Goal: Information Seeking & Learning: Learn about a topic

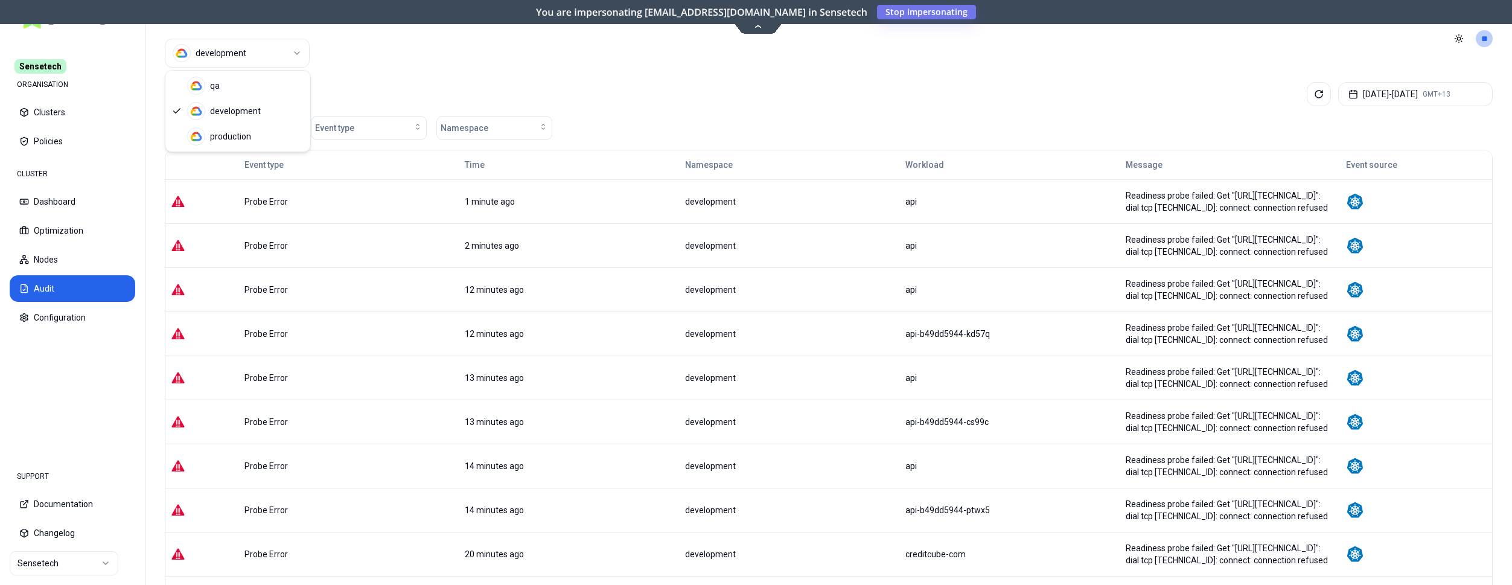
click at [205, 48] on html "Sensetech ORGANISATION Clusters Policies CLUSTER Dashboard Optimization Nodes A…" at bounding box center [756, 292] width 1512 height 585
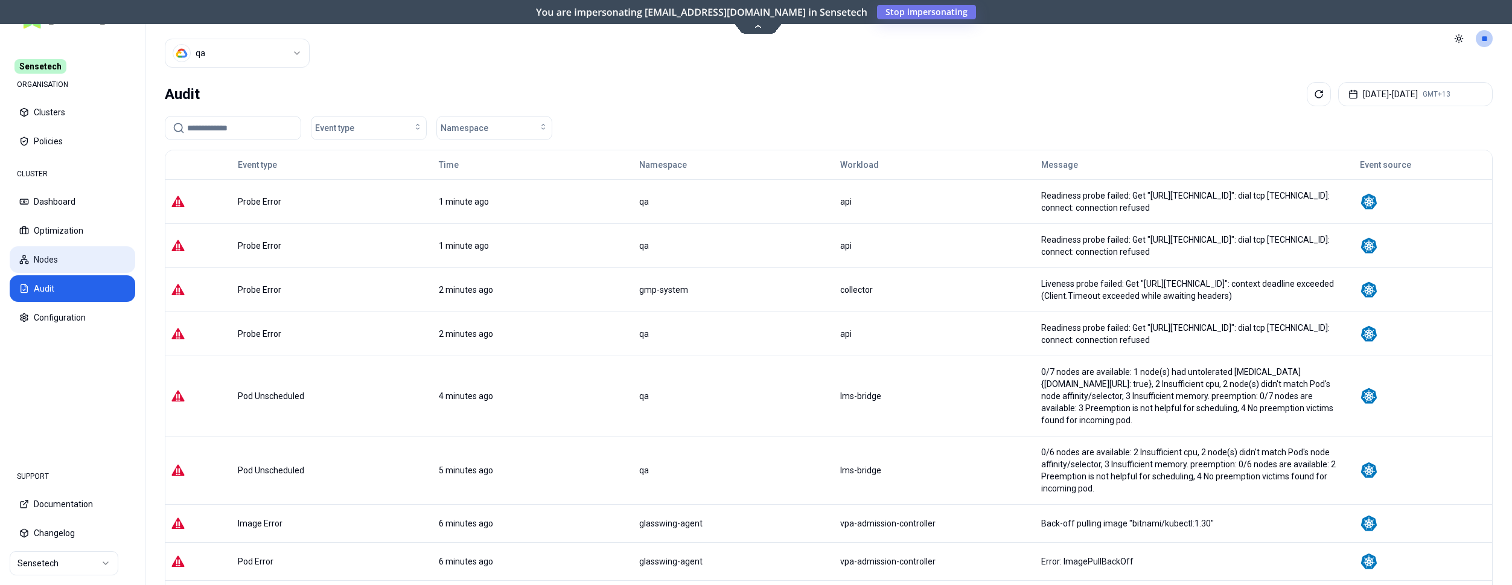
click at [46, 257] on button "Nodes" at bounding box center [73, 259] width 126 height 27
click at [277, 62] on html "Sensetech ORGANISATION Clusters Policies CLUSTER Dashboard Optimization Nodes A…" at bounding box center [756, 292] width 1512 height 585
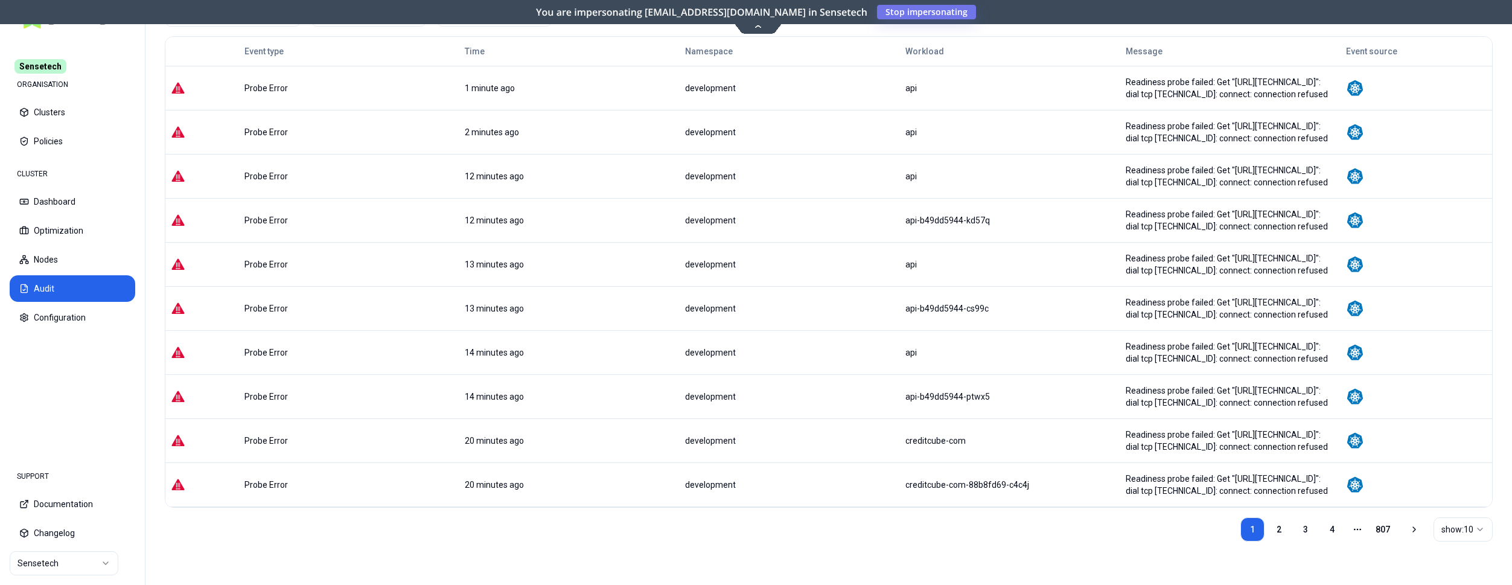
scroll to position [138, 0]
click at [1281, 529] on link "2" at bounding box center [1279, 529] width 24 height 24
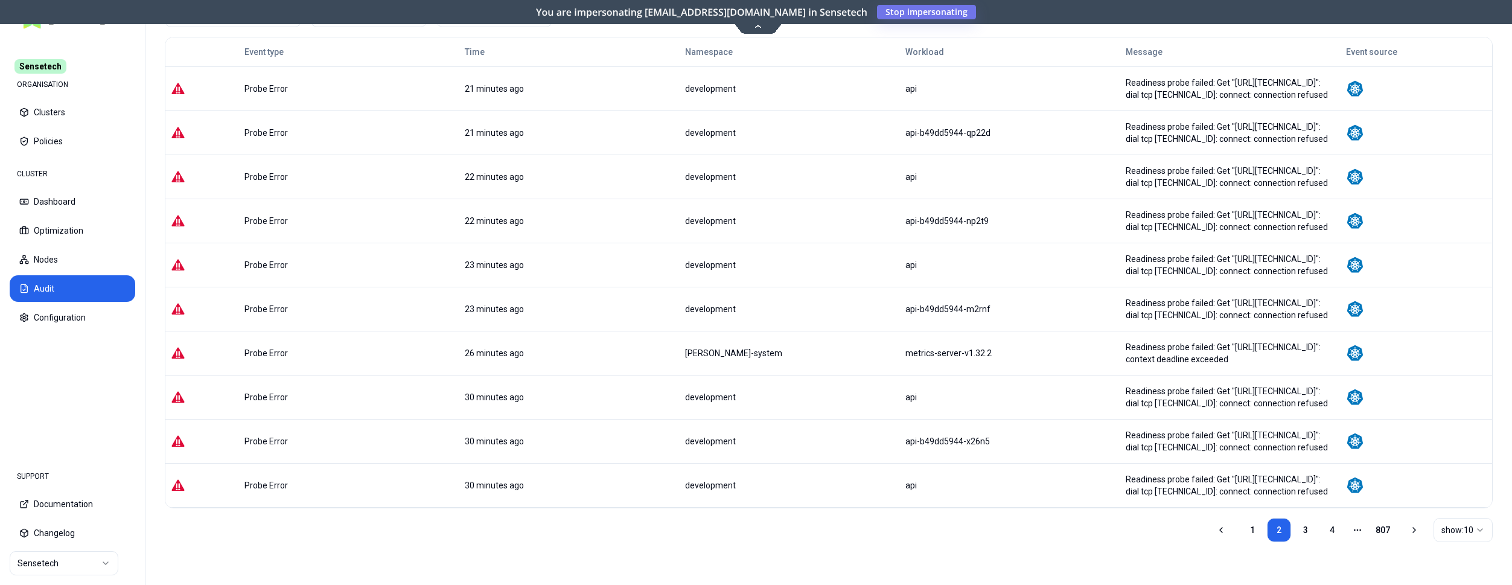
scroll to position [113, 0]
click at [1302, 527] on link "3" at bounding box center [1305, 529] width 24 height 24
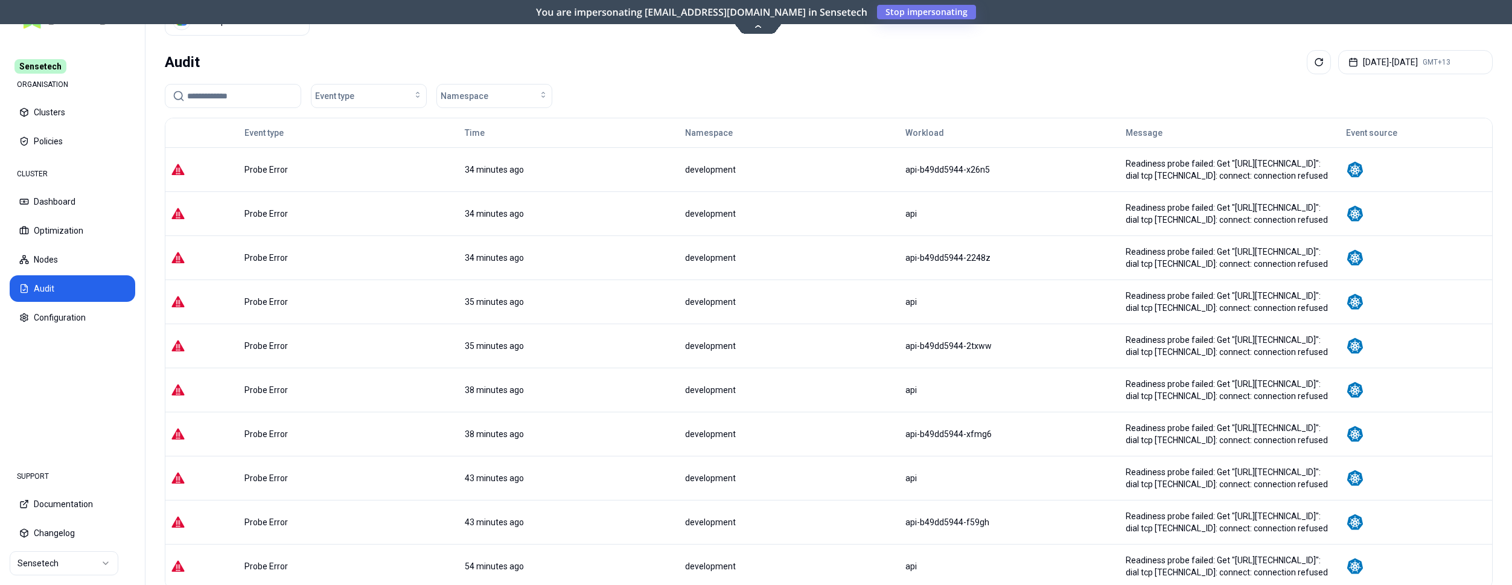
scroll to position [0, 0]
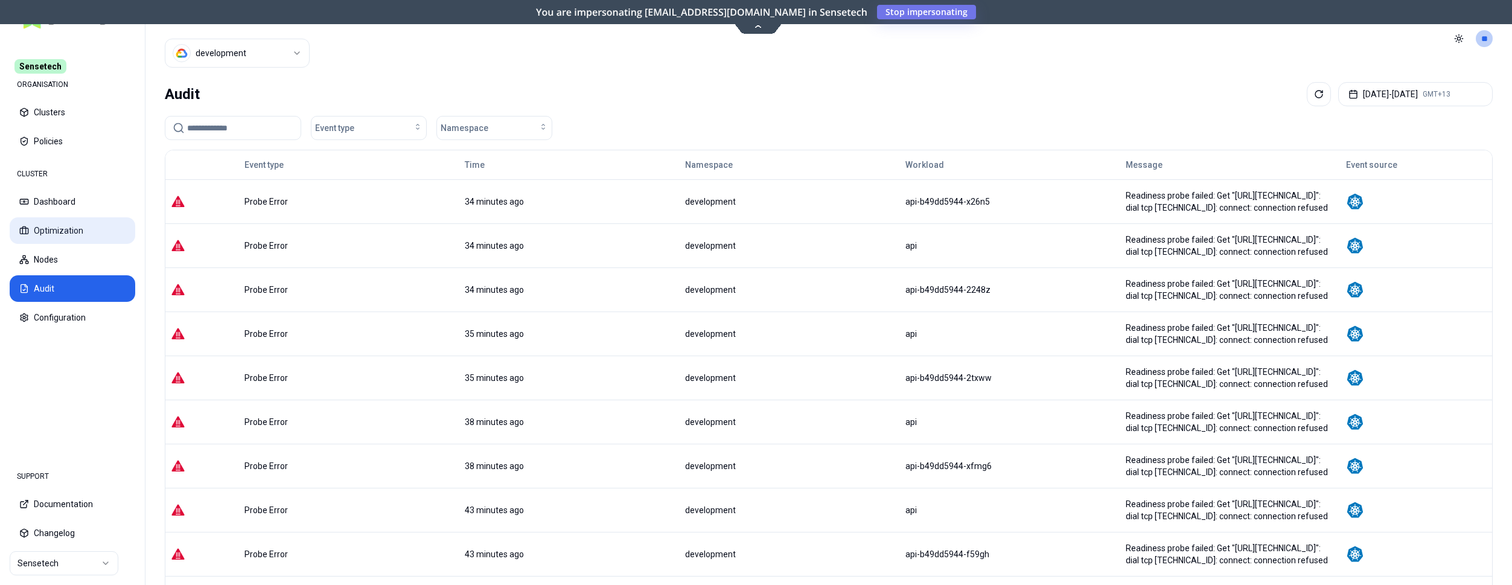
click at [67, 232] on button "Optimization" at bounding box center [73, 230] width 126 height 27
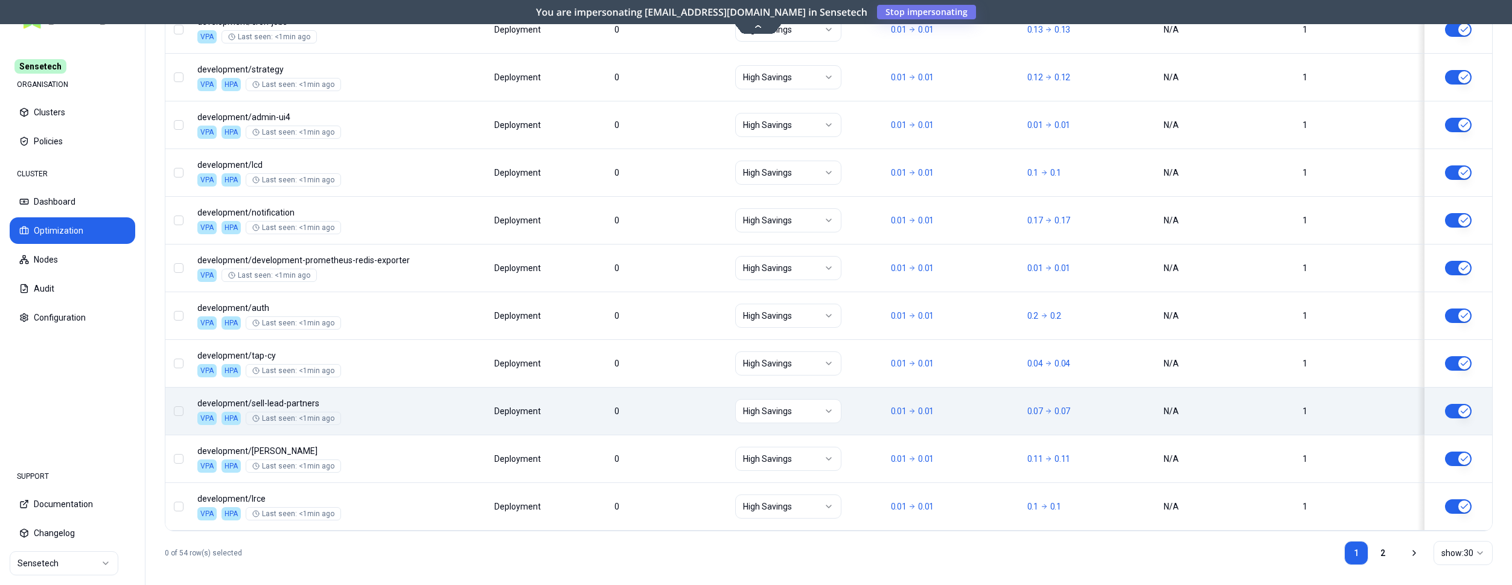
scroll to position [1458, 0]
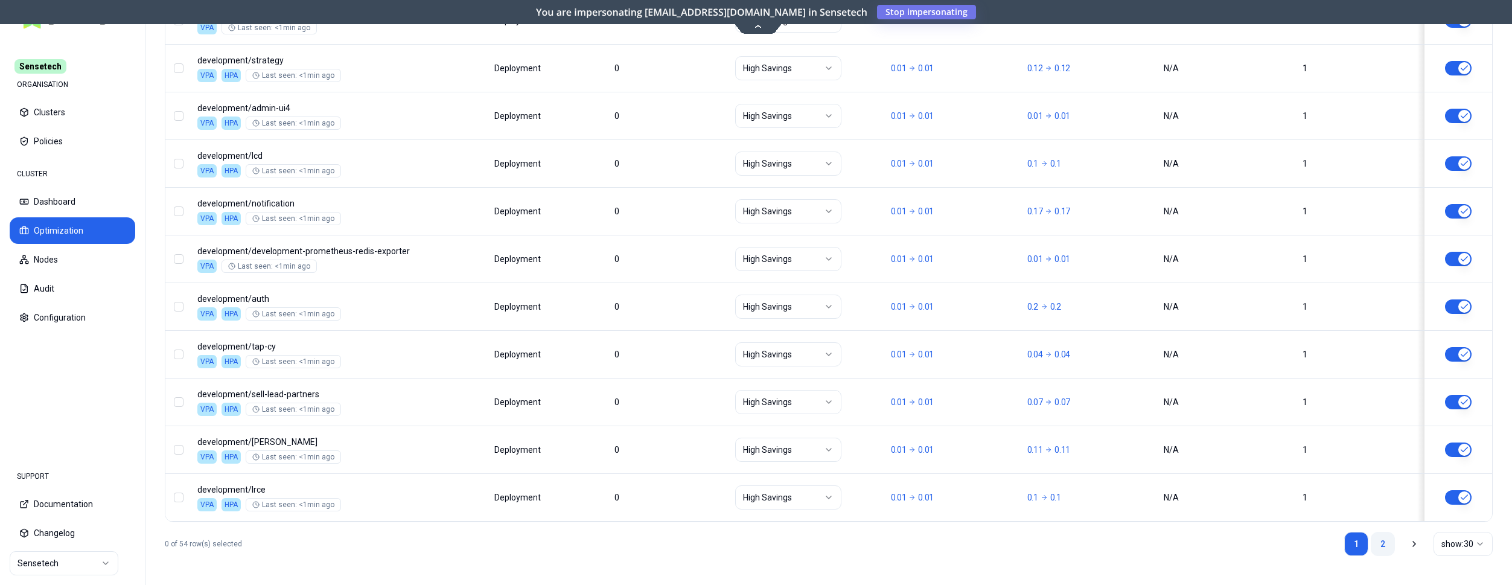
click at [1374, 542] on link "2" at bounding box center [1382, 544] width 24 height 24
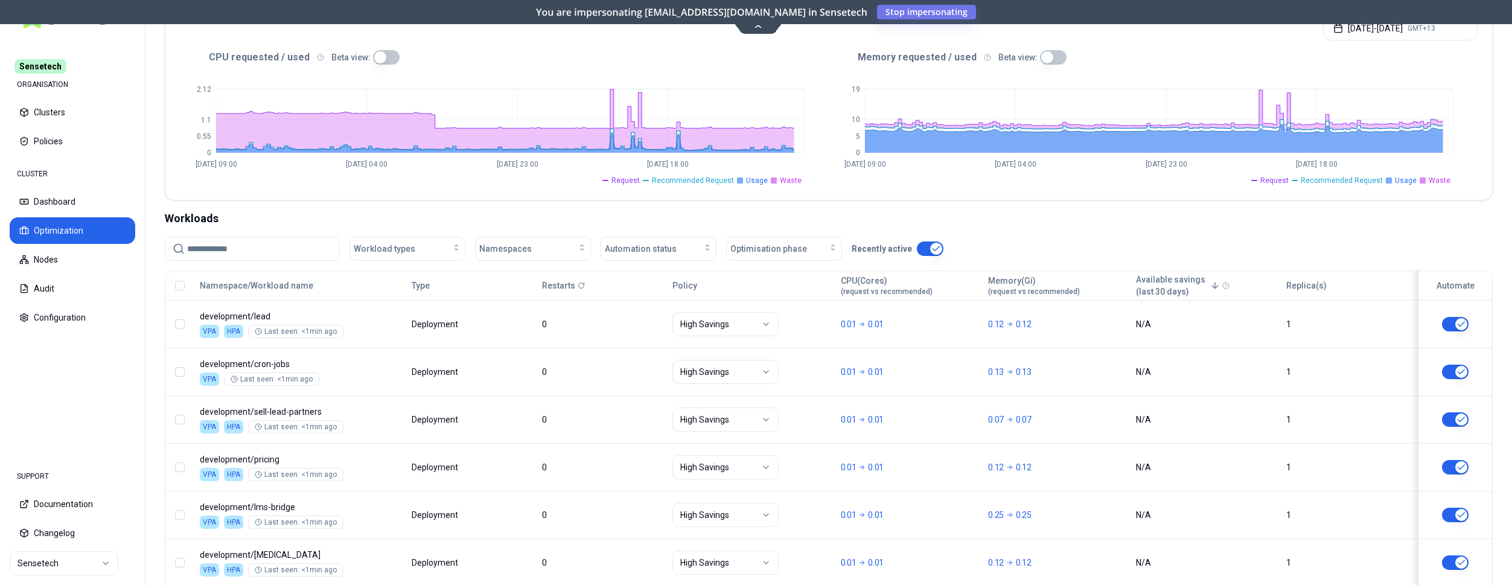
scroll to position [0, 0]
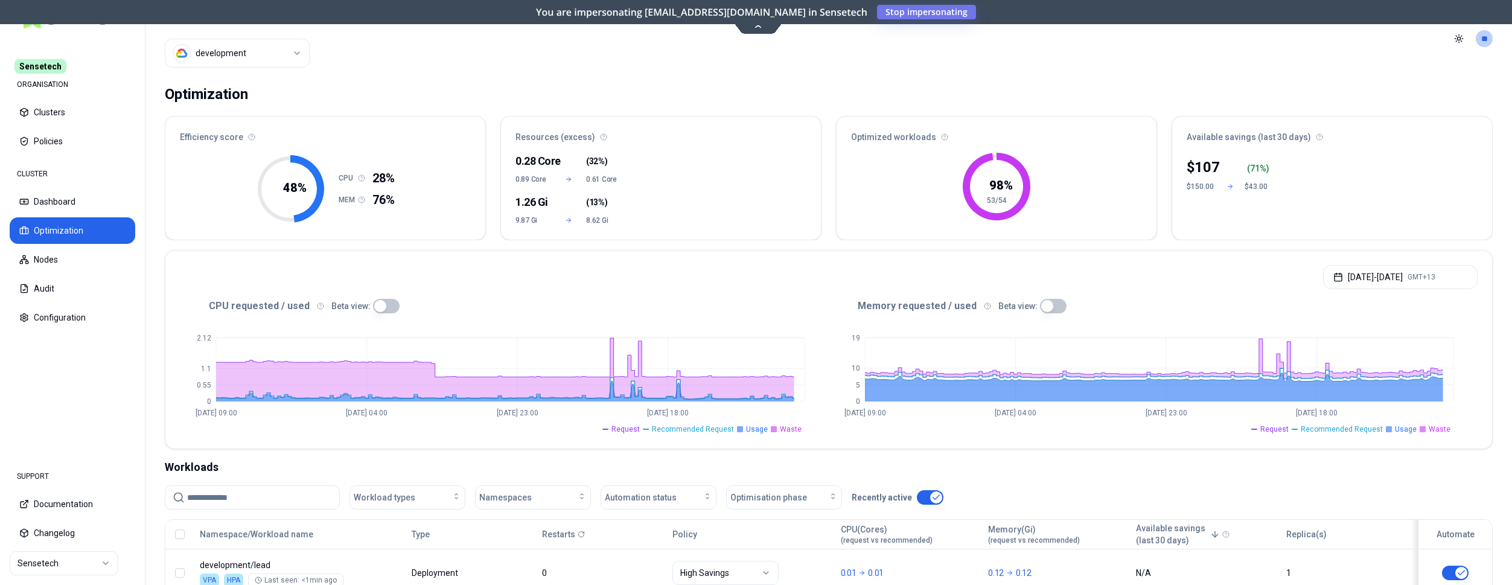
click at [279, 48] on html "Sensetech ORGANISATION Clusters Policies CLUSTER Dashboard Optimization Nodes A…" at bounding box center [756, 292] width 1512 height 585
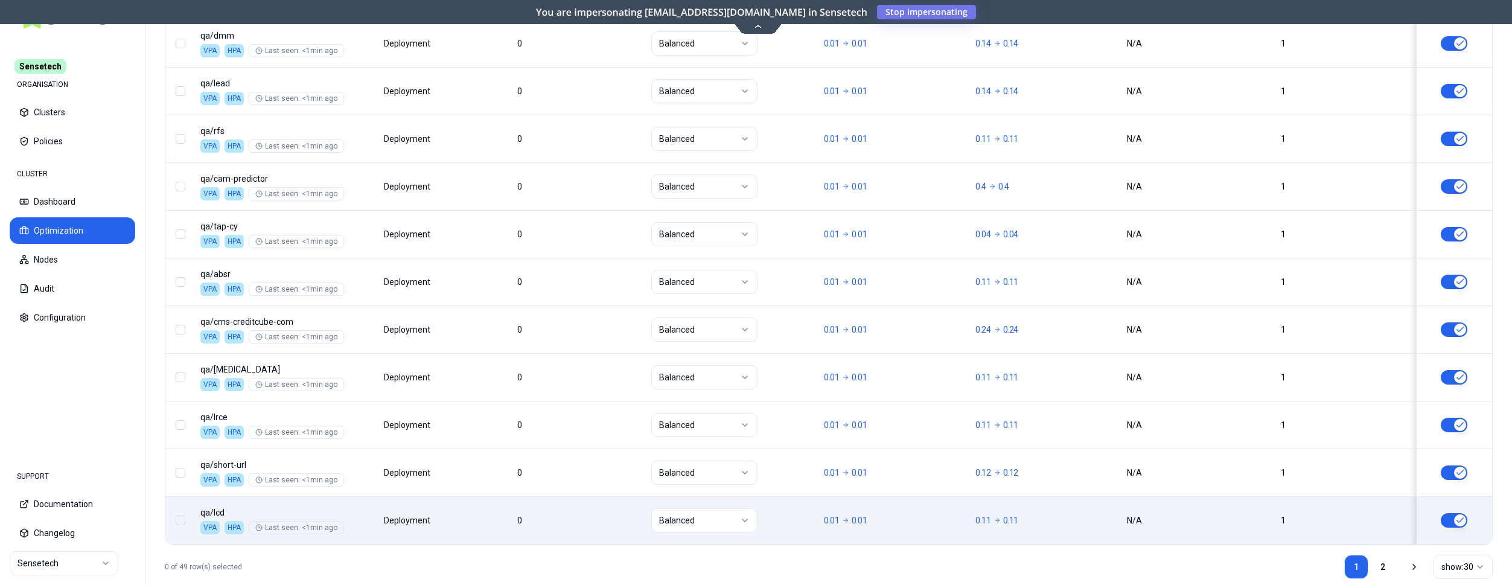
scroll to position [1458, 0]
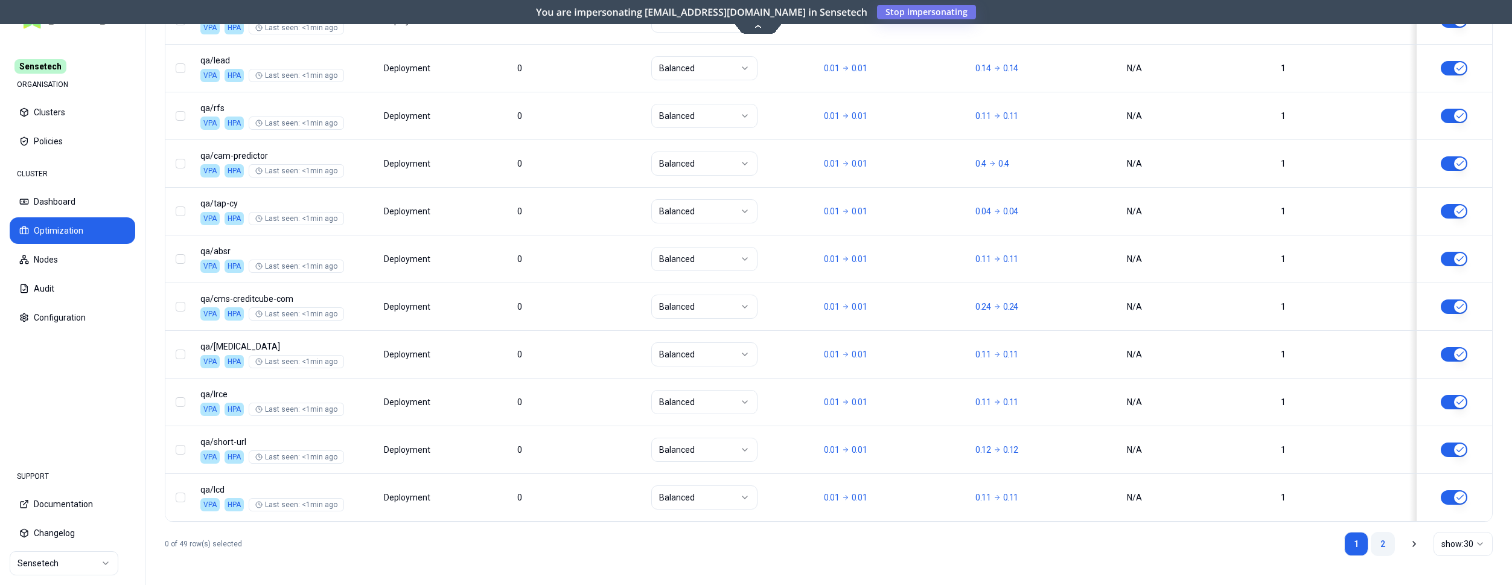
click at [1382, 537] on link "2" at bounding box center [1382, 544] width 24 height 24
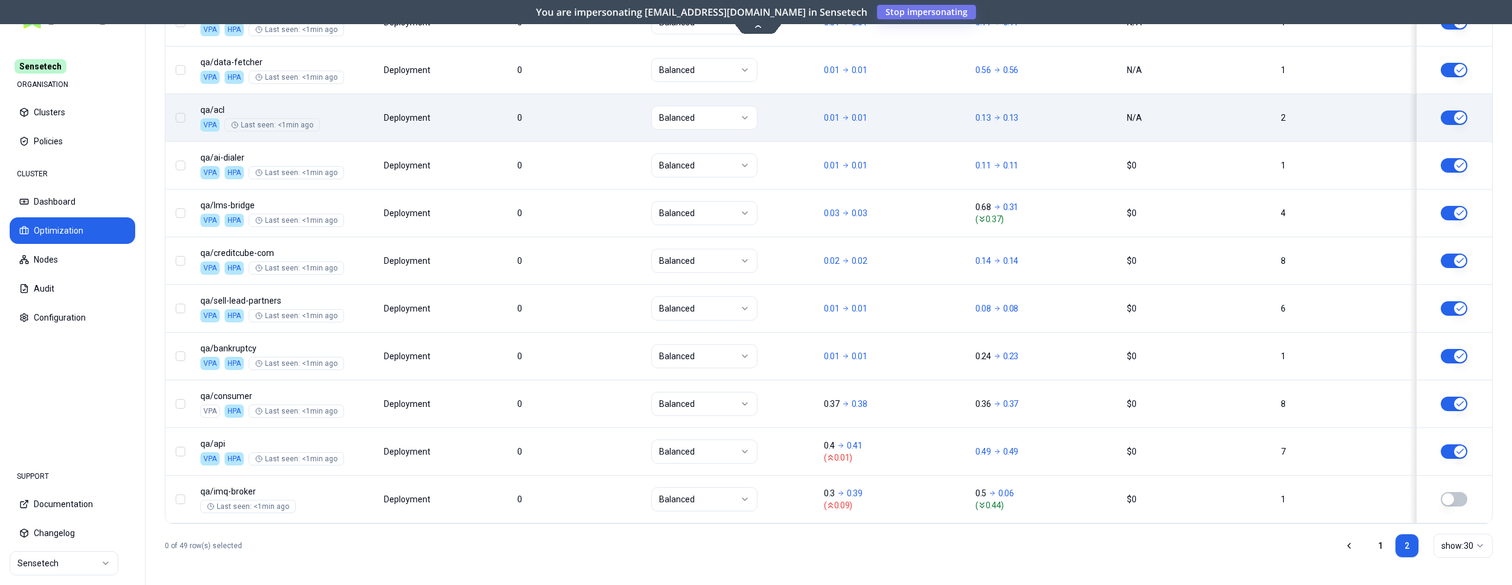
scroll to position [934, 0]
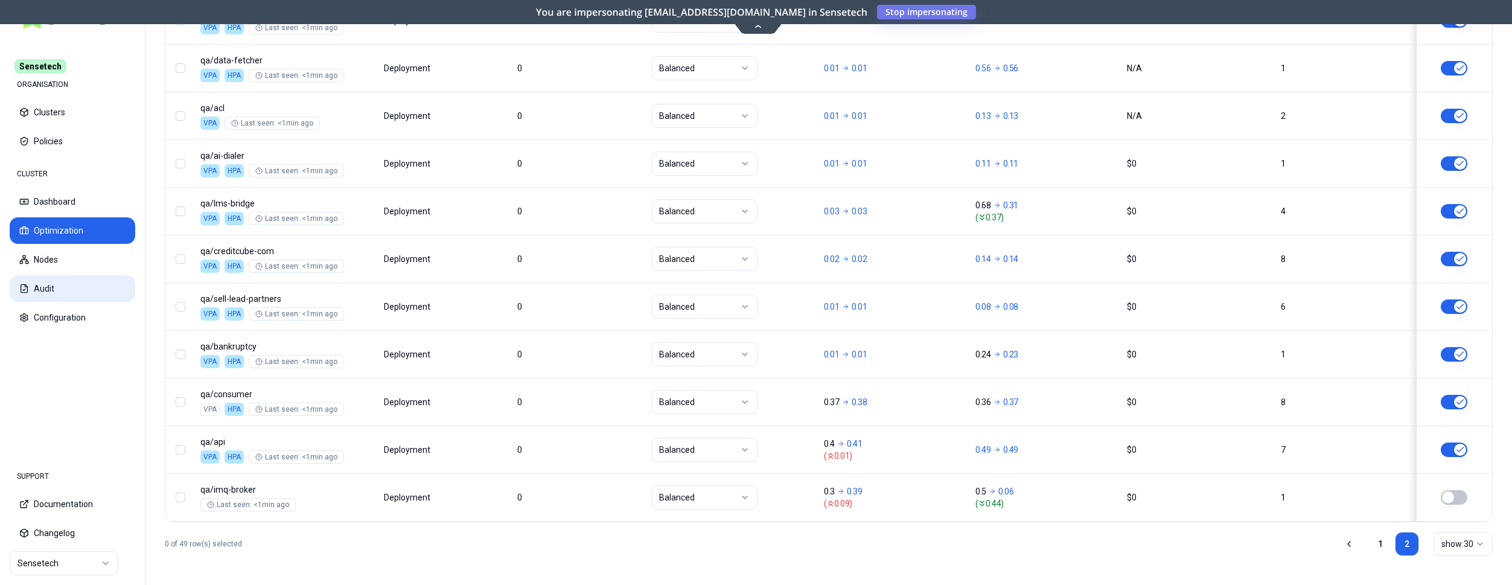
click at [73, 282] on button "Audit" at bounding box center [73, 288] width 126 height 27
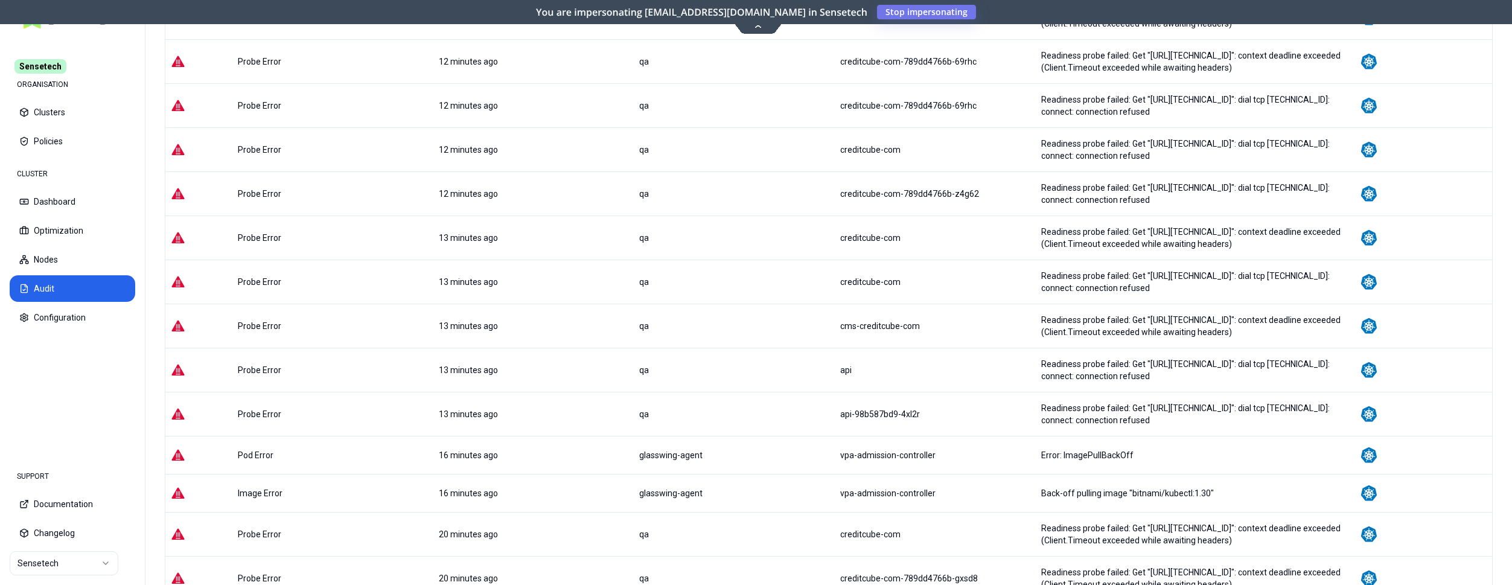
scroll to position [1139, 0]
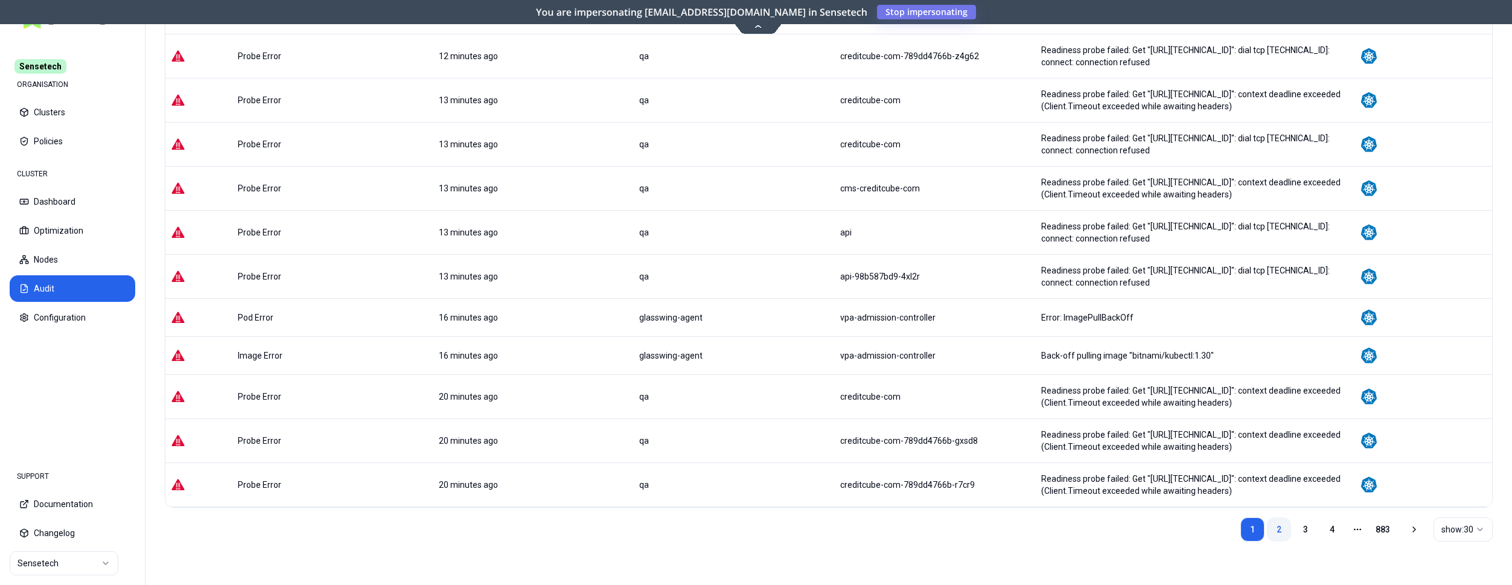
click at [1276, 521] on link "2" at bounding box center [1279, 529] width 24 height 24
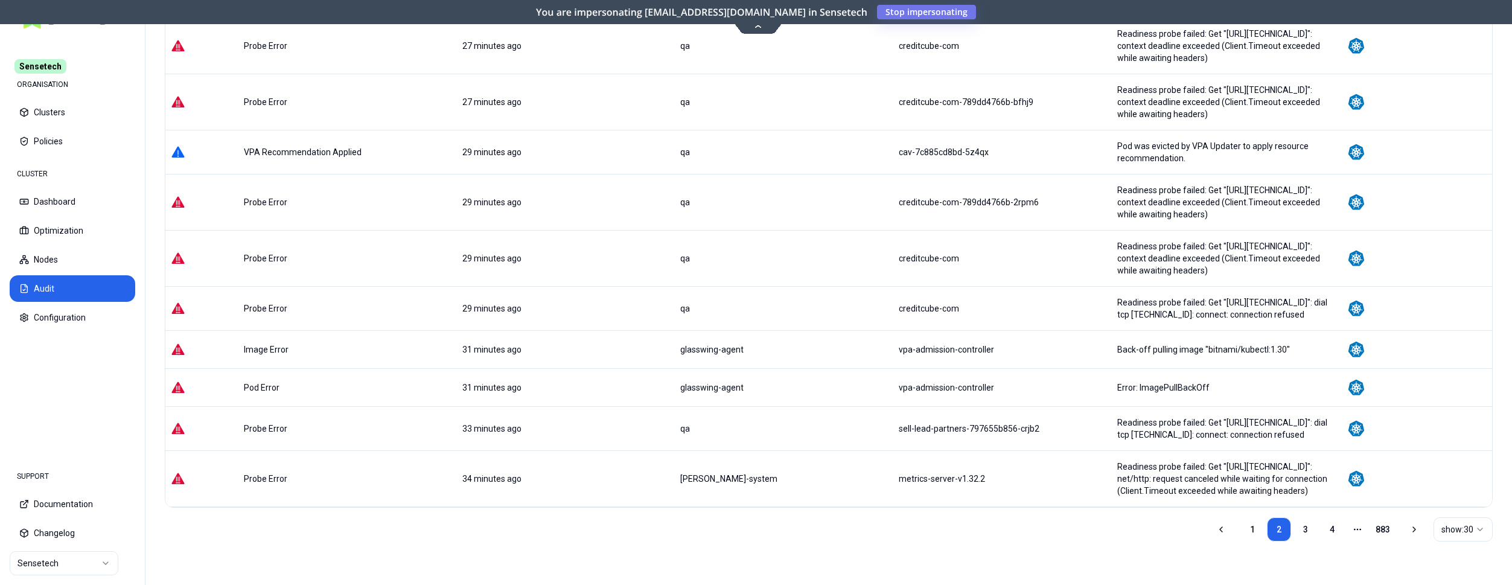
scroll to position [1175, 0]
click at [1308, 527] on link "3" at bounding box center [1305, 529] width 24 height 24
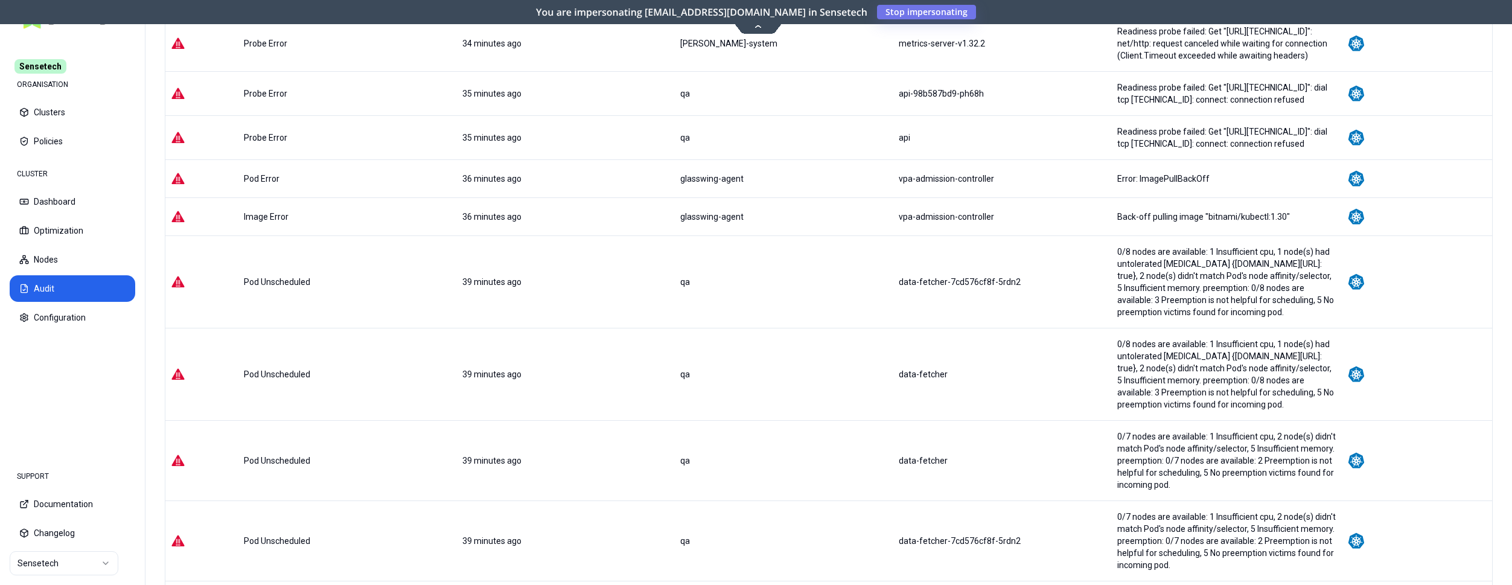
scroll to position [0, 0]
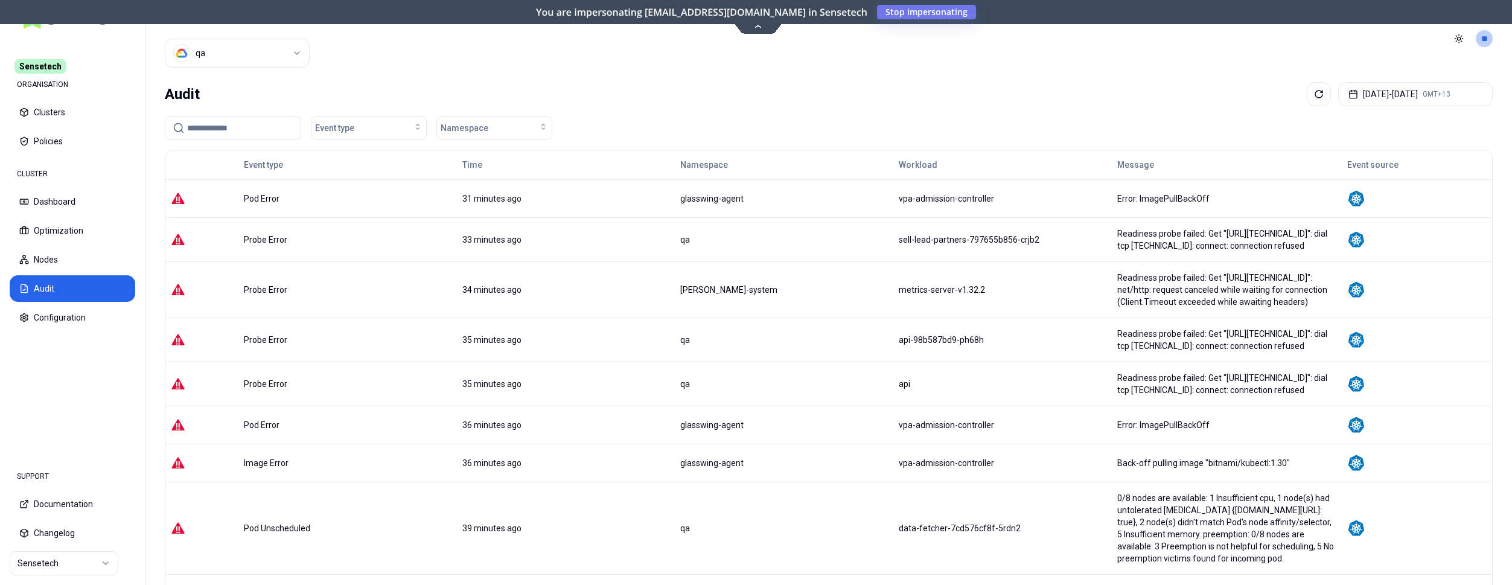
click at [266, 51] on html "Sensetech ORGANISATION Clusters Policies CLUSTER Dashboard Optimization Nodes A…" at bounding box center [756, 292] width 1512 height 585
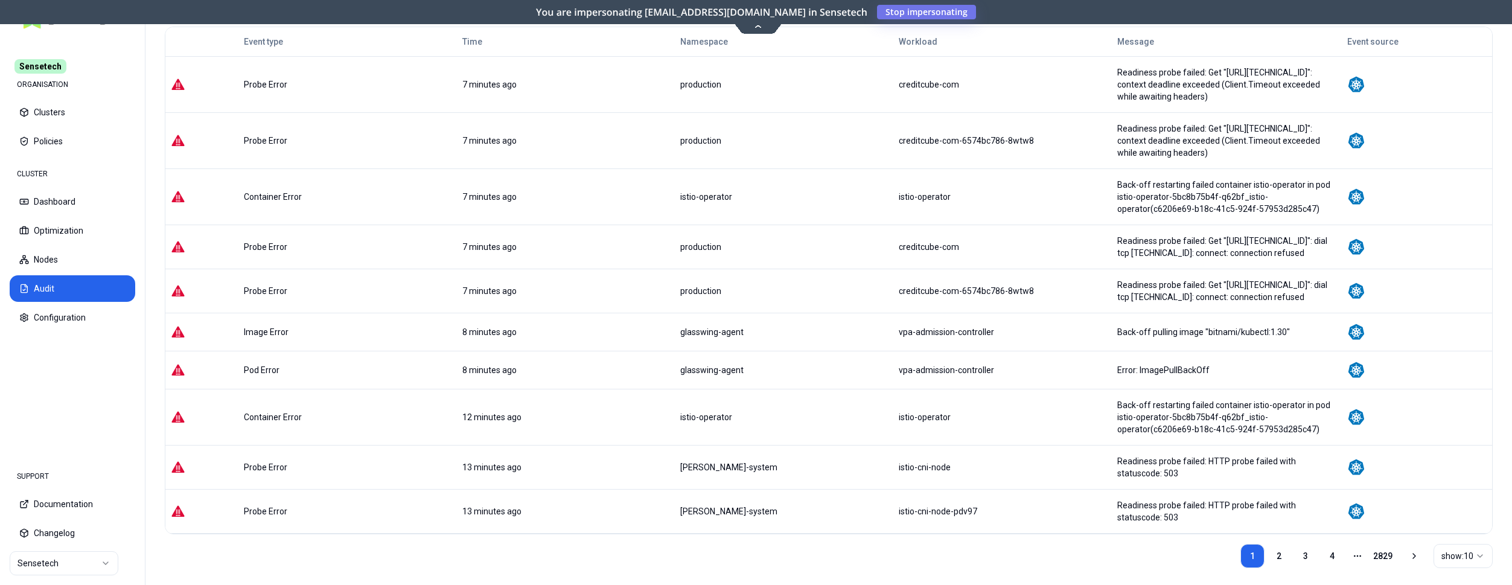
scroll to position [138, 0]
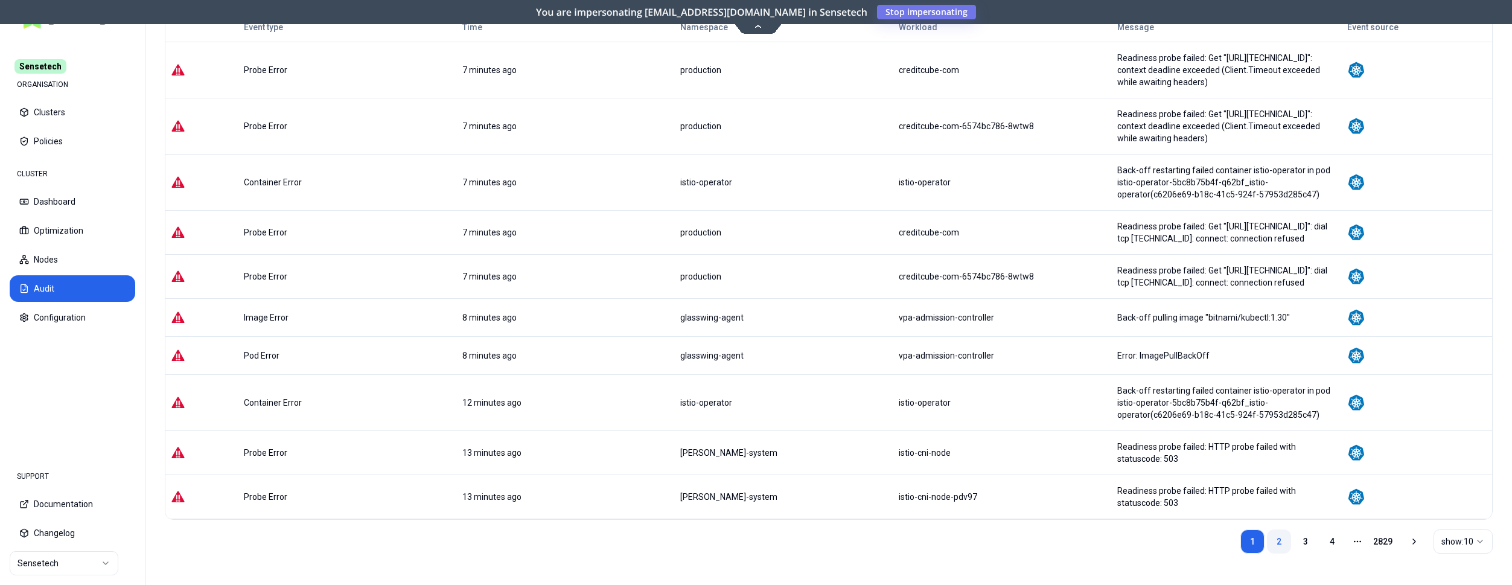
click at [1277, 531] on link "2" at bounding box center [1279, 541] width 24 height 24
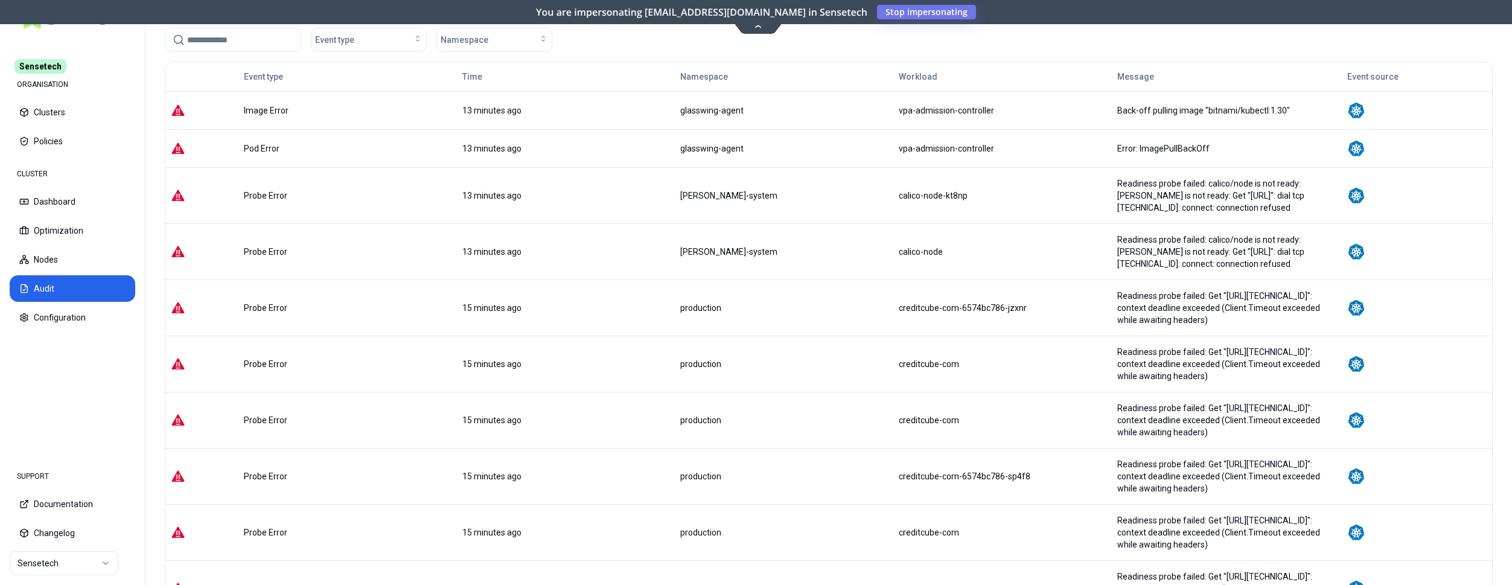
scroll to position [198, 0]
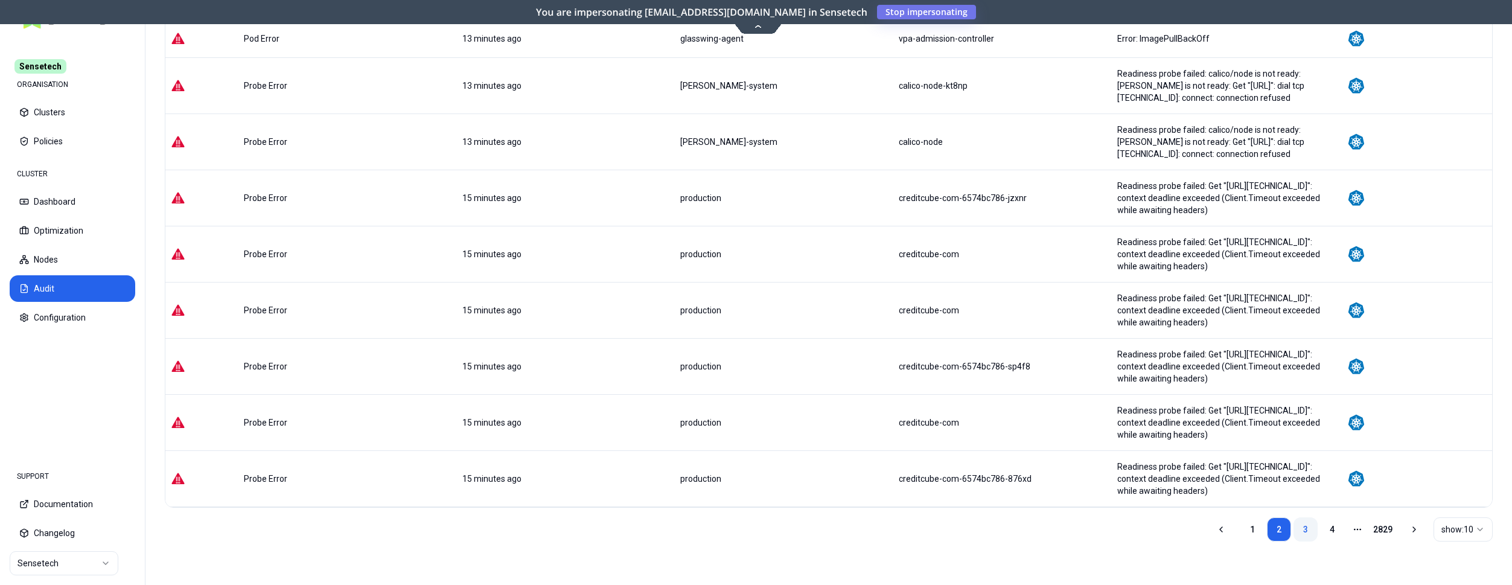
click at [1308, 536] on link "3" at bounding box center [1305, 529] width 24 height 24
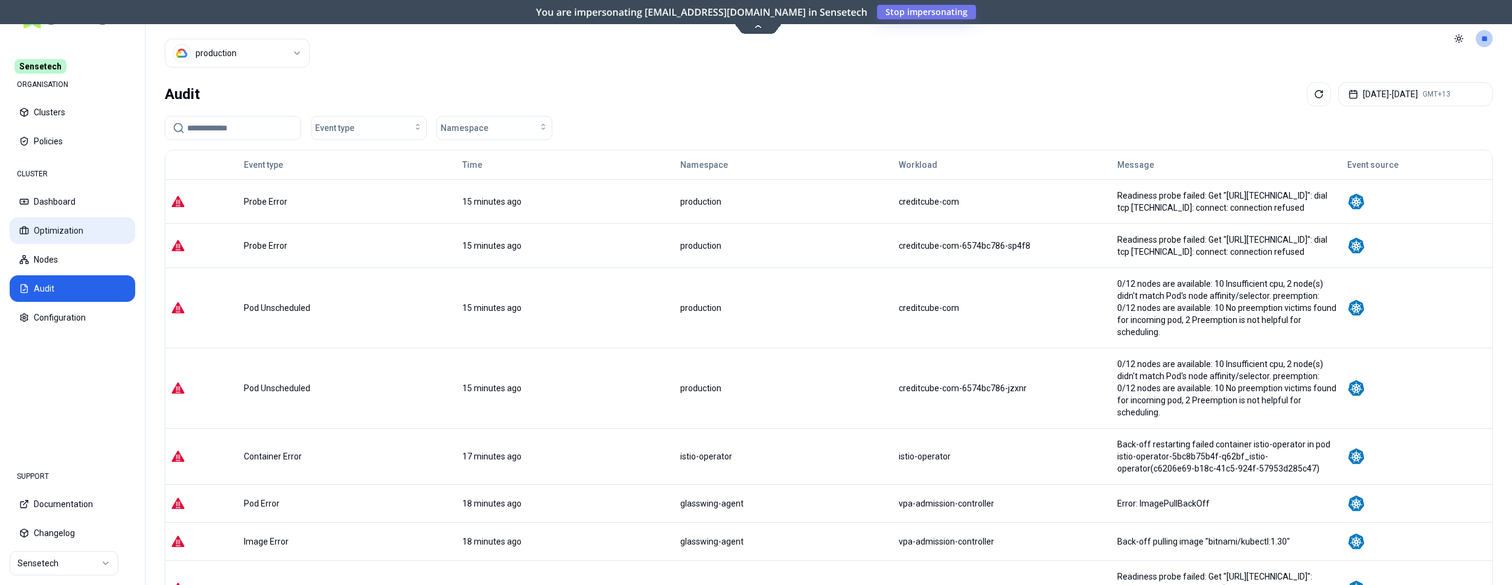
click at [66, 229] on button "Optimization" at bounding box center [73, 230] width 126 height 27
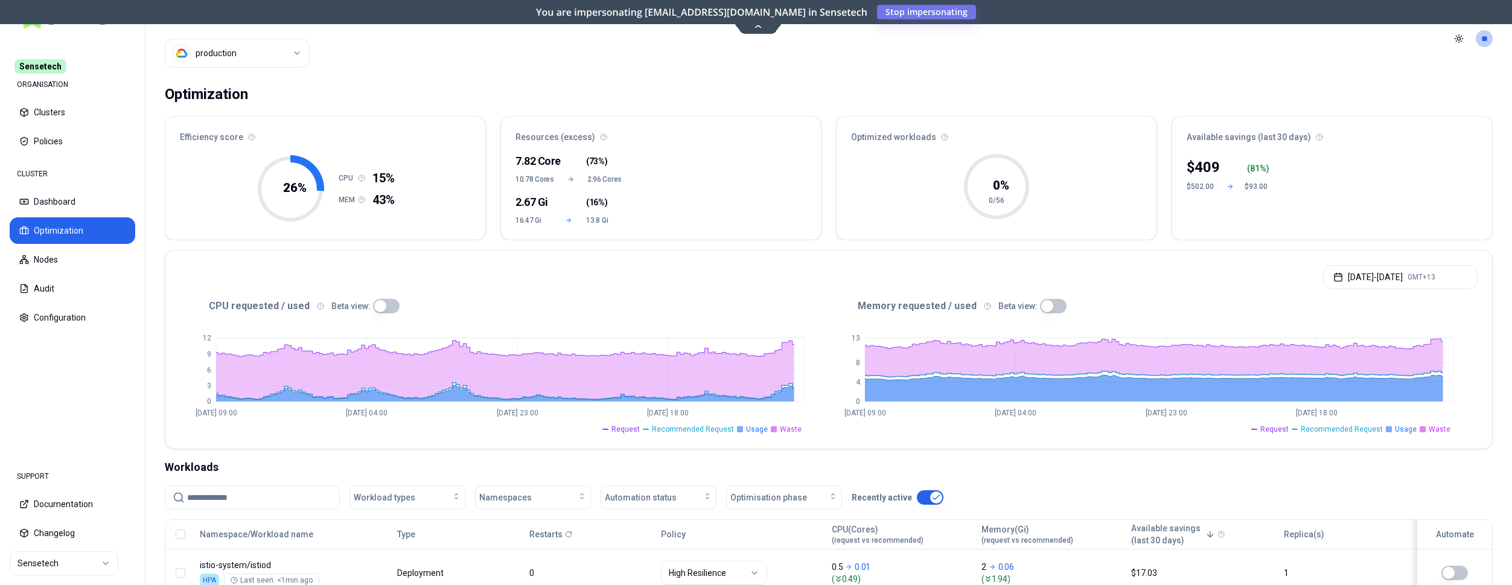
click at [64, 570] on html "Sensetech ORGANISATION Clusters Policies CLUSTER Dashboard Optimization Nodes A…" at bounding box center [756, 292] width 1512 height 585
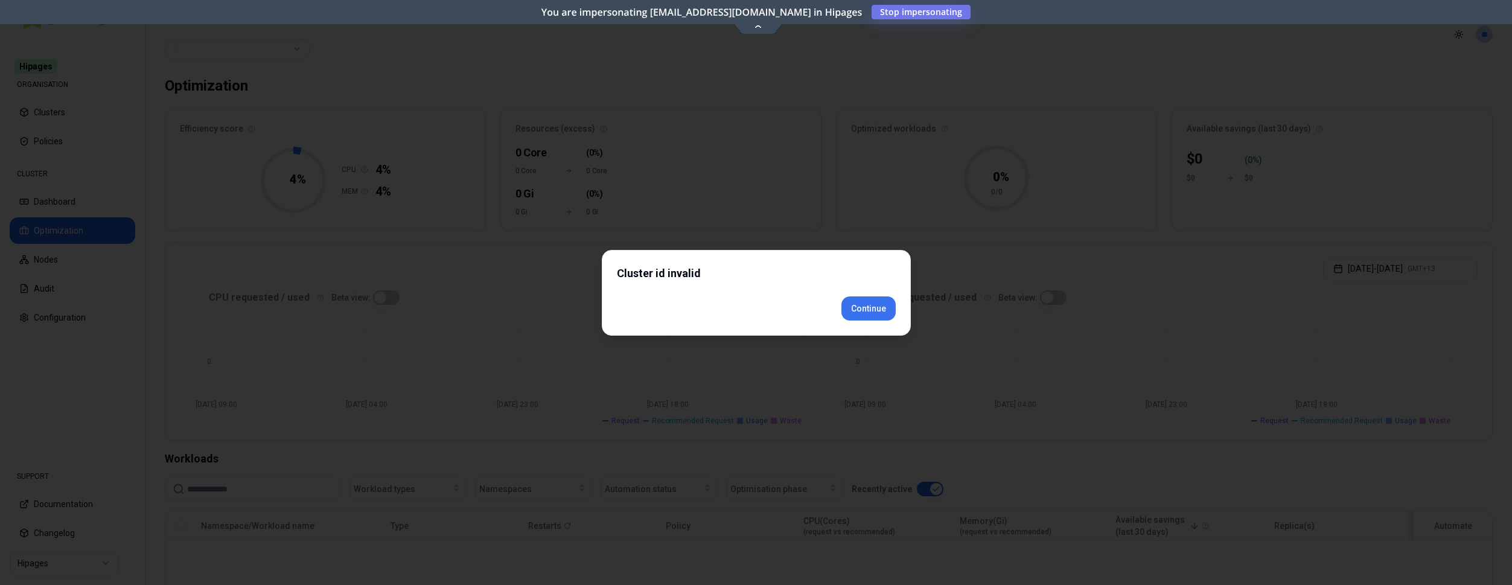
click at [882, 327] on div "Cluster id invalid Continue" at bounding box center [756, 293] width 309 height 86
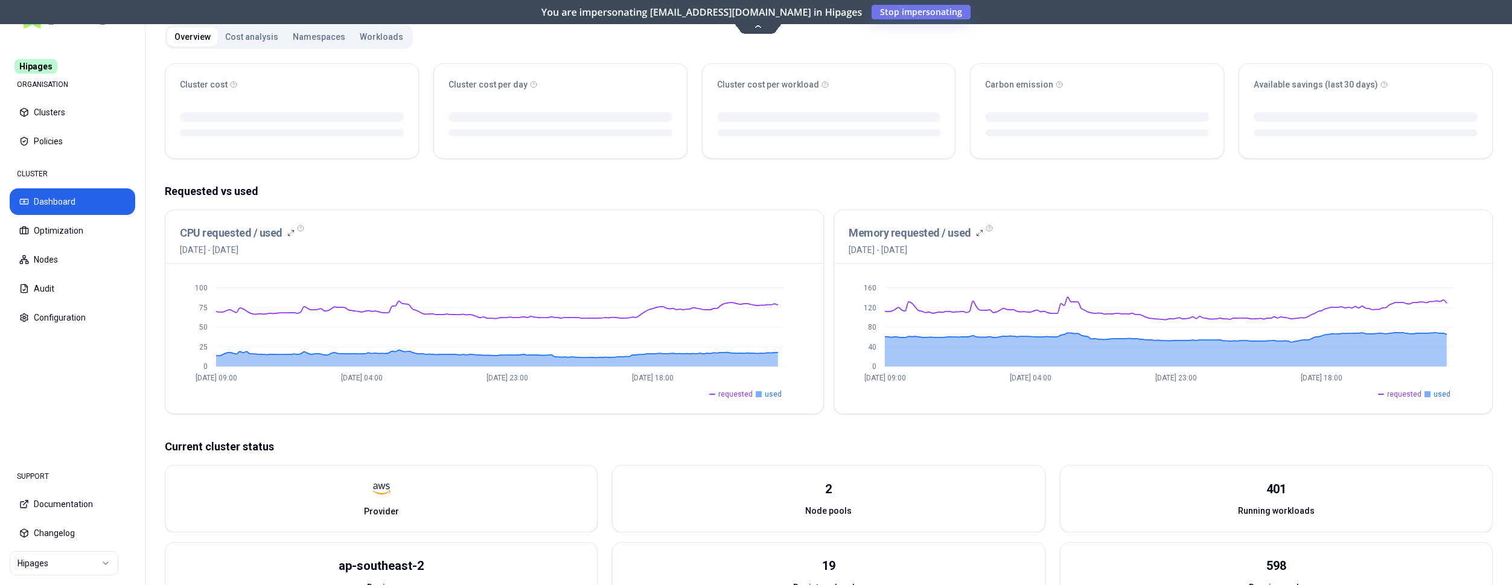
scroll to position [314, 0]
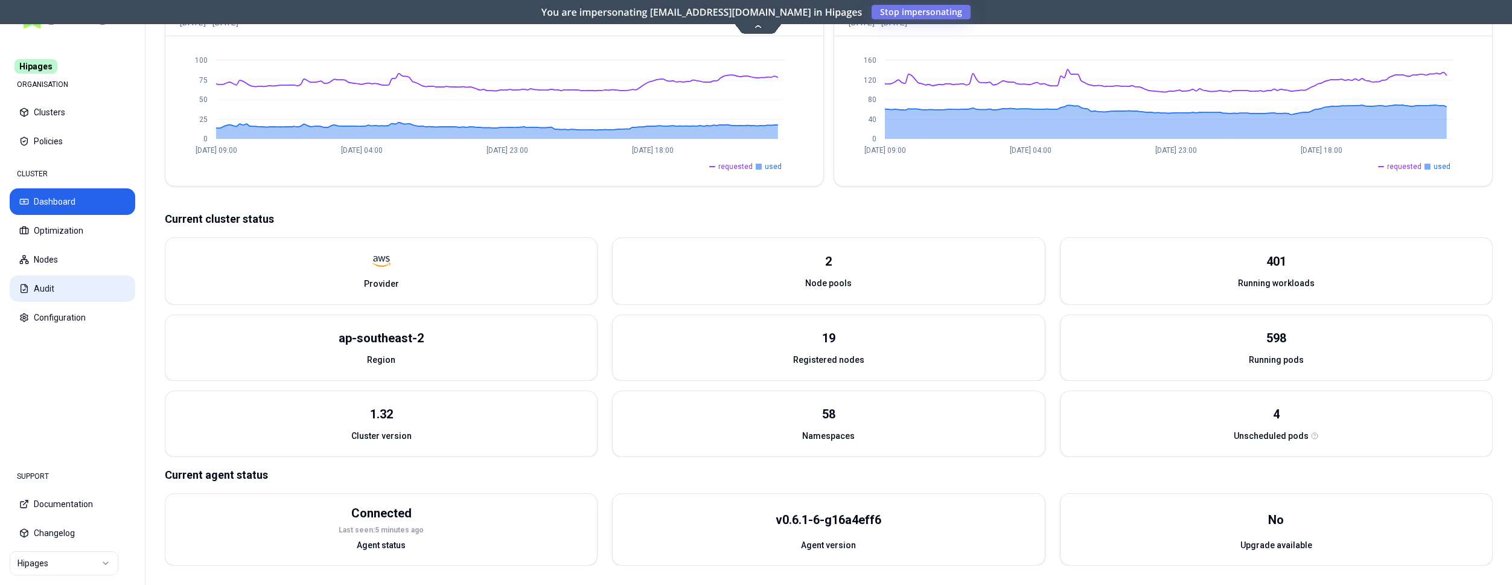
click at [58, 289] on button "Audit" at bounding box center [73, 288] width 126 height 27
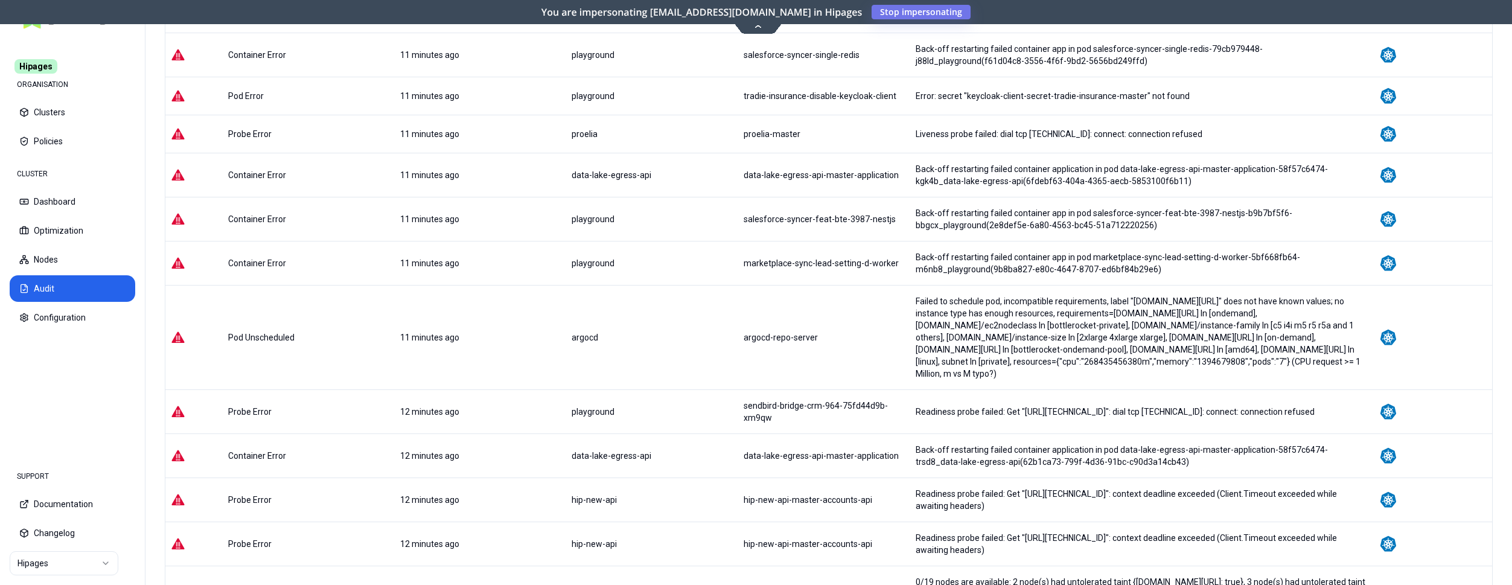
scroll to position [246, 0]
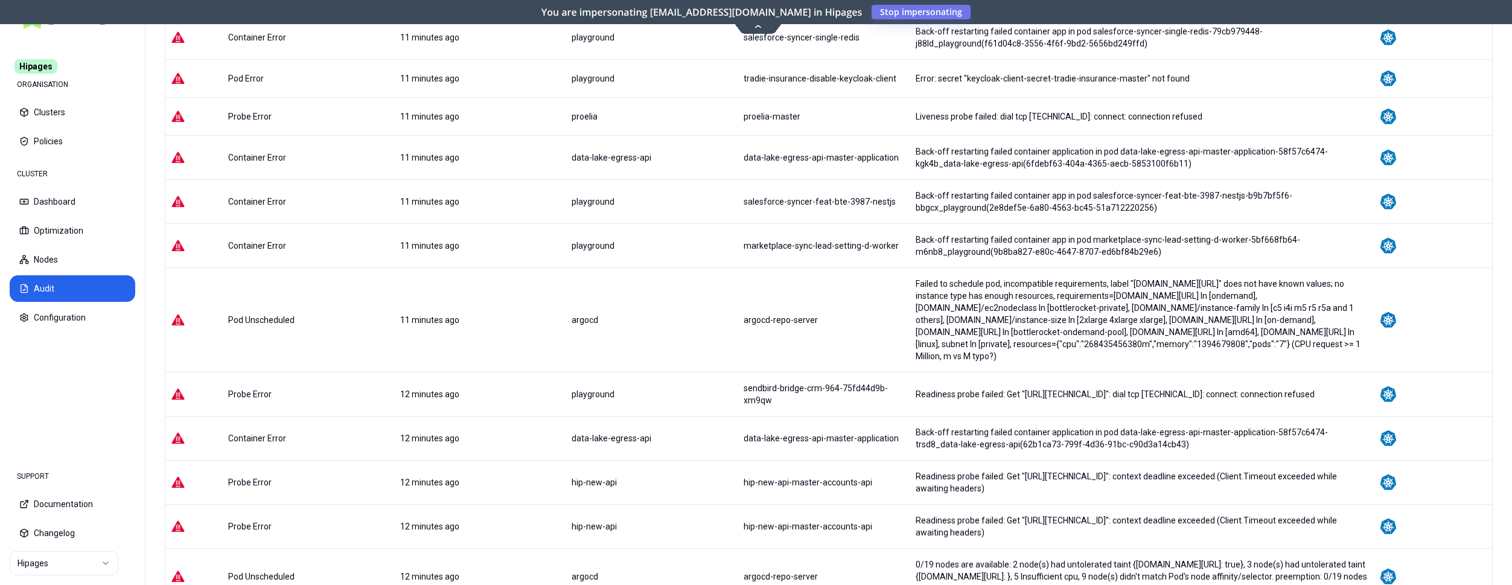
drag, startPoint x: 1335, startPoint y: 348, endPoint x: 898, endPoint y: 277, distance: 443.1
click at [910, 277] on td "Failed to schedule pod, incompatible requirements, label "[DOMAIN_NAME][URL]" d…" at bounding box center [1142, 319] width 464 height 104
copy div "Failed to schedule pod, incompatible requirements, label "[DOMAIN_NAME][URL]" d…"
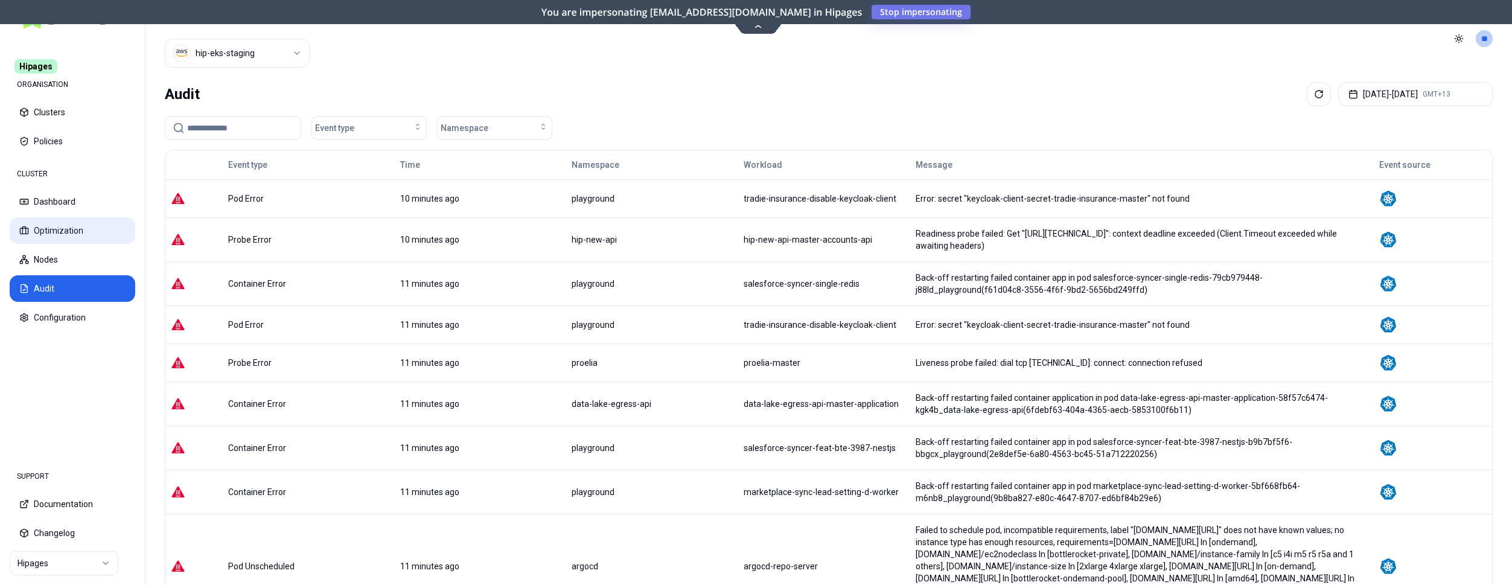
click at [62, 235] on button "Optimization" at bounding box center [73, 230] width 126 height 27
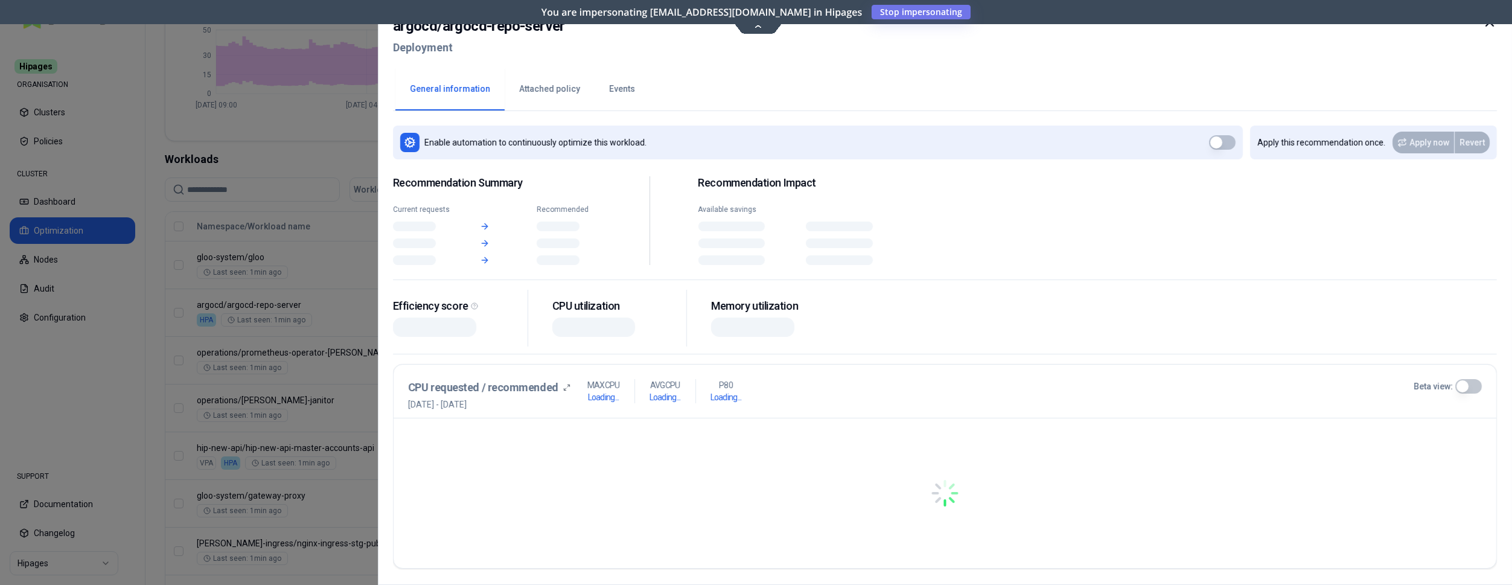
scroll to position [308, 0]
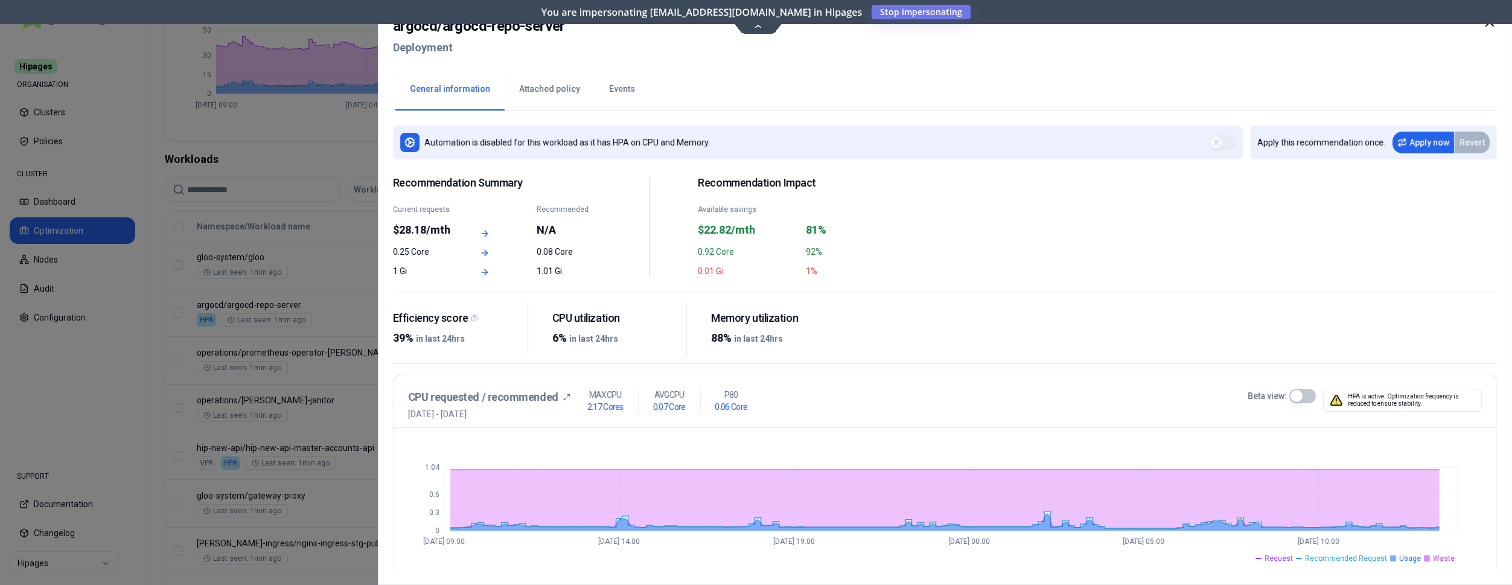
click at [1490, 22] on icon at bounding box center [1489, 22] width 7 height 7
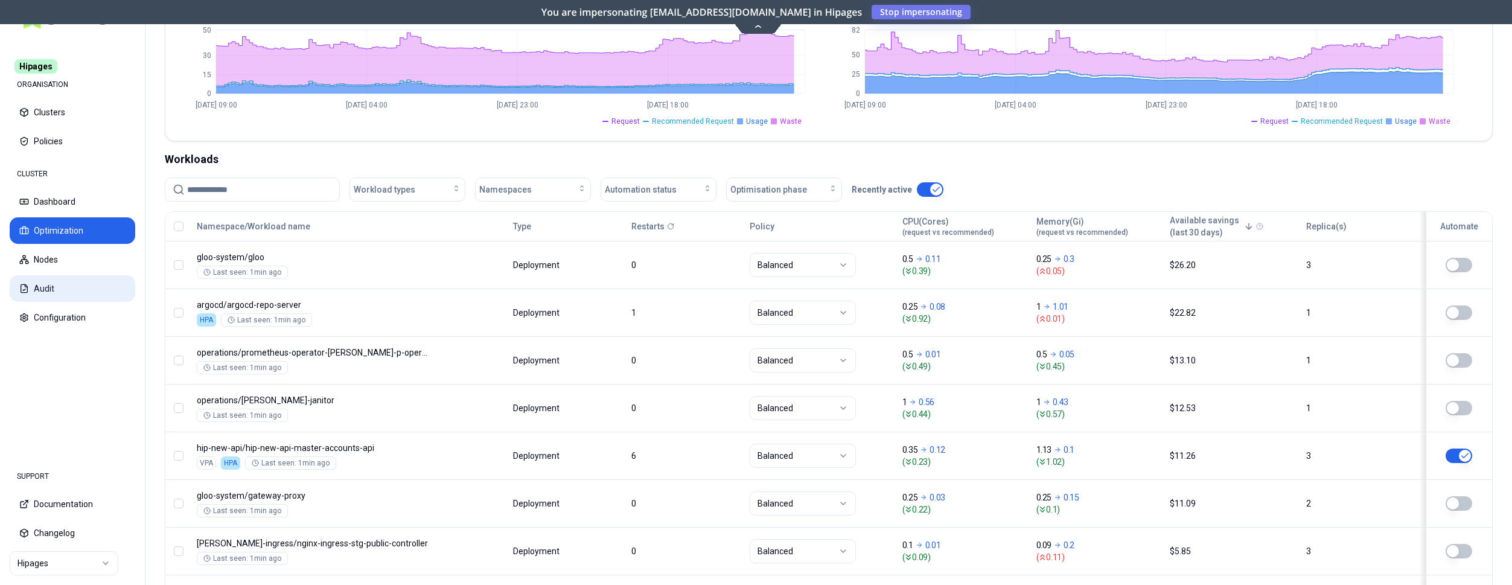
click at [69, 288] on button "Audit" at bounding box center [73, 288] width 126 height 27
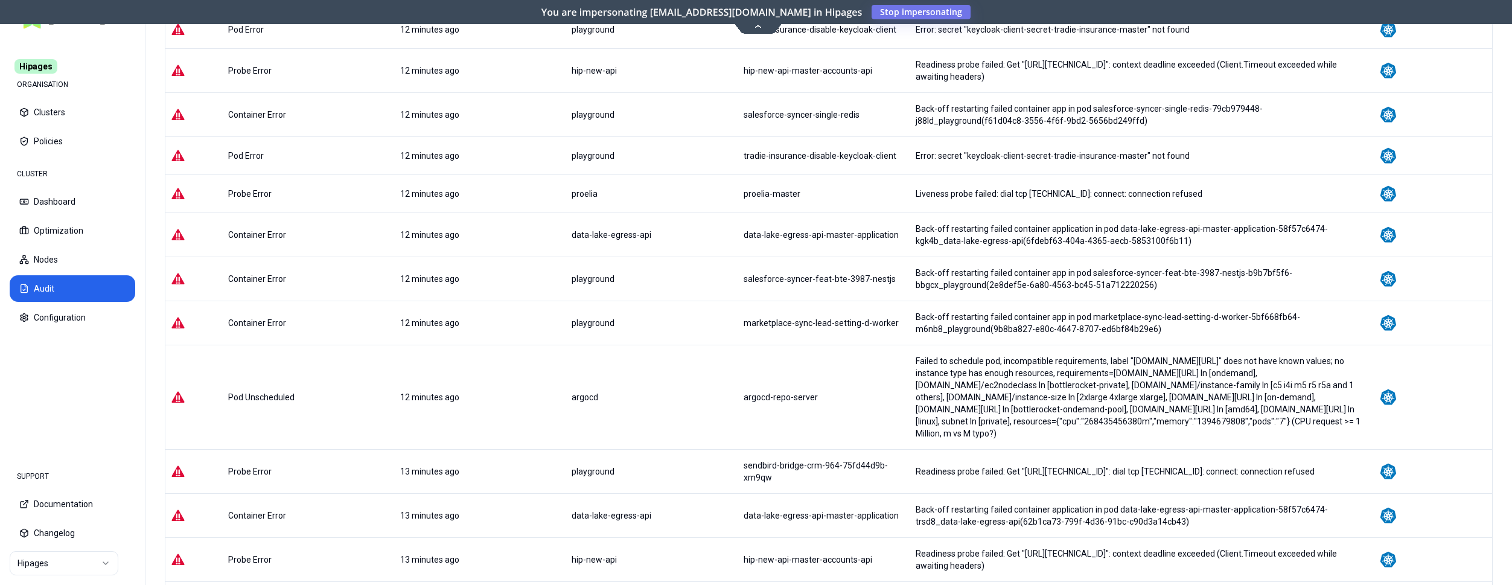
scroll to position [185, 0]
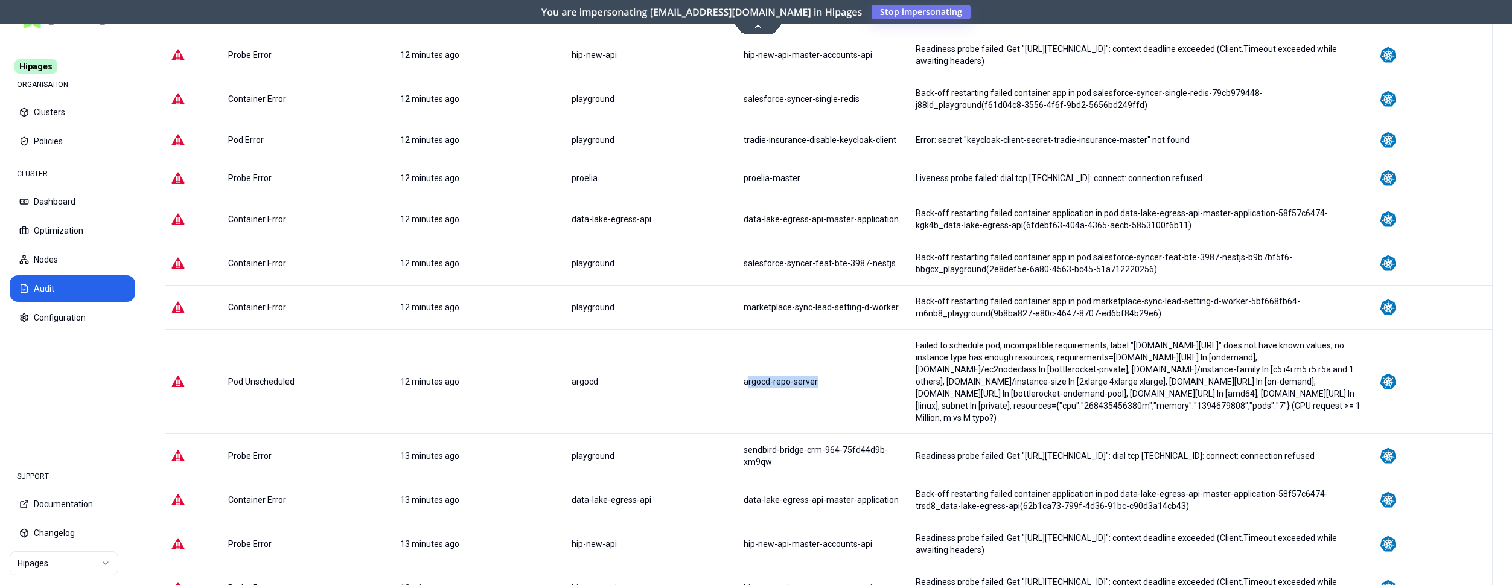
drag, startPoint x: 790, startPoint y: 377, endPoint x: 705, endPoint y: 372, distance: 85.2
click at [743, 375] on div "argocd-repo-server" at bounding box center [823, 381] width 161 height 12
copy div "rgocd-repo-server"
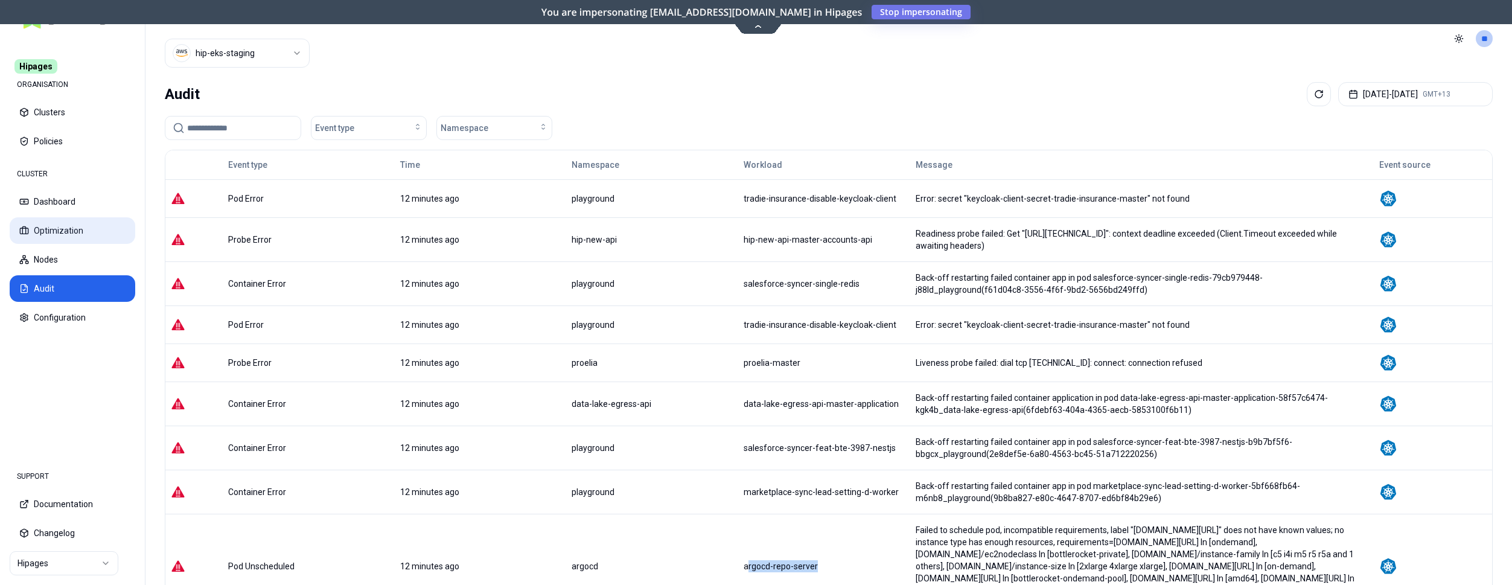
click at [71, 231] on button "Optimization" at bounding box center [73, 230] width 126 height 27
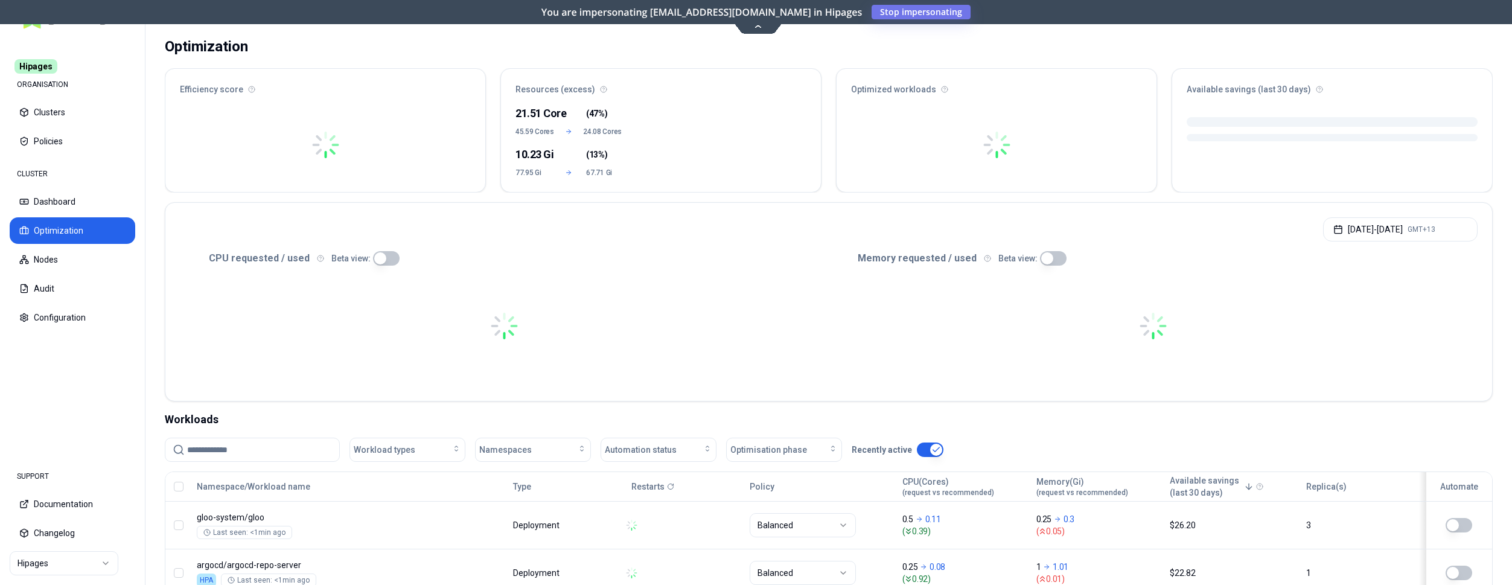
scroll to position [246, 0]
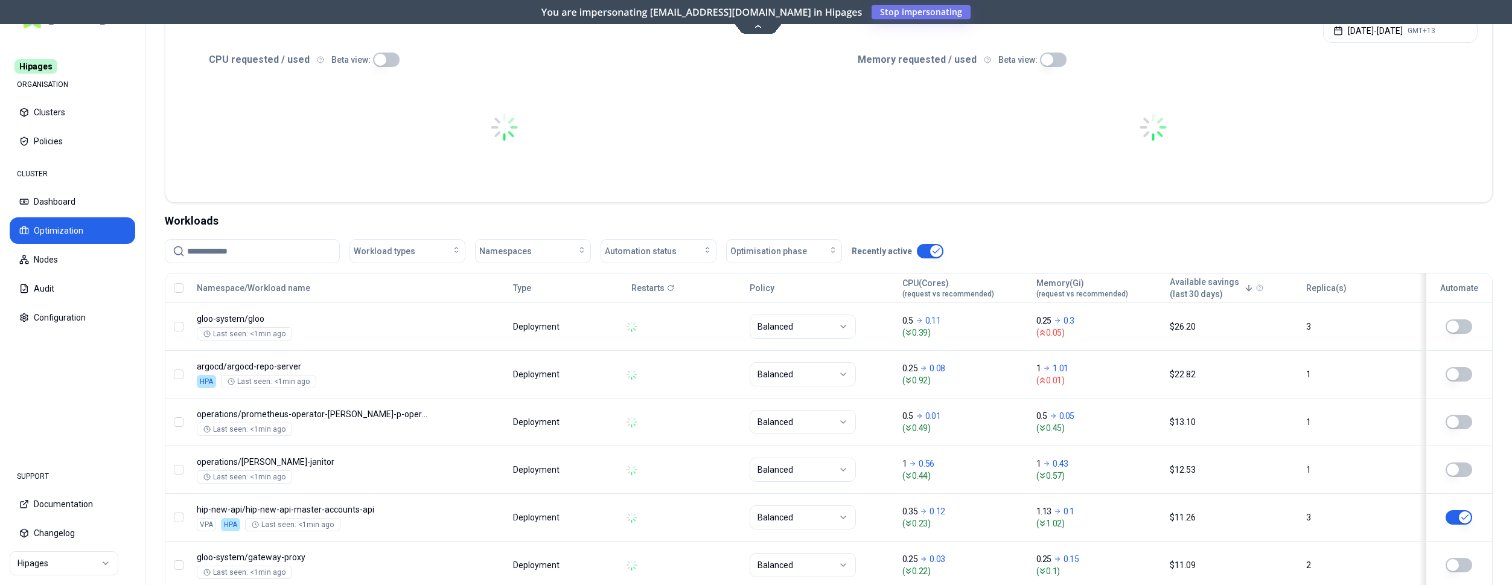
click at [265, 253] on input at bounding box center [259, 251] width 145 height 23
paste input "**********"
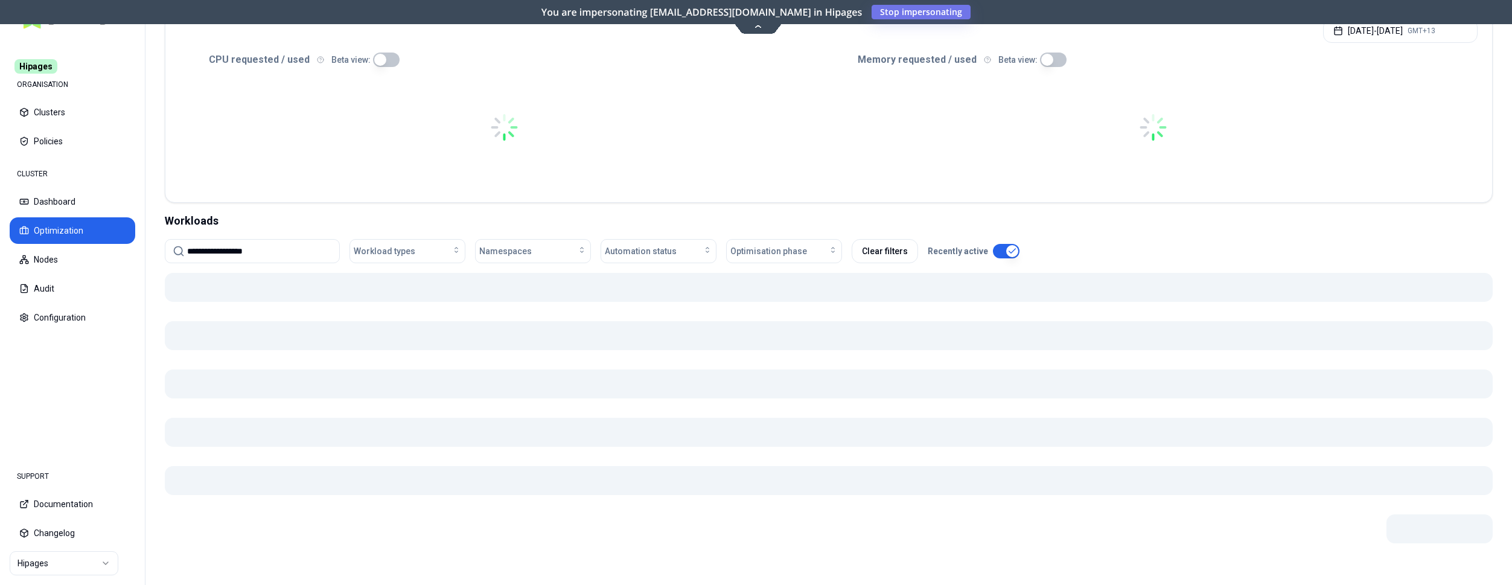
scroll to position [229, 0]
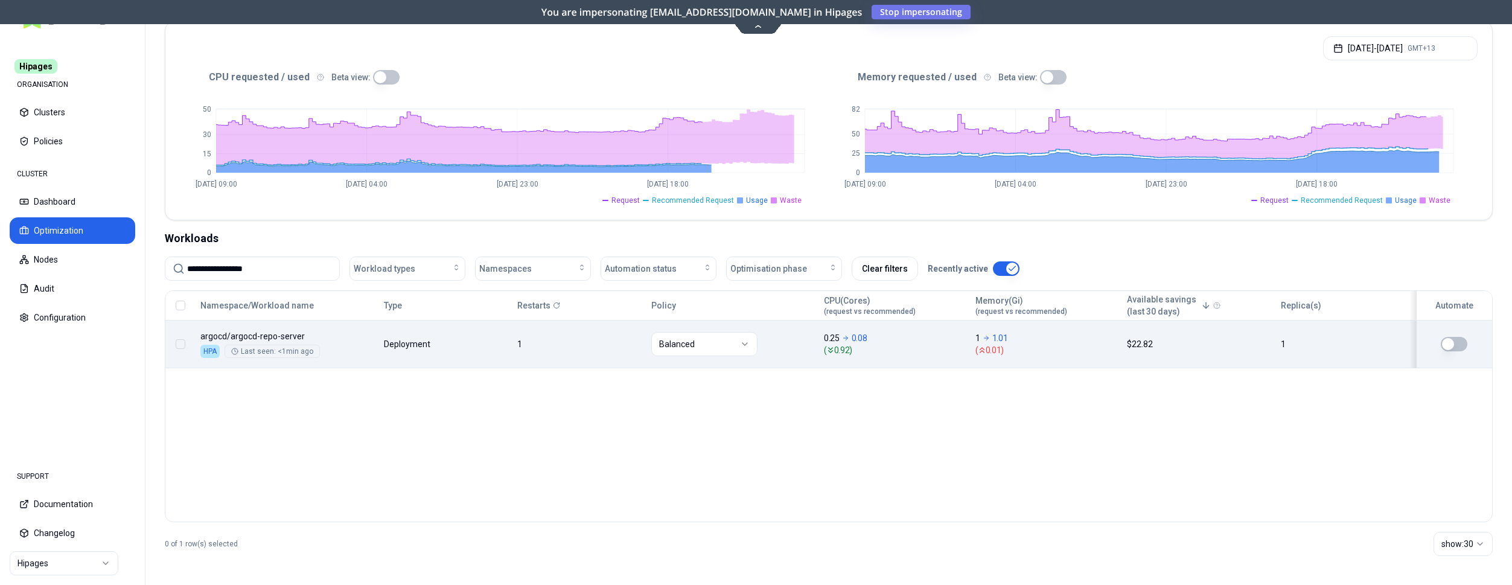
type input "**********"
click at [266, 329] on div "Namespace/Workload name Type Restarts Policy CPU(Cores) (request vs recommended…" at bounding box center [828, 329] width 1326 height 77
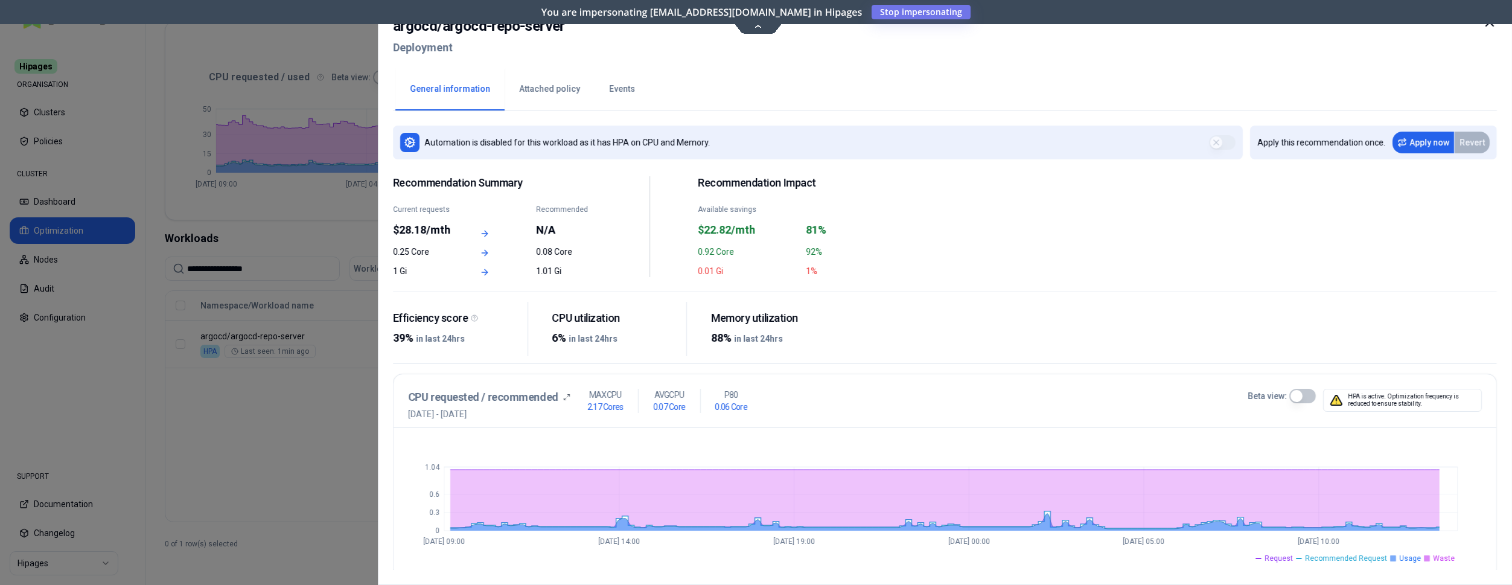
click at [323, 243] on div at bounding box center [756, 292] width 1512 height 585
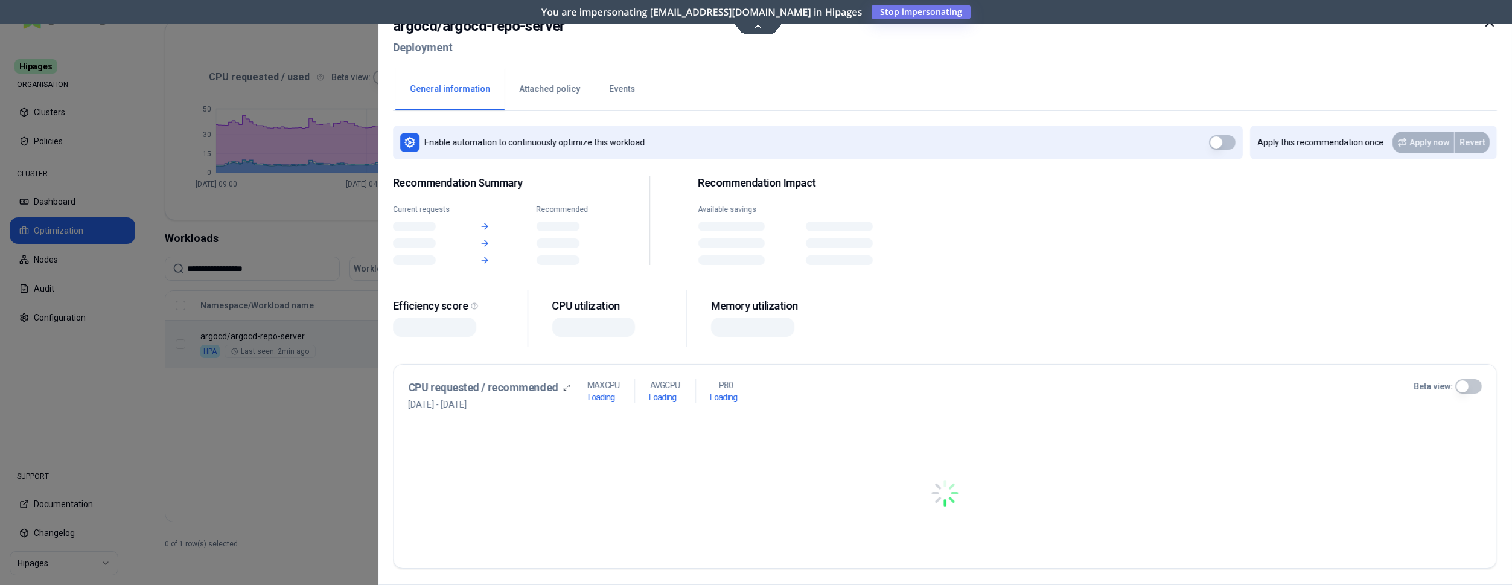
scroll to position [229, 0]
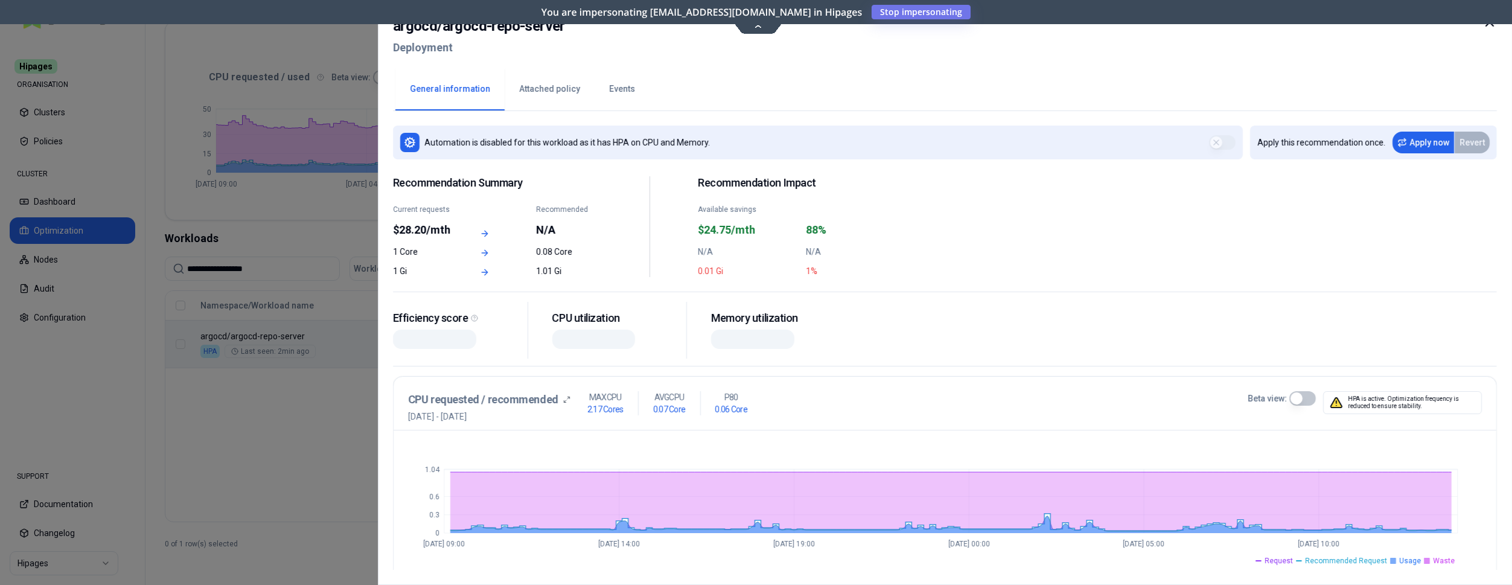
click at [628, 86] on button "Events" at bounding box center [621, 89] width 55 height 42
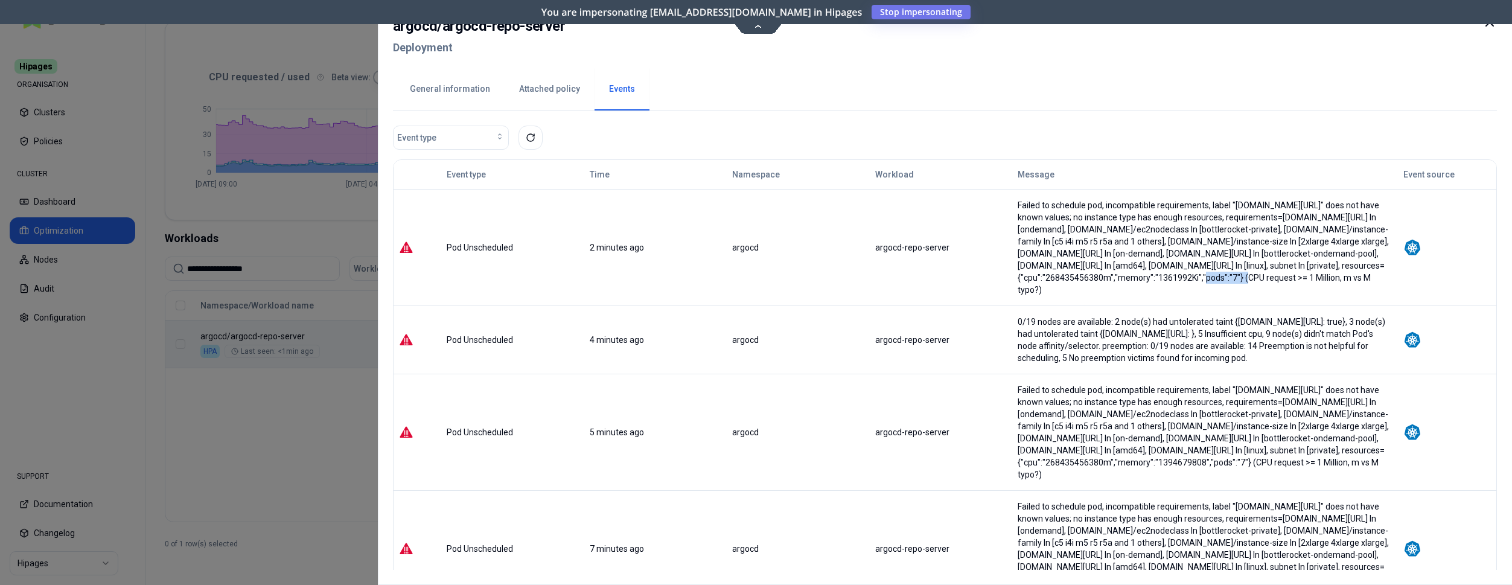
drag, startPoint x: 1061, startPoint y: 277, endPoint x: 1120, endPoint y: 277, distance: 59.1
click at [1120, 277] on div "Failed to schedule pod, incompatible requirements, label "hipages.com/node-life…" at bounding box center [1205, 247] width 375 height 97
drag, startPoint x: 1060, startPoint y: 285, endPoint x: 988, endPoint y: 206, distance: 107.2
click at [1013, 206] on div "Failed to schedule pod, incompatible requirements, label "hipages.com/node-life…" at bounding box center [1205, 247] width 384 height 97
copy div "Failed to schedule pod, incompatible requirements, label "hipages.com/node-life…"
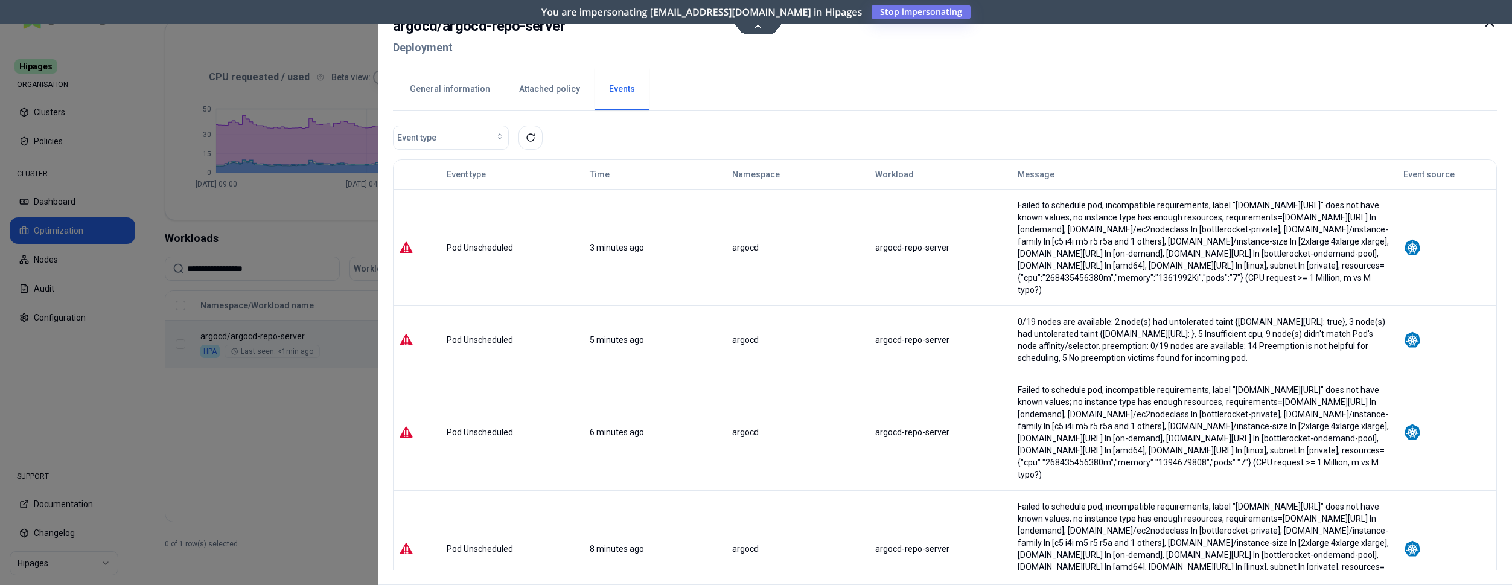
click at [1483, 25] on icon at bounding box center [1489, 22] width 14 height 14
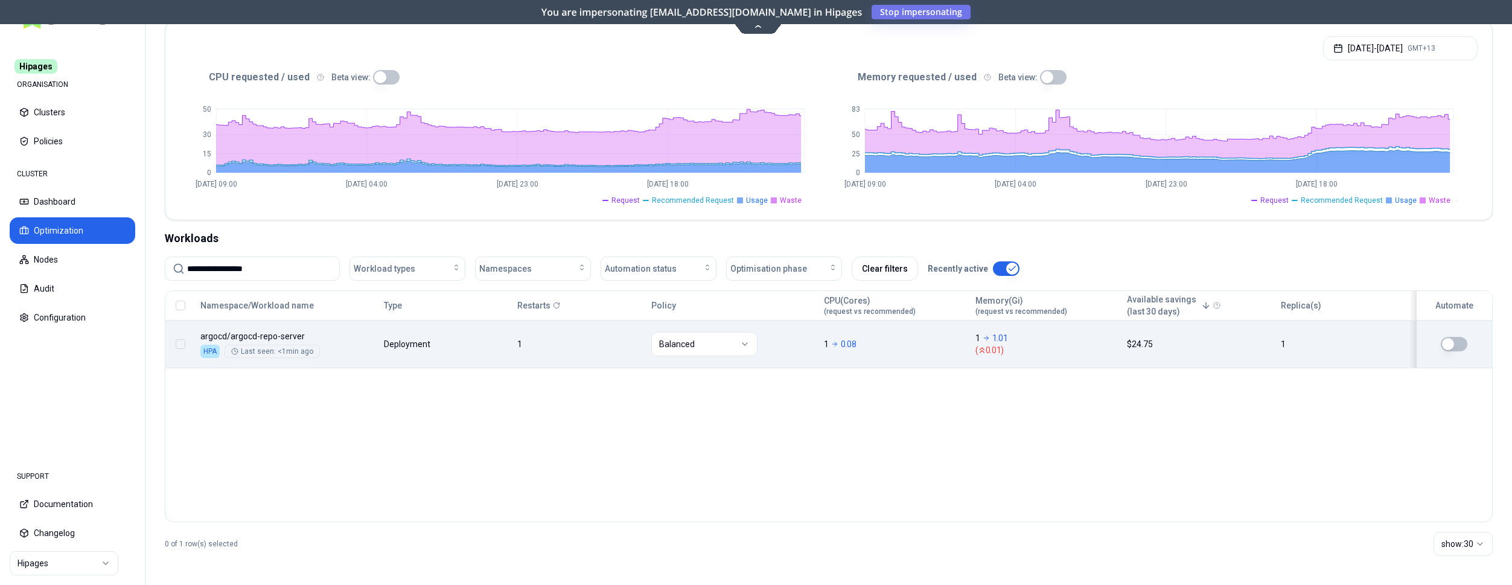
scroll to position [229, 0]
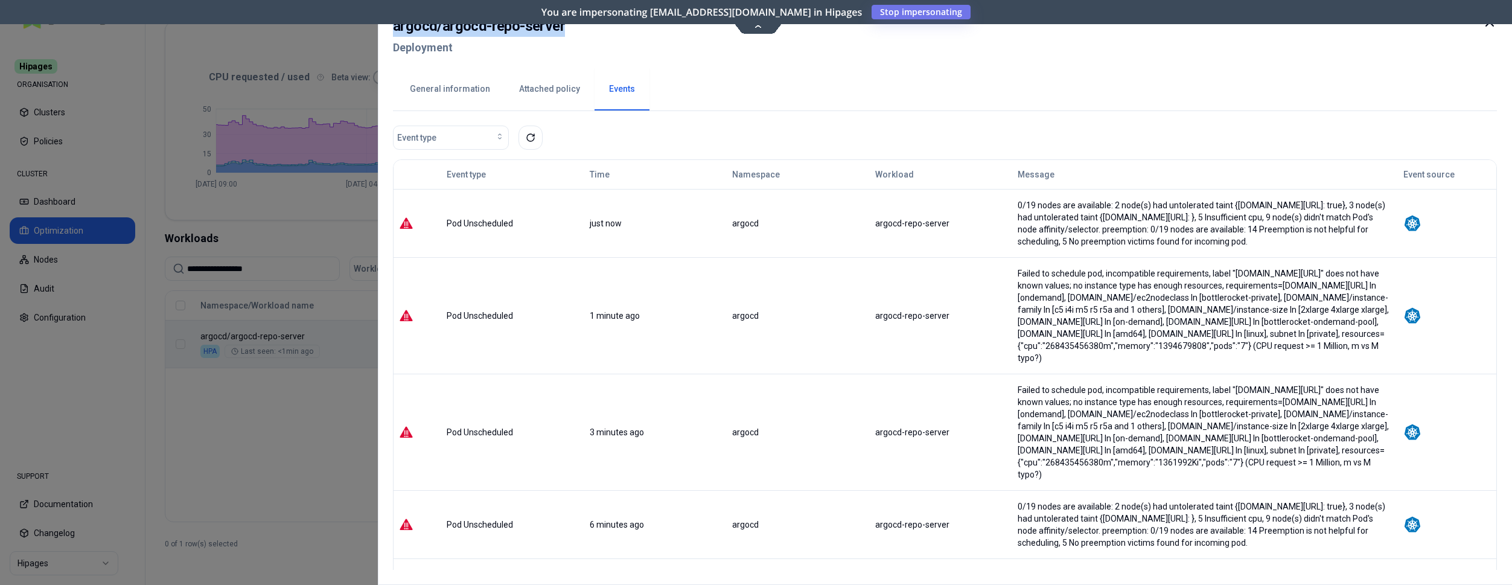
drag, startPoint x: 562, startPoint y: 29, endPoint x: 395, endPoint y: 31, distance: 167.2
click at [395, 31] on div "argocd / argocd-repo-server Deployment" at bounding box center [945, 40] width 1104 height 51
copy h2 "argocd / argocd-repo-server"
click at [244, 436] on div at bounding box center [756, 292] width 1512 height 585
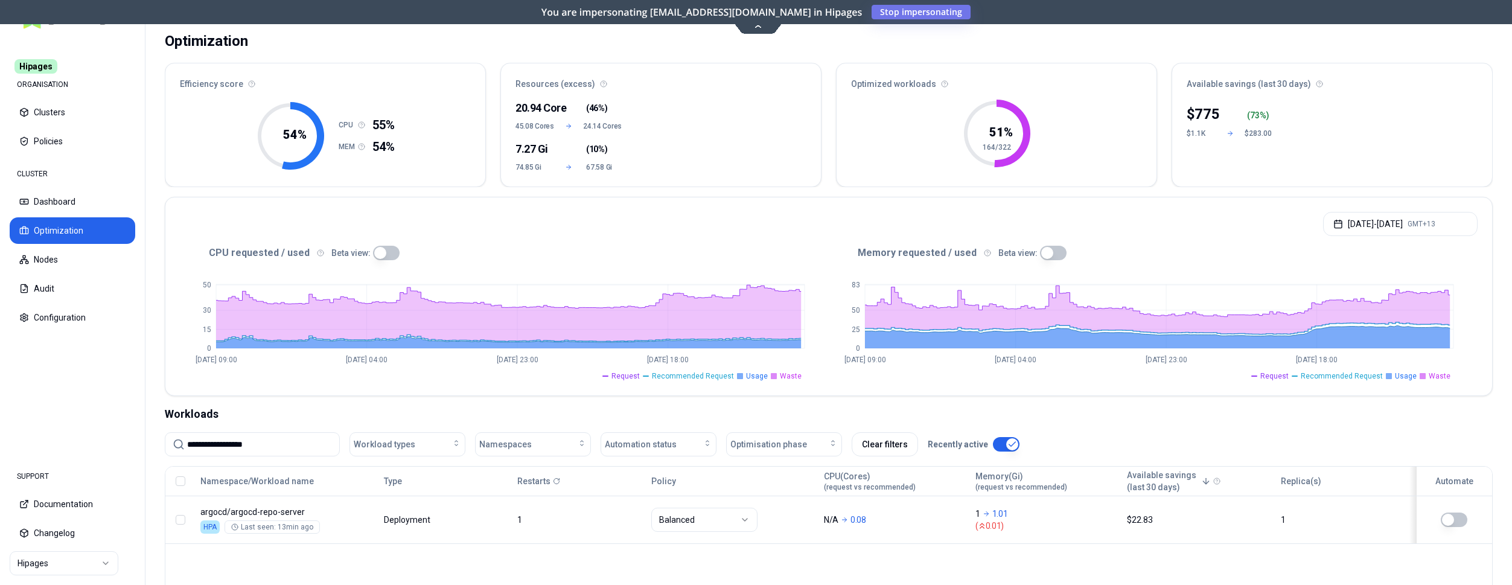
scroll to position [229, 0]
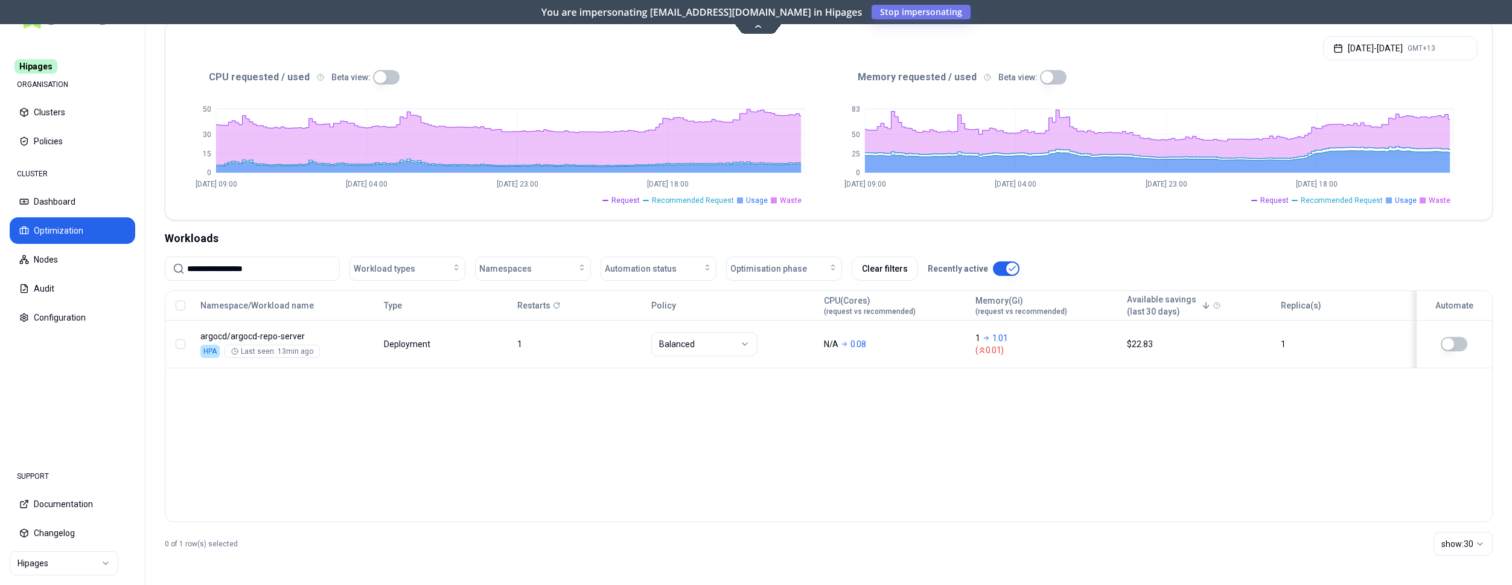
click at [85, 231] on button "Optimization" at bounding box center [73, 230] width 126 height 27
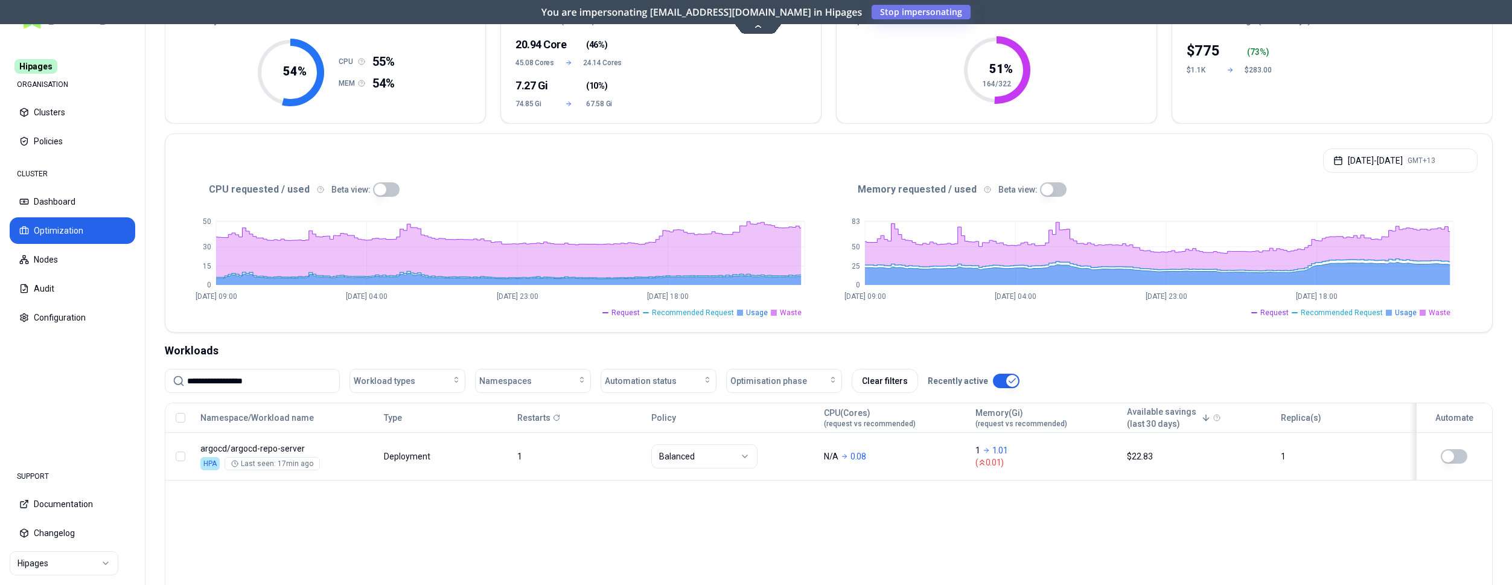
scroll to position [229, 0]
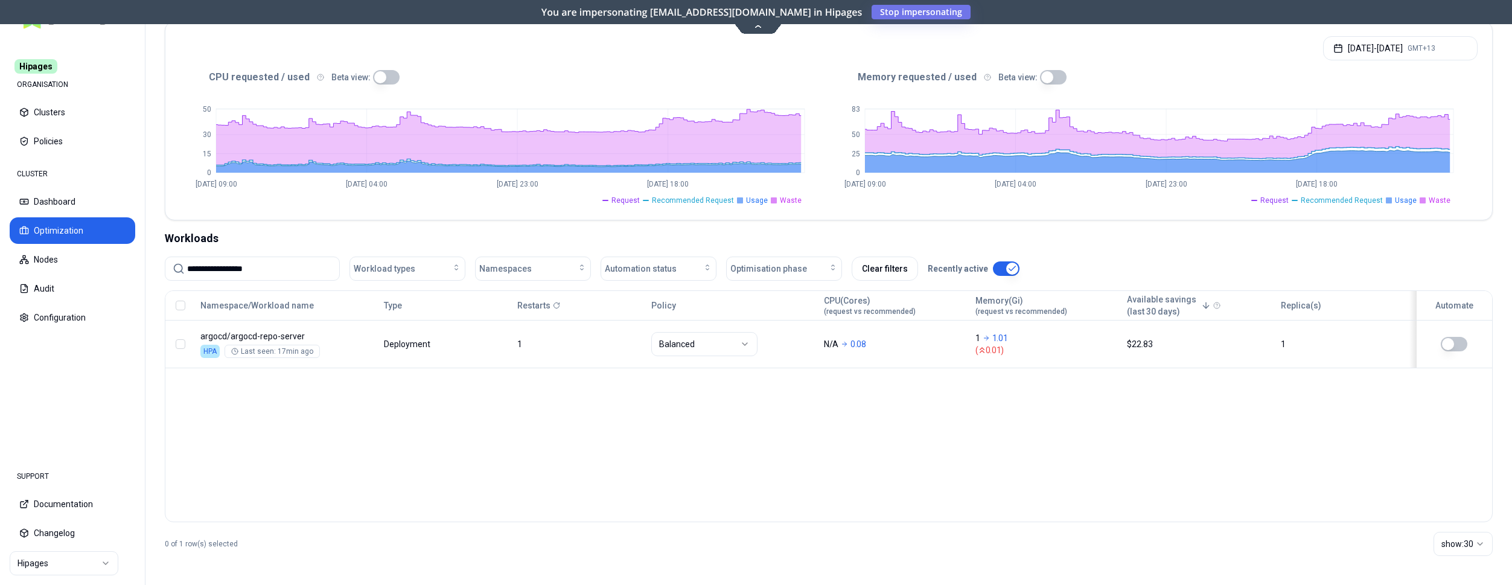
drag, startPoint x: 289, startPoint y: 272, endPoint x: 180, endPoint y: 259, distance: 109.4
click at [187, 259] on input "**********" at bounding box center [259, 268] width 145 height 23
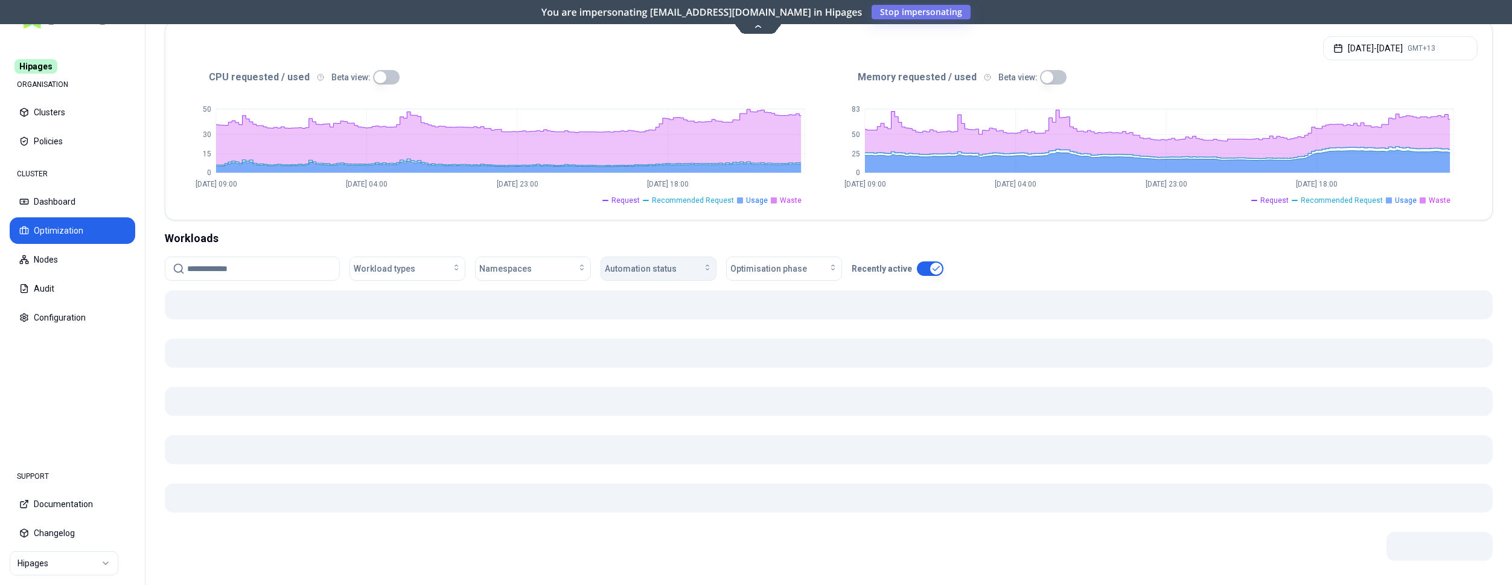
click at [675, 272] on div "Automation status" at bounding box center [658, 268] width 107 height 12
click at [654, 295] on div "on" at bounding box center [660, 295] width 115 height 19
click at [707, 240] on div "Workloads" at bounding box center [829, 238] width 1328 height 17
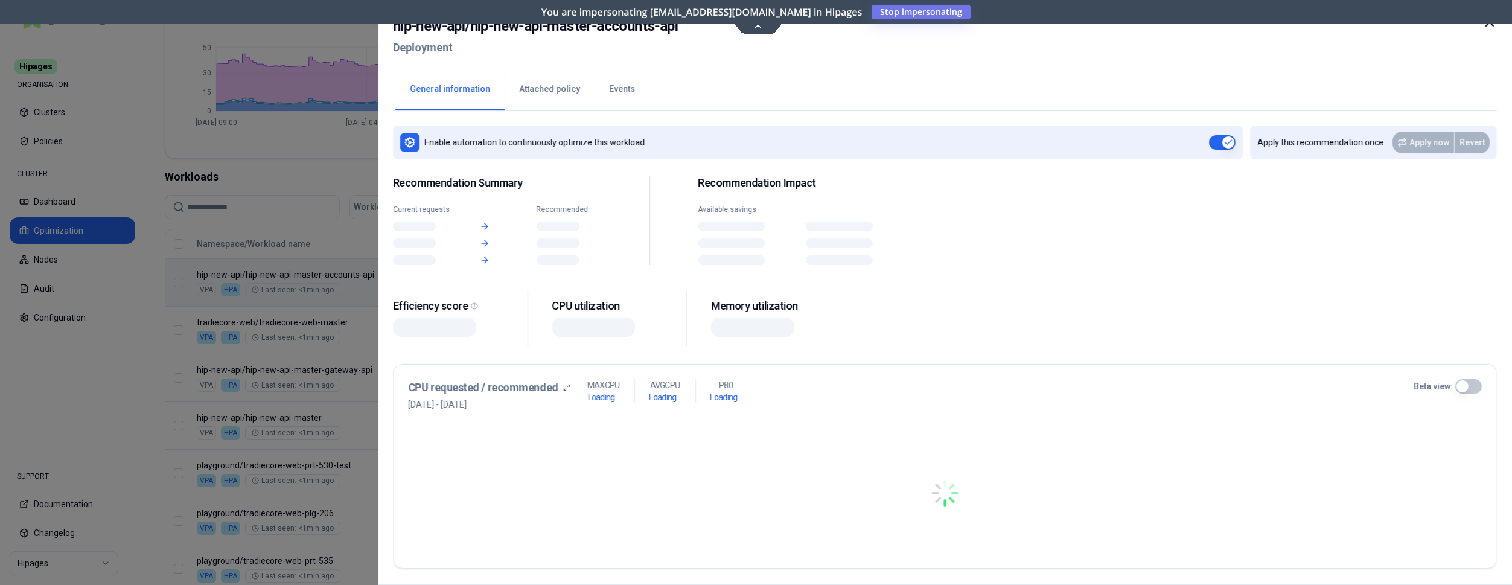
scroll to position [290, 0]
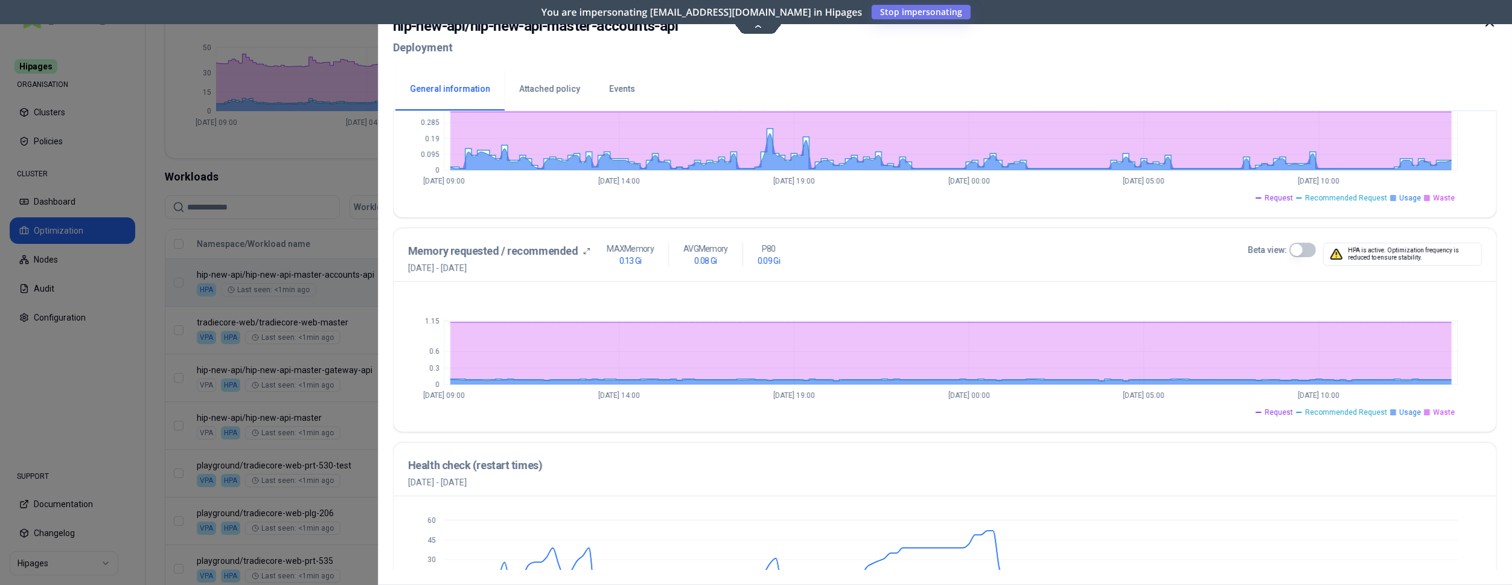
scroll to position [191, 0]
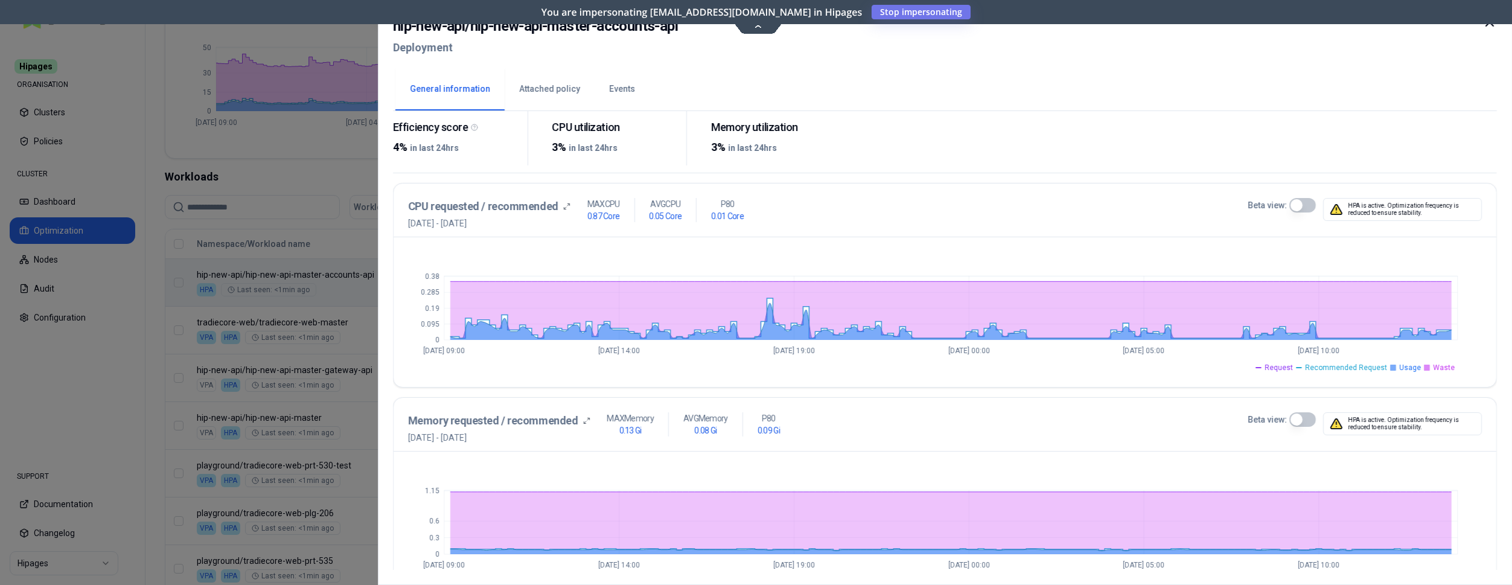
click at [1488, 28] on icon at bounding box center [1489, 22] width 14 height 14
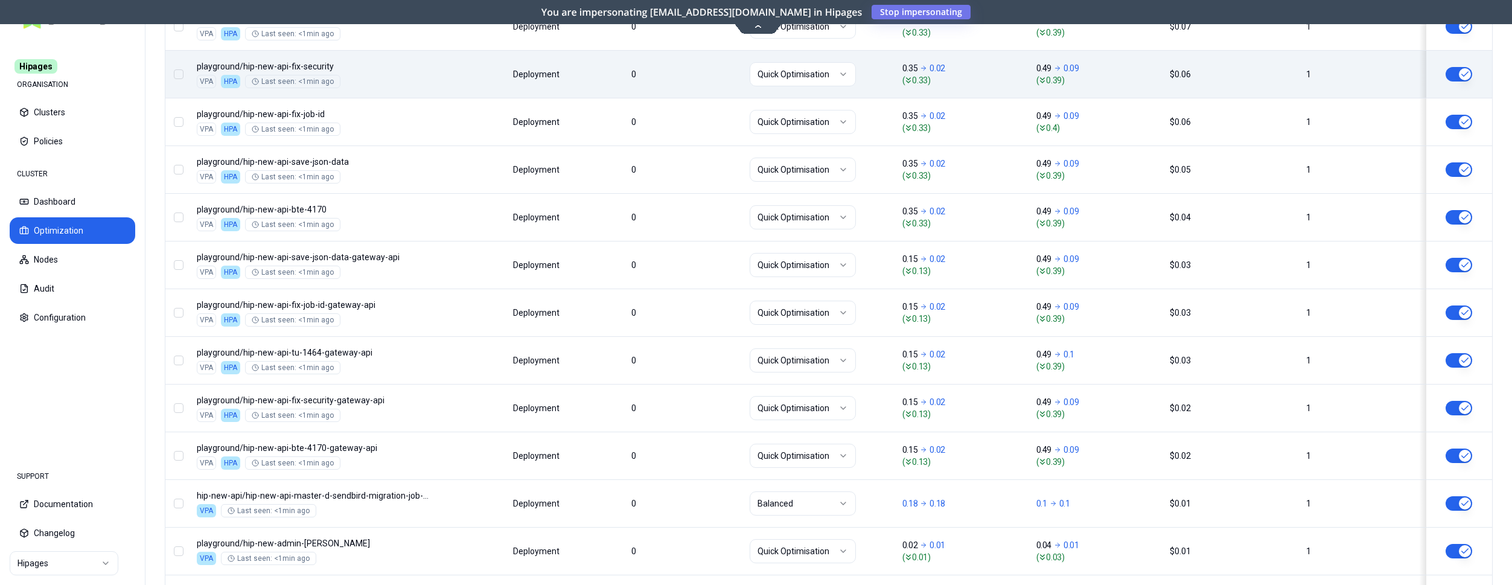
scroll to position [1458, 0]
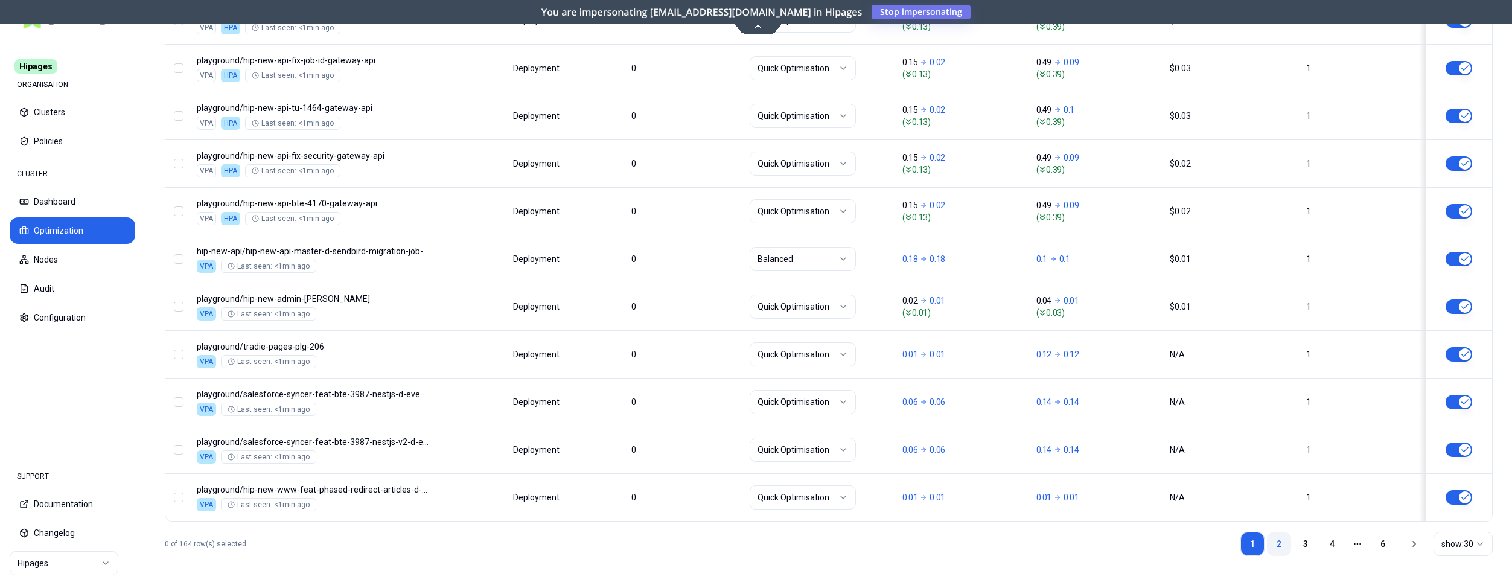
click at [1282, 539] on link "2" at bounding box center [1279, 544] width 24 height 24
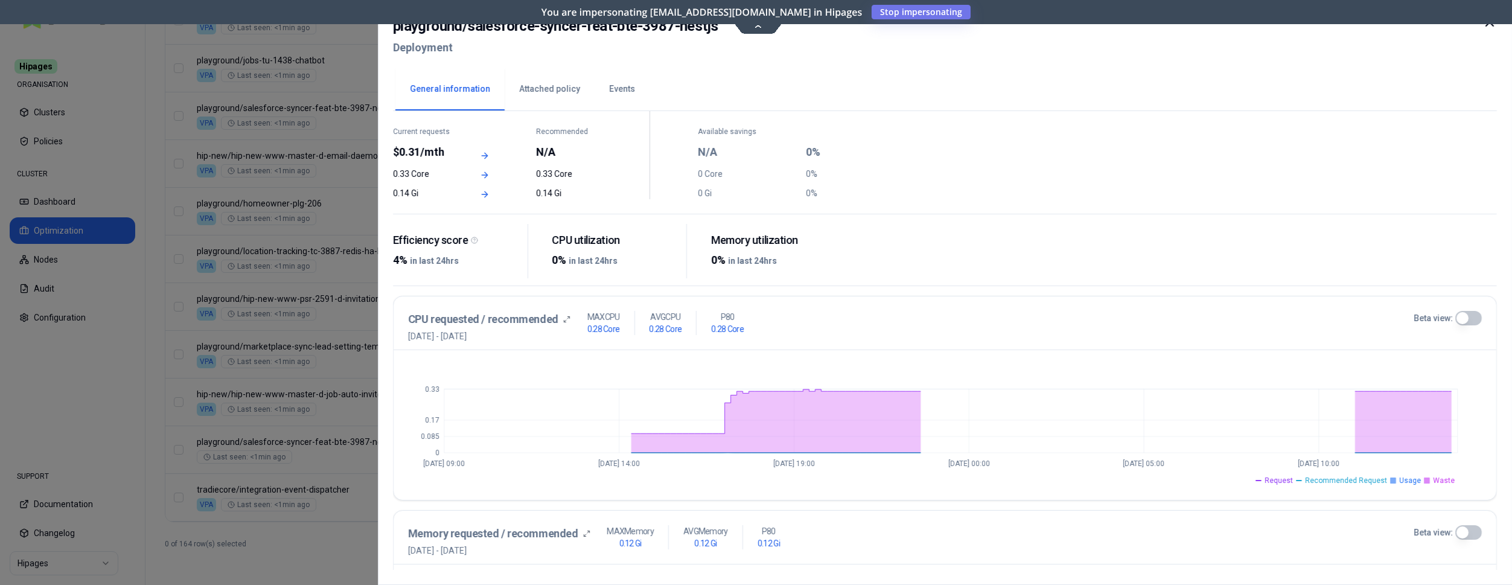
scroll to position [246, 0]
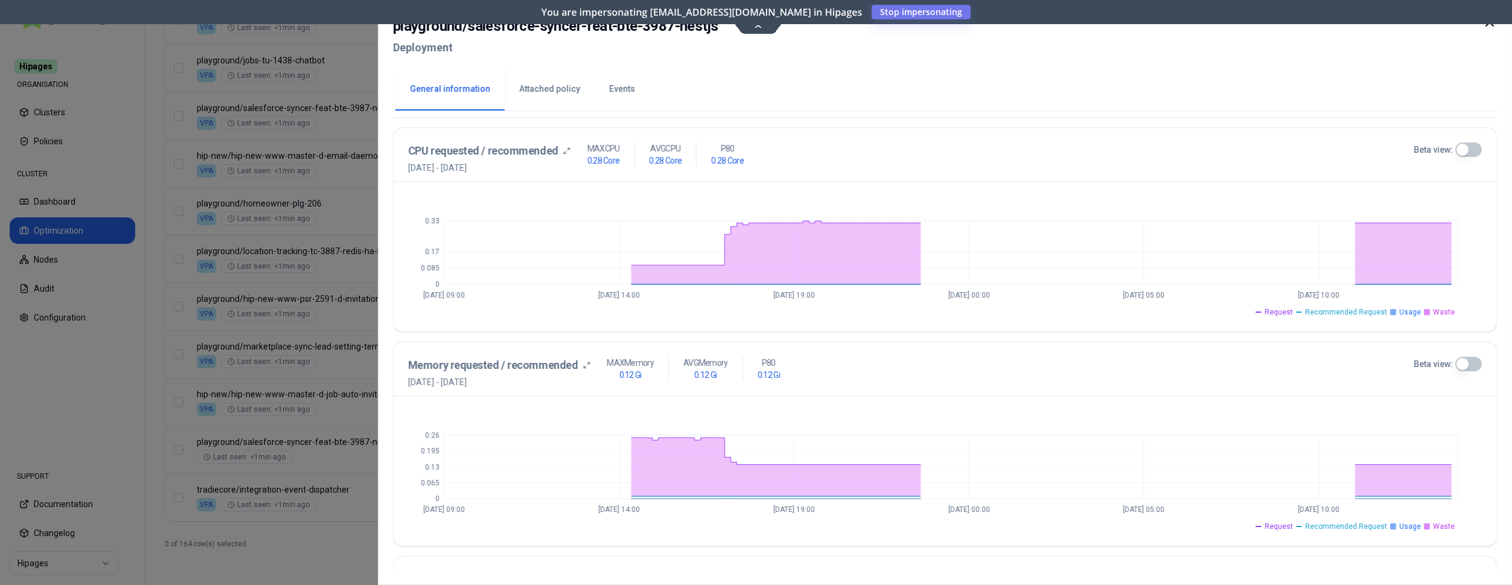
click at [1453, 150] on div "Beta view:" at bounding box center [1447, 149] width 68 height 14
click at [1463, 147] on button "Beta view:" at bounding box center [1468, 149] width 27 height 14
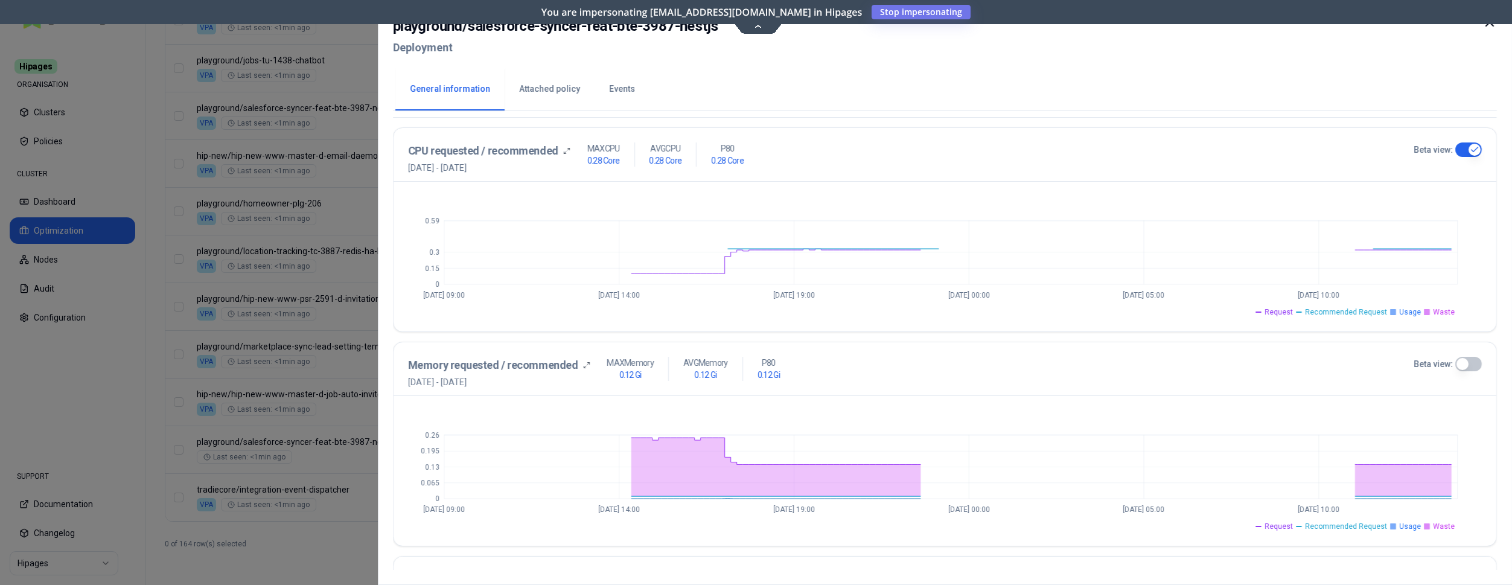
click at [1465, 365] on button "Beta view:" at bounding box center [1468, 364] width 27 height 14
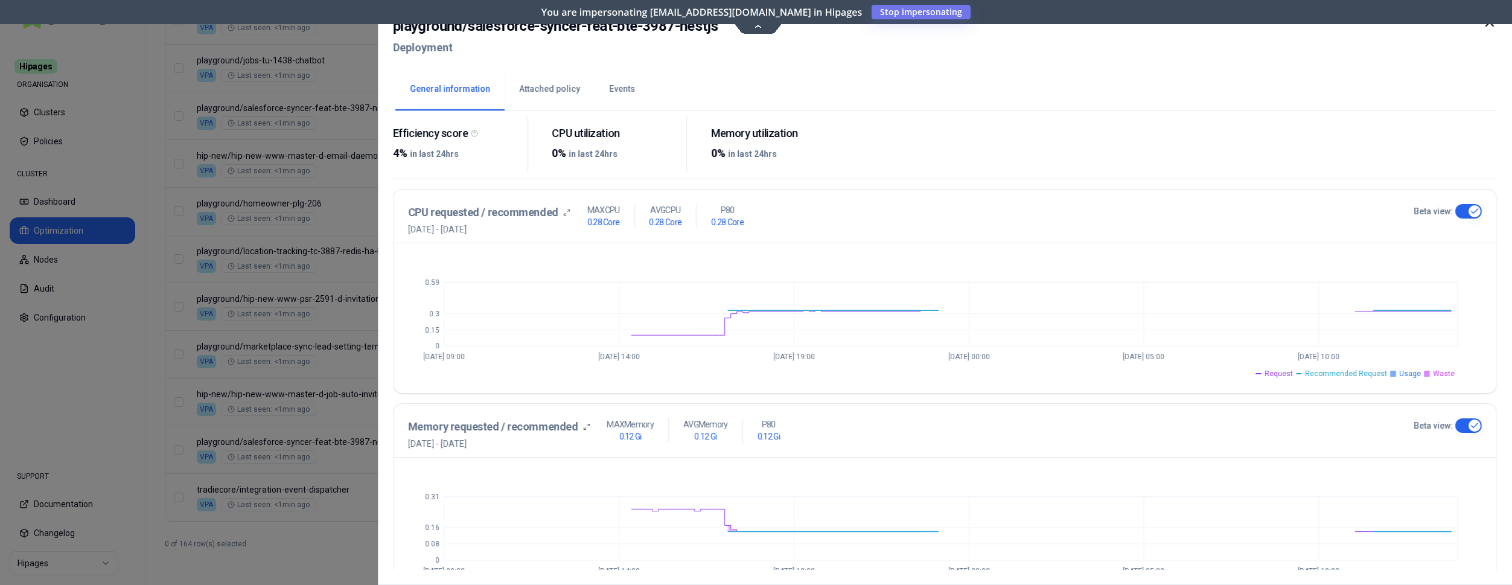
scroll to position [0, 0]
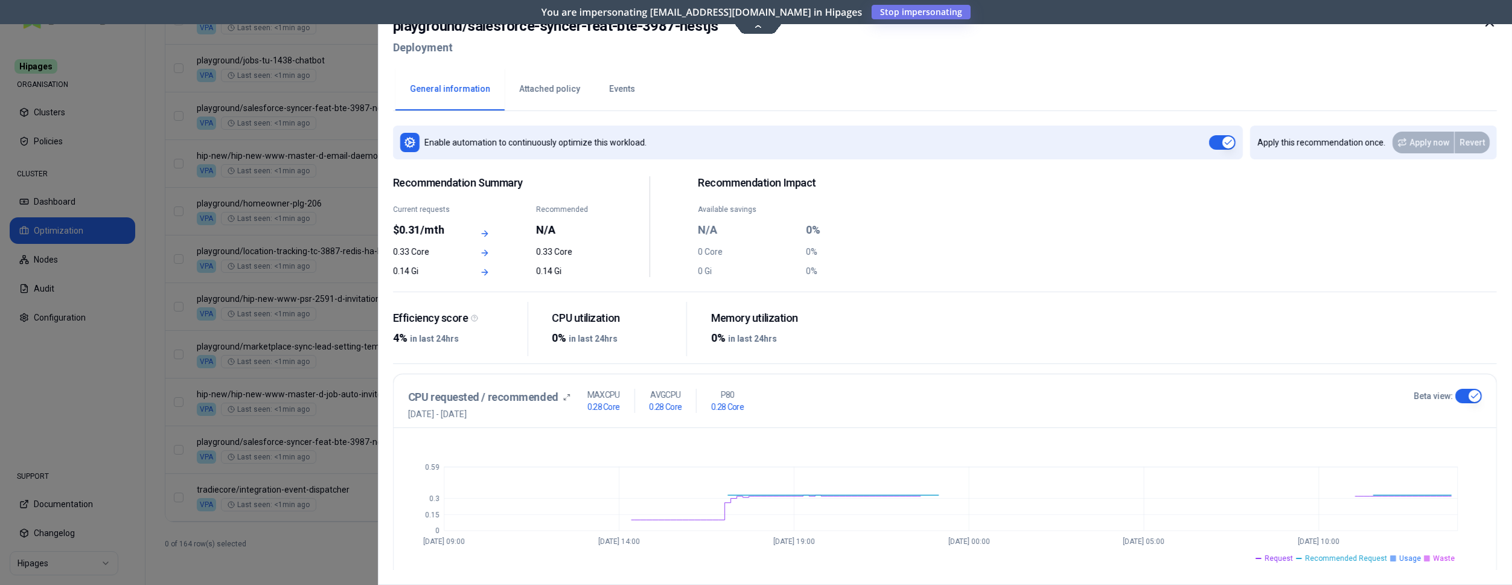
click at [617, 87] on button "Events" at bounding box center [621, 89] width 55 height 42
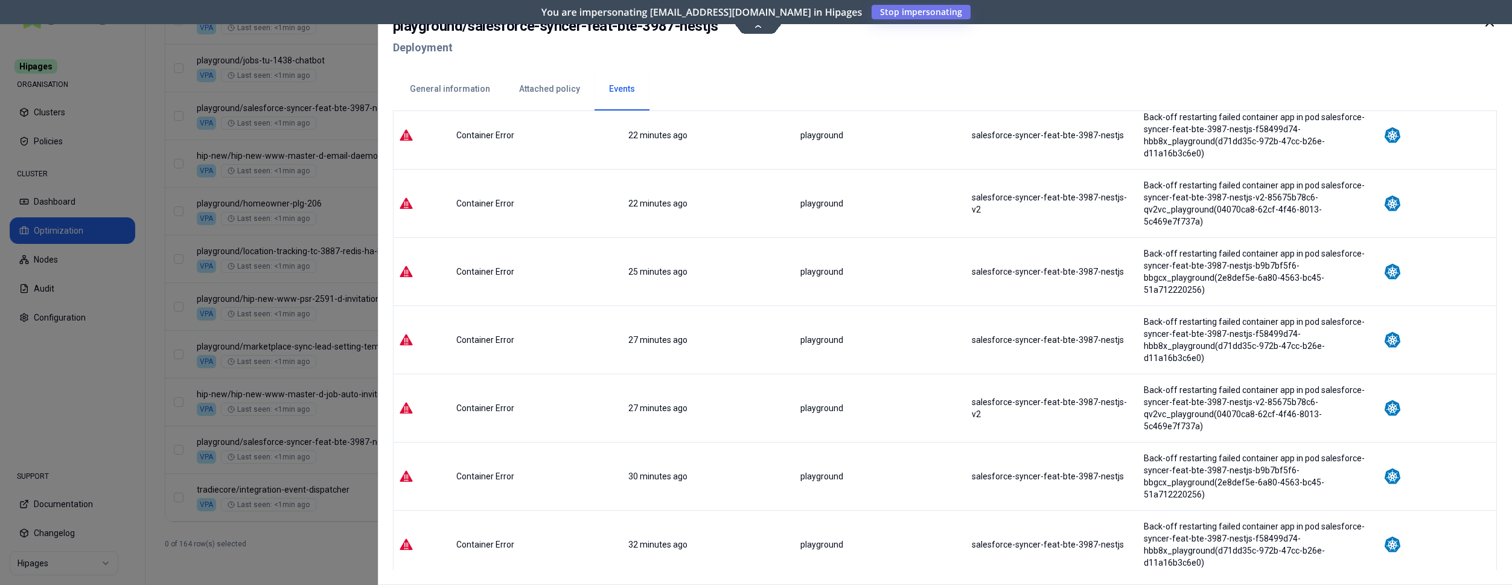
scroll to position [985, 0]
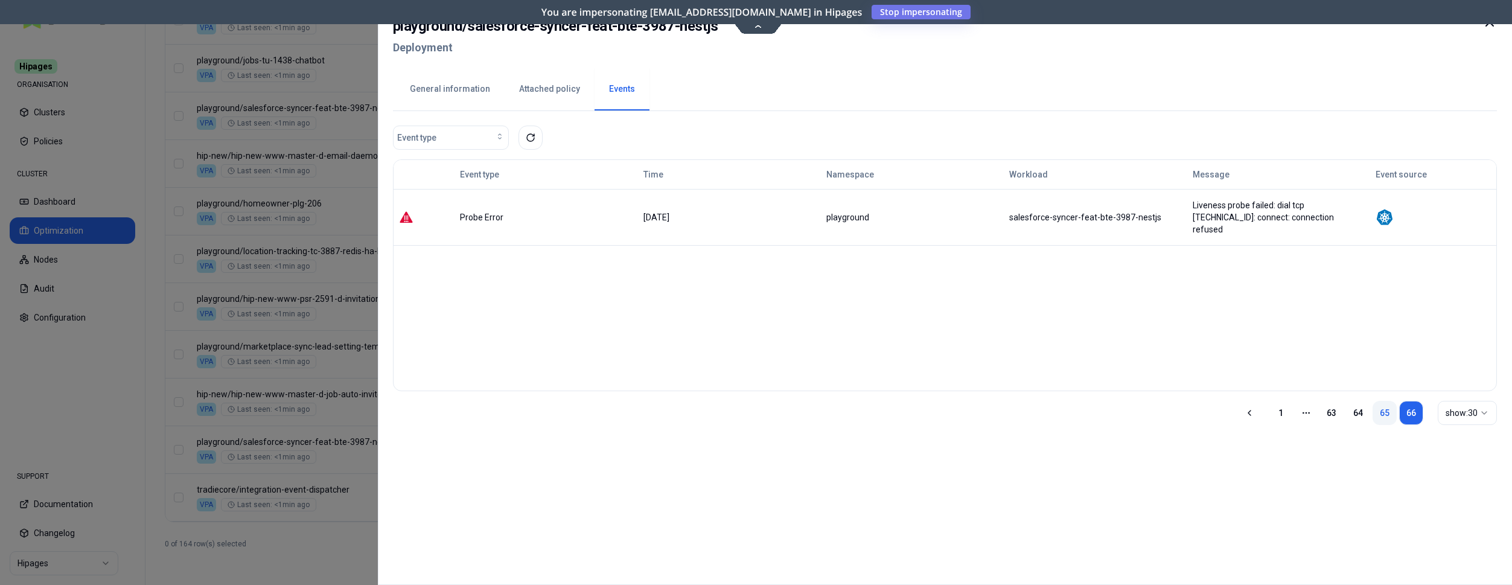
click at [1385, 414] on link "65" at bounding box center [1384, 413] width 24 height 24
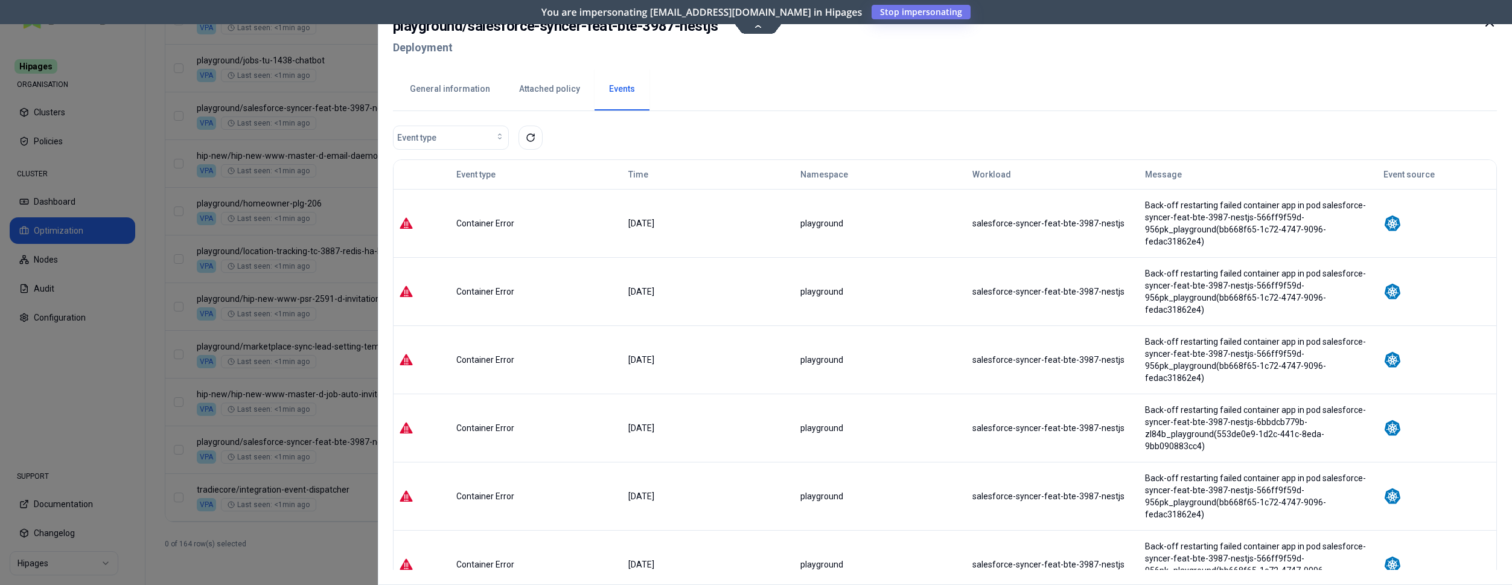
click at [1492, 24] on icon at bounding box center [1489, 22] width 7 height 7
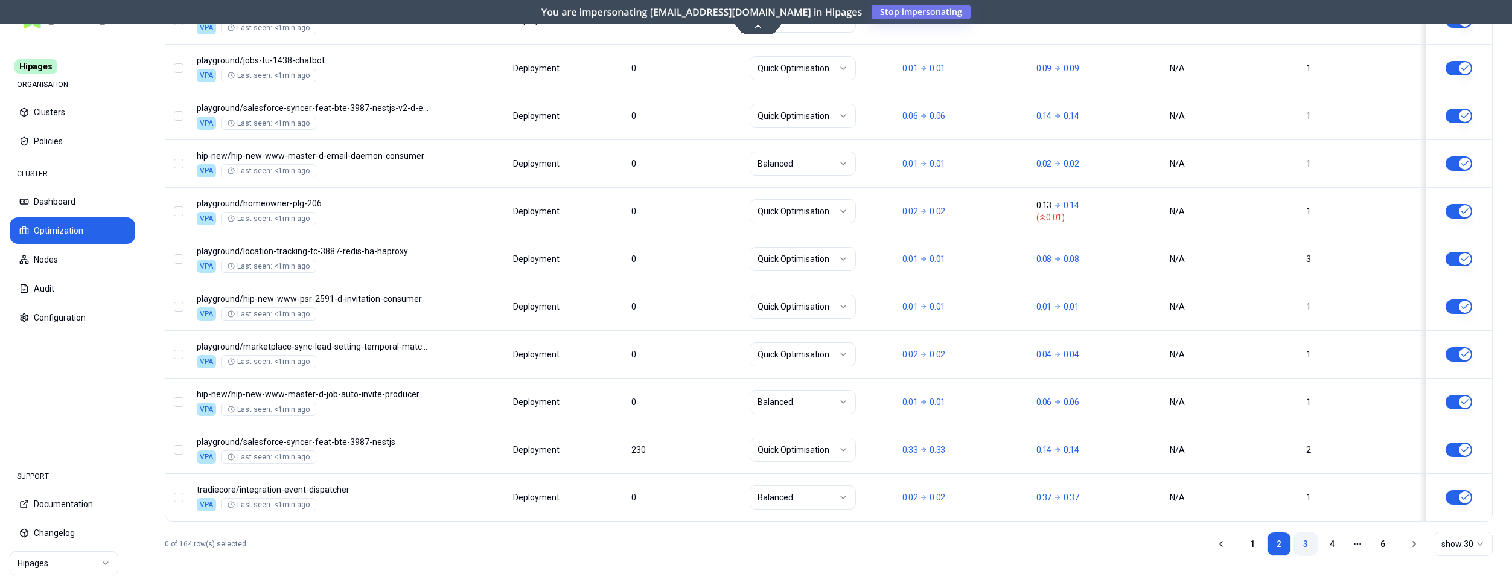
click at [1304, 546] on link "3" at bounding box center [1305, 544] width 24 height 24
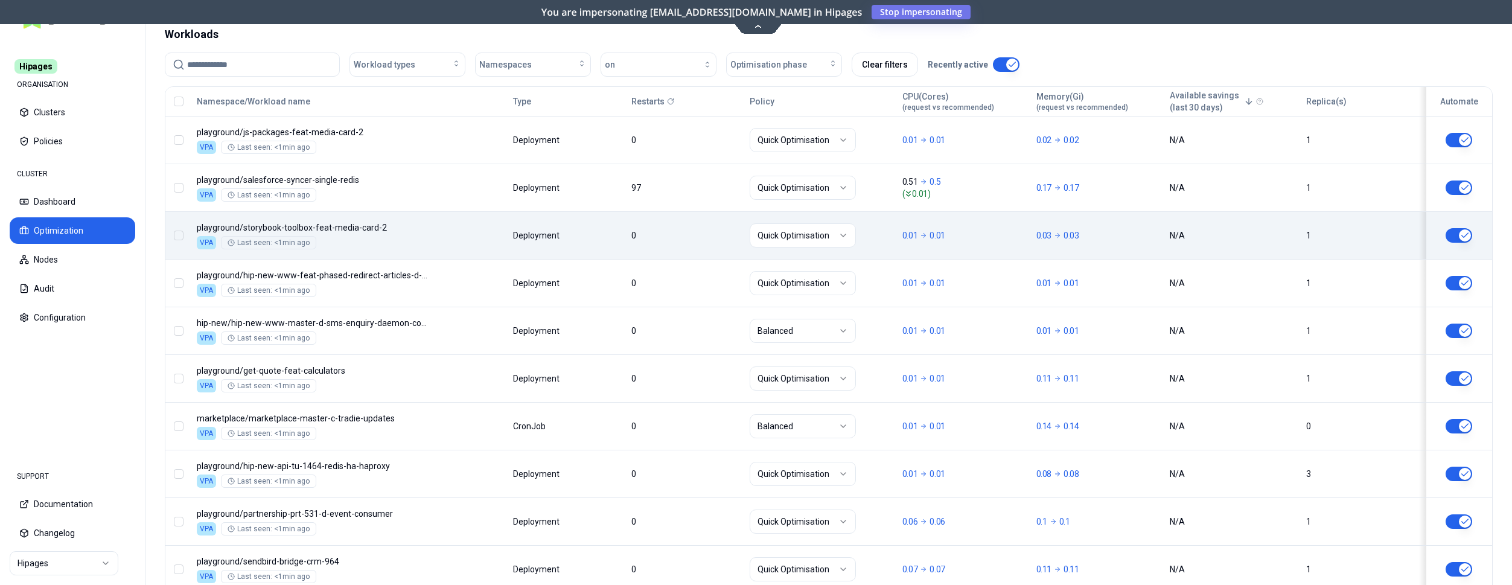
scroll to position [440, 0]
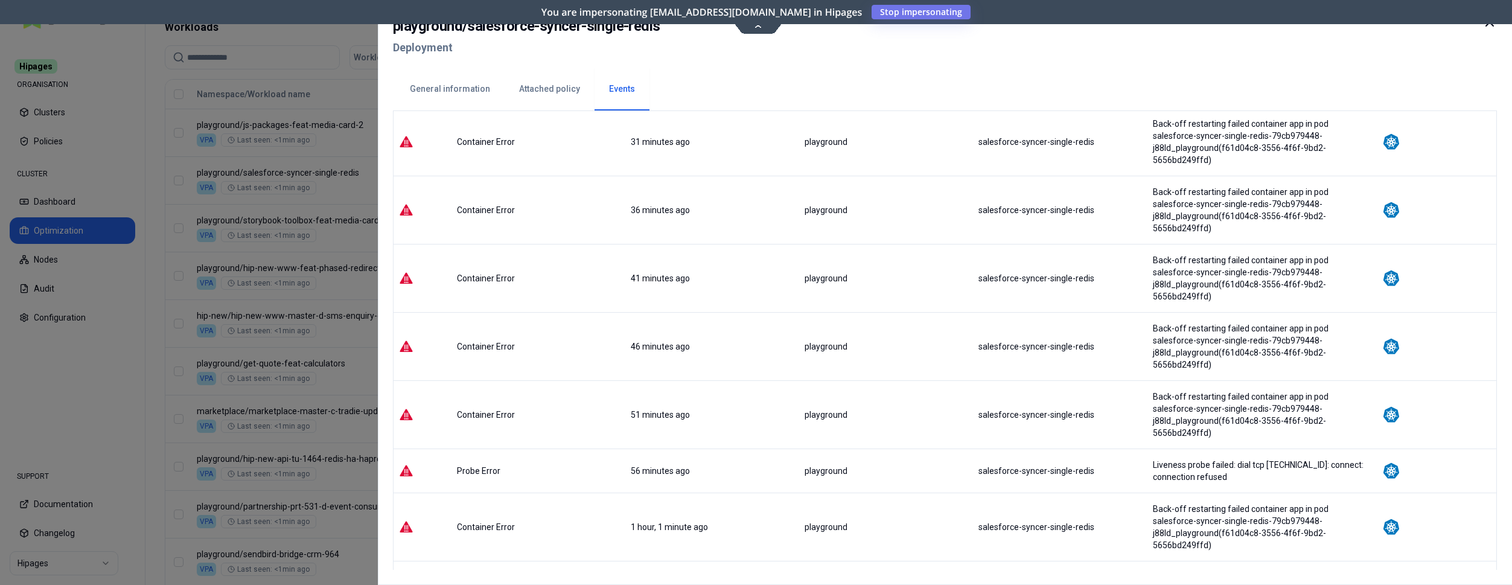
scroll to position [401, 0]
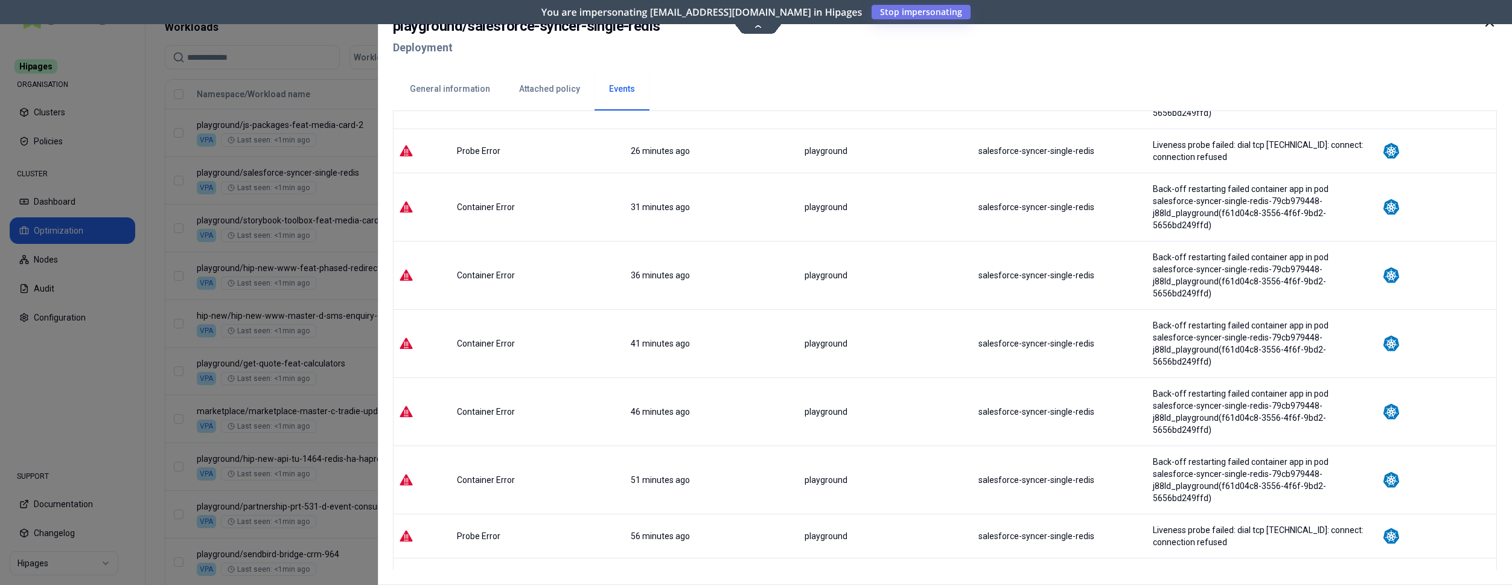
click at [435, 81] on button "General information" at bounding box center [449, 89] width 109 height 42
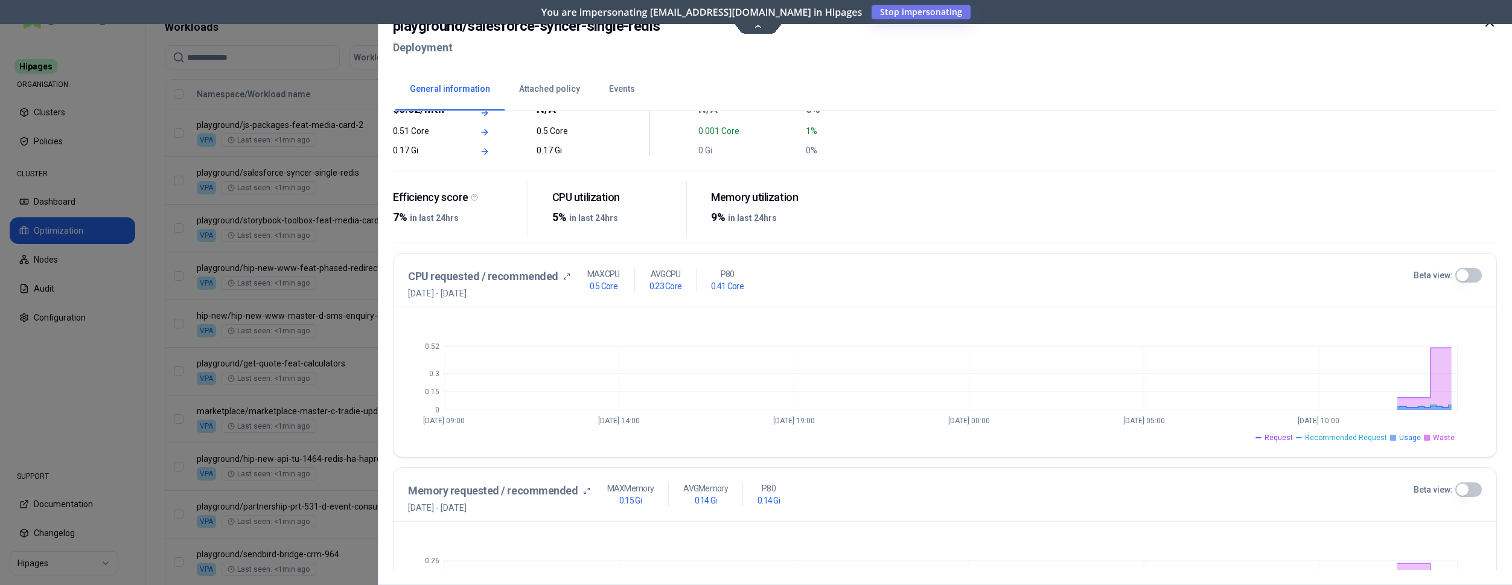
scroll to position [437, 0]
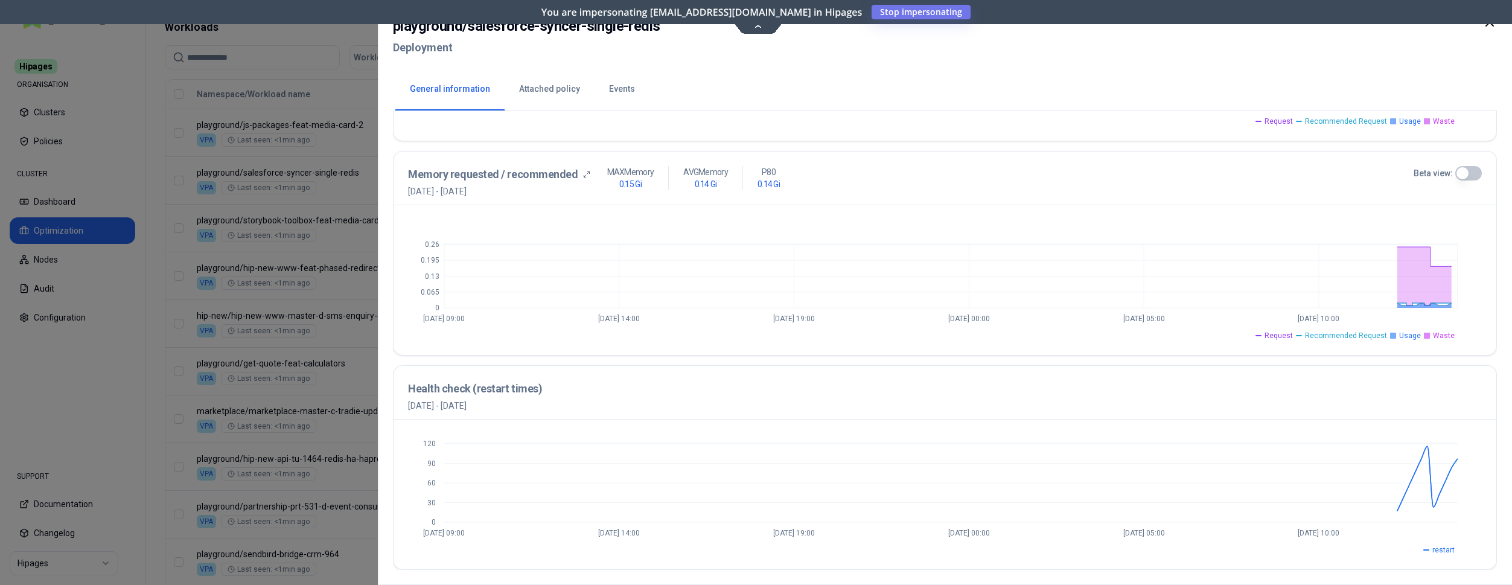
click at [1489, 22] on icon at bounding box center [1489, 22] width 7 height 7
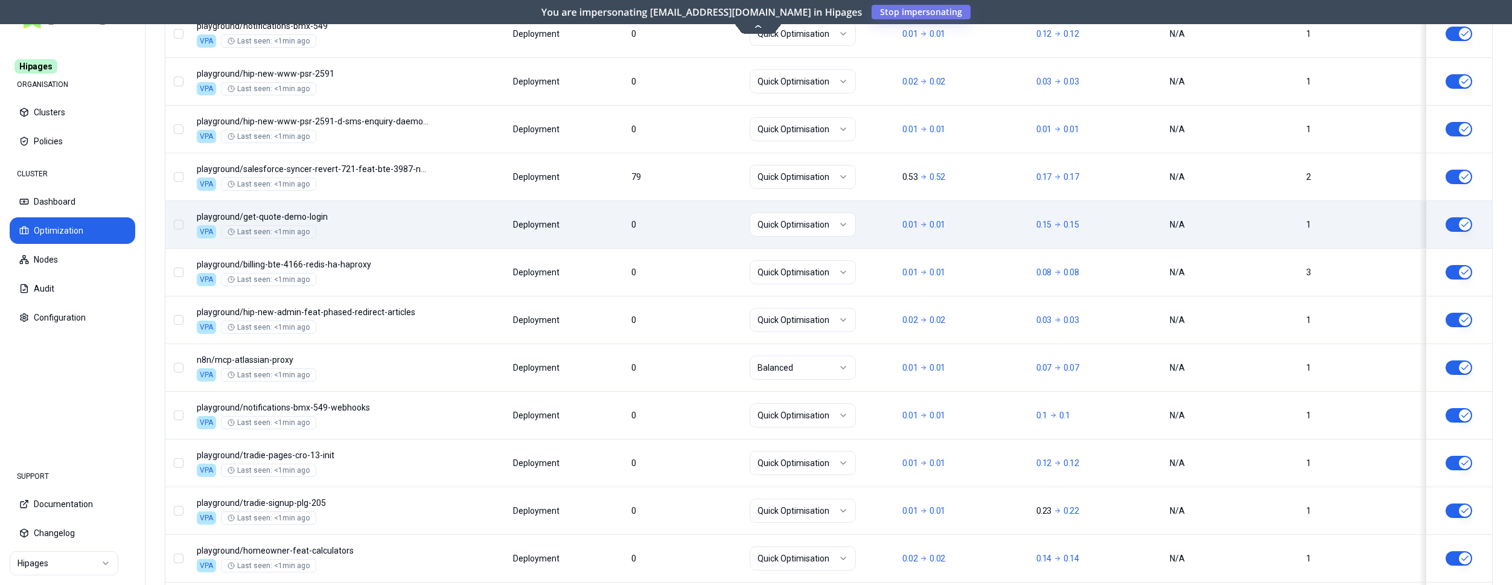
scroll to position [1458, 0]
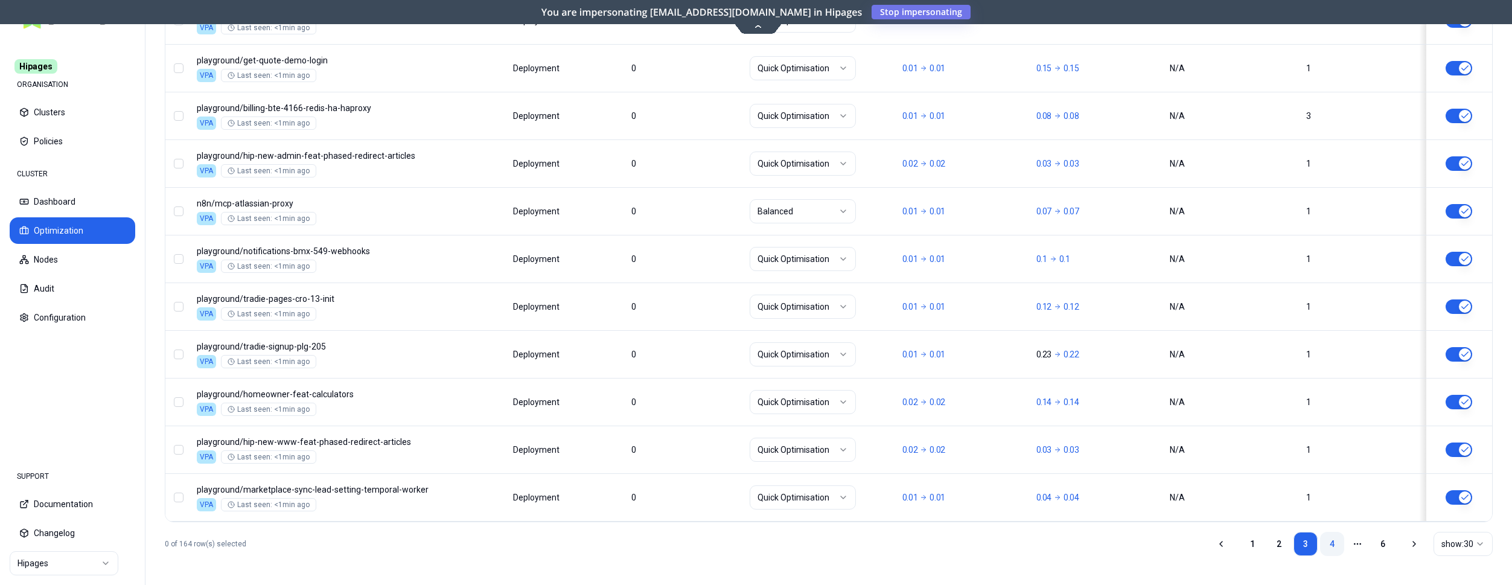
click at [1334, 549] on link "4" at bounding box center [1332, 544] width 24 height 24
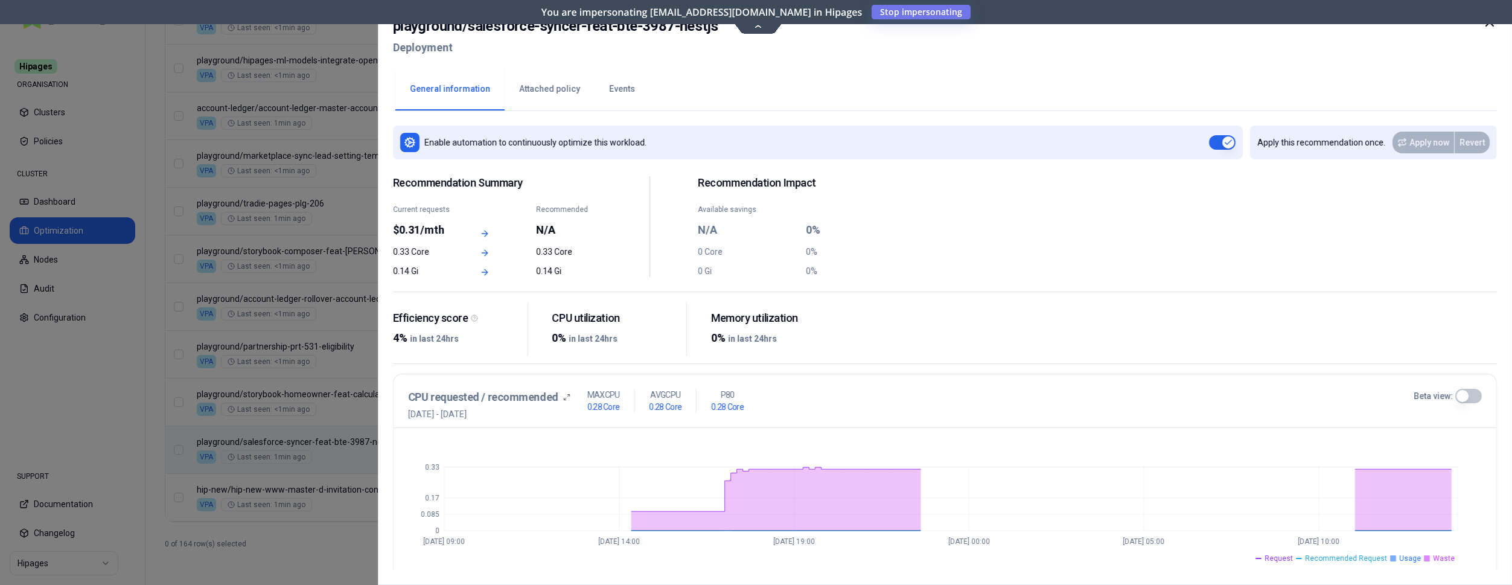
click at [1477, 22] on div "playground / salesforce-syncer-feat-bte-3987-nestjs Deployment" at bounding box center [945, 40] width 1104 height 51
click at [1489, 26] on icon at bounding box center [1489, 22] width 14 height 14
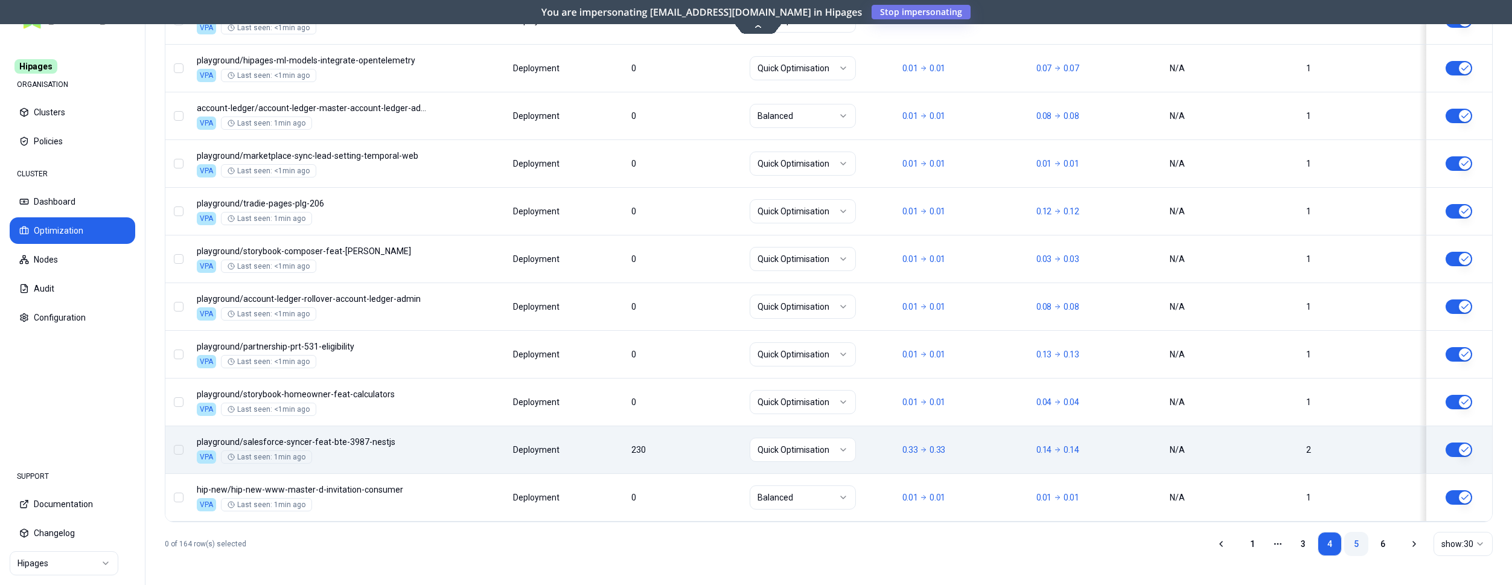
click at [1362, 536] on link "5" at bounding box center [1356, 544] width 24 height 24
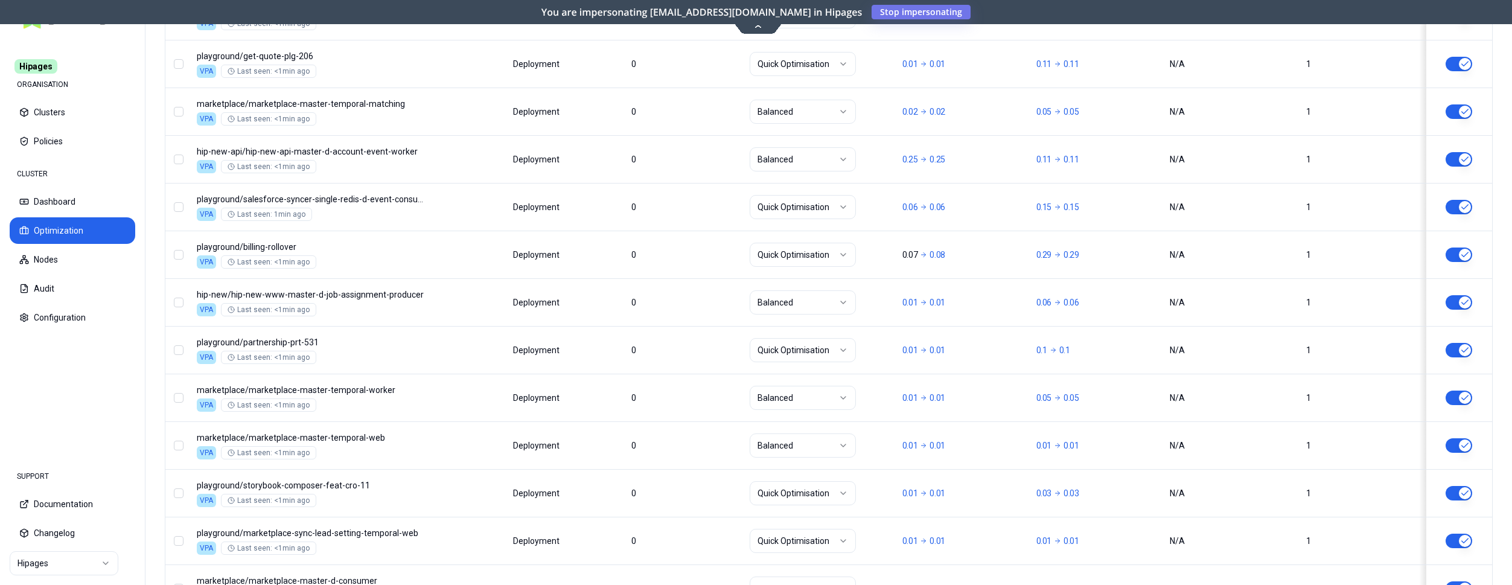
scroll to position [1458, 0]
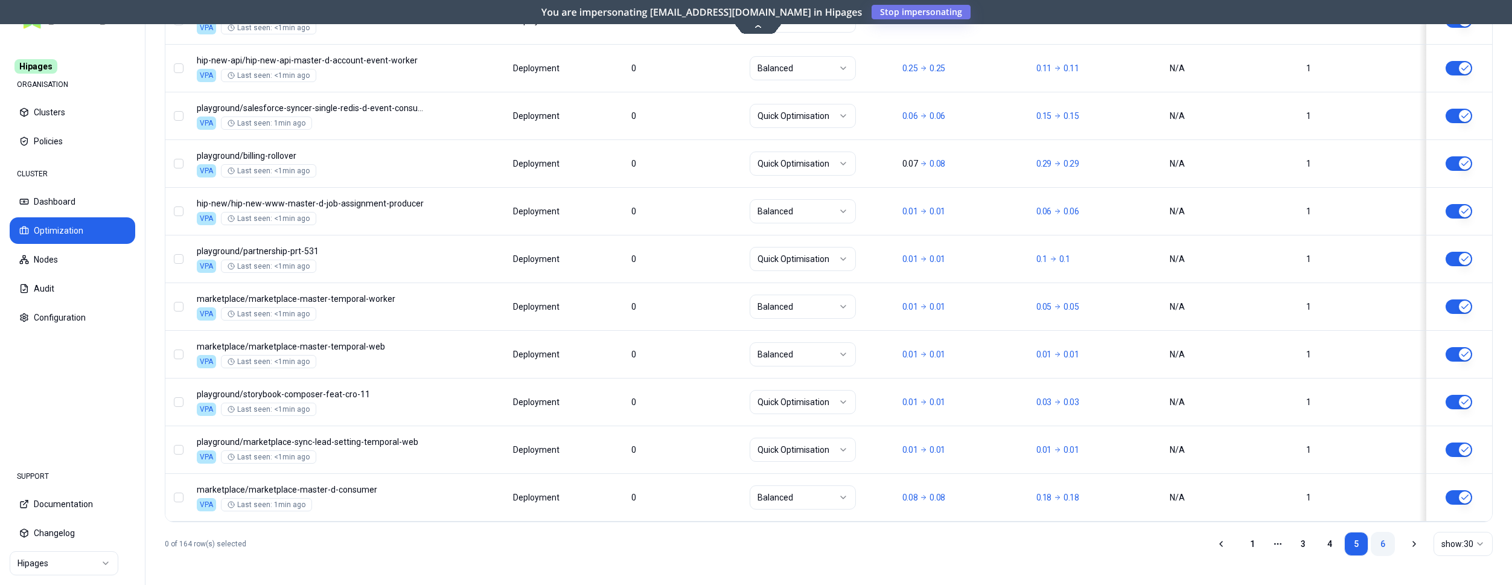
click at [1381, 545] on link "6" at bounding box center [1382, 544] width 24 height 24
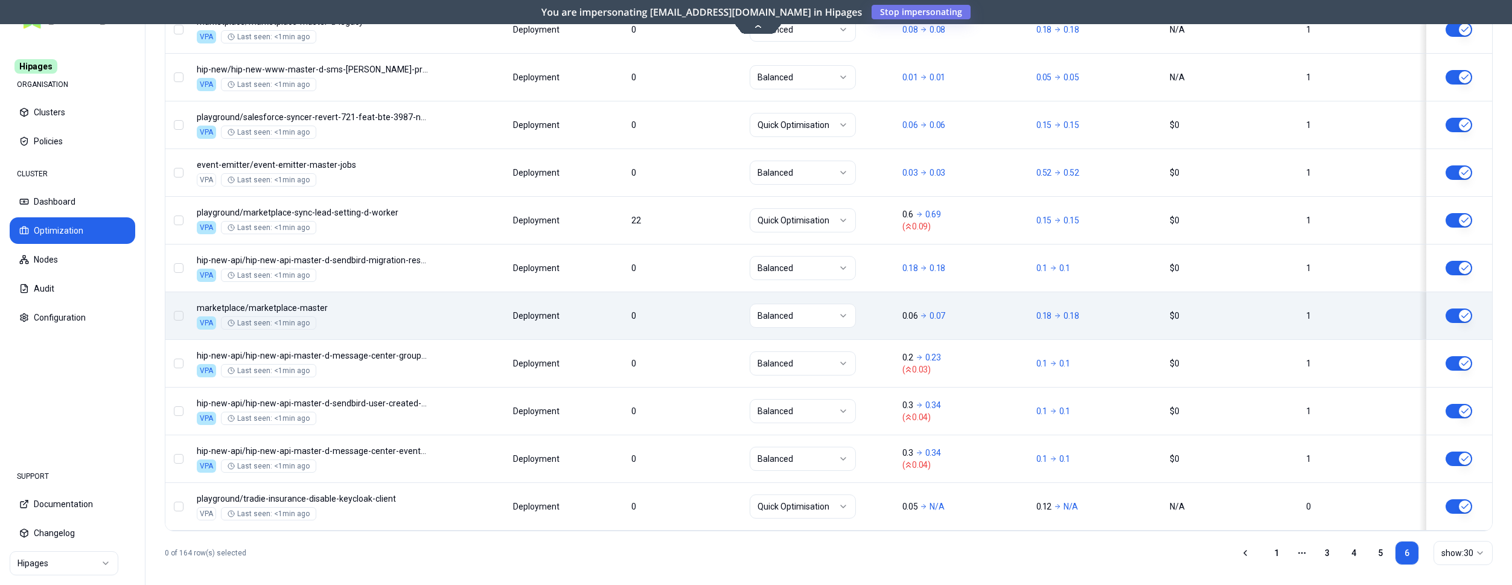
scroll to position [695, 0]
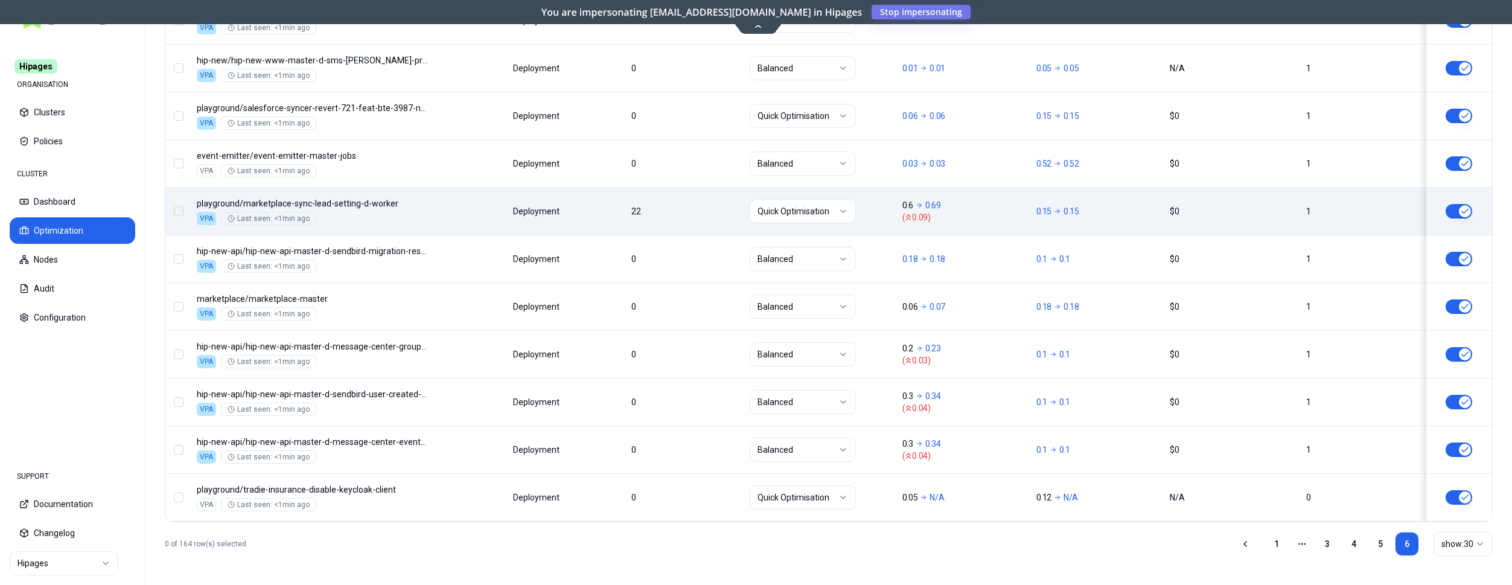
click at [698, 218] on div "Namespace/Workload name Type Restarts Policy CPU(Cores) (request vs recommended…" at bounding box center [828, 172] width 1326 height 697
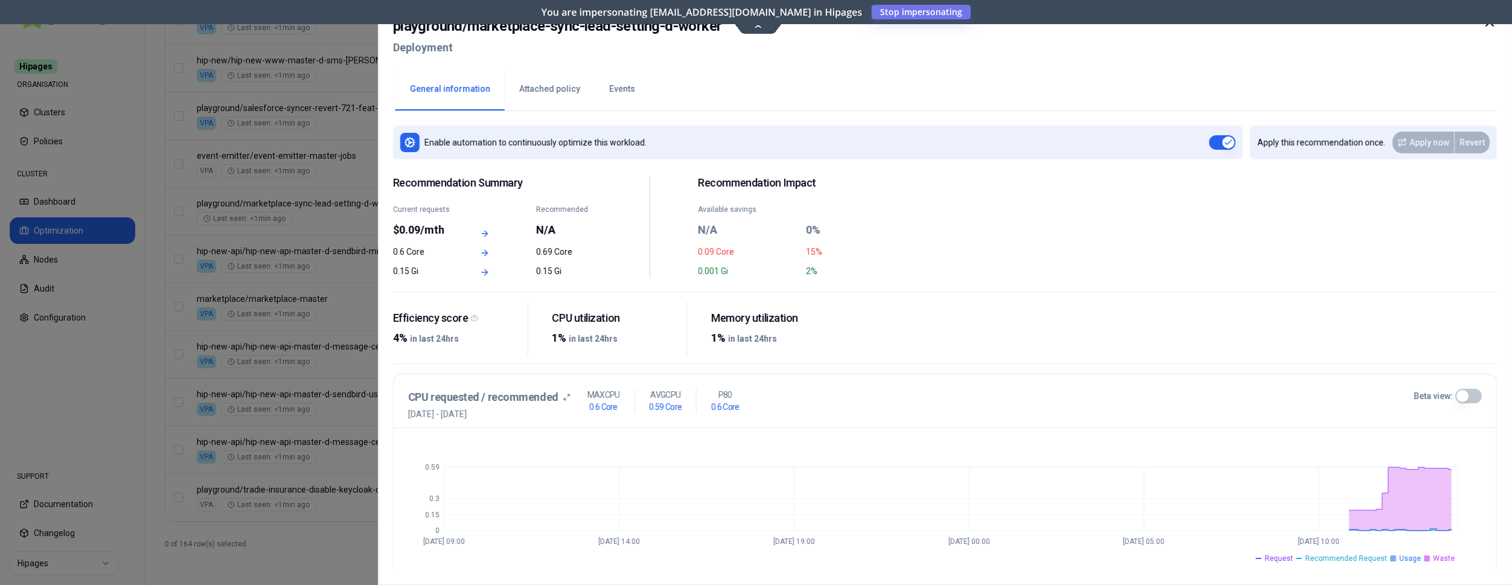
click at [1492, 27] on icon at bounding box center [1489, 22] width 14 height 14
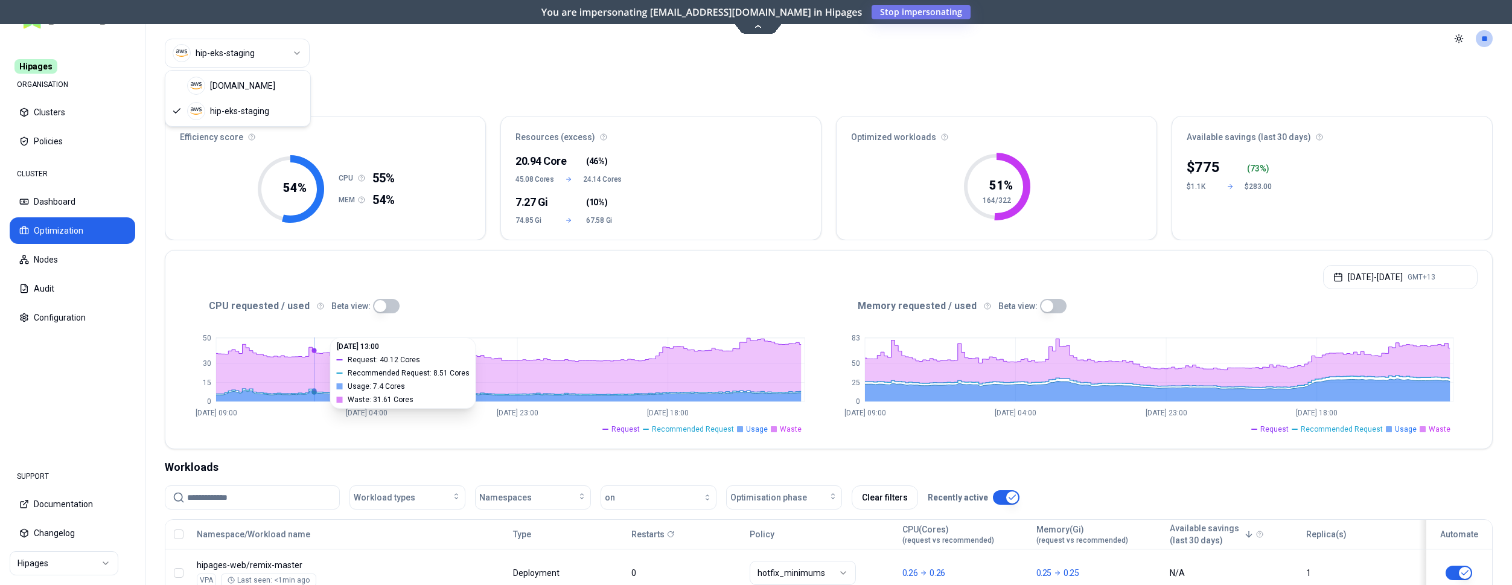
click at [276, 52] on html "Hipages ORGANISATION Clusters Policies CLUSTER Dashboard Optimization Nodes Aud…" at bounding box center [756, 292] width 1512 height 585
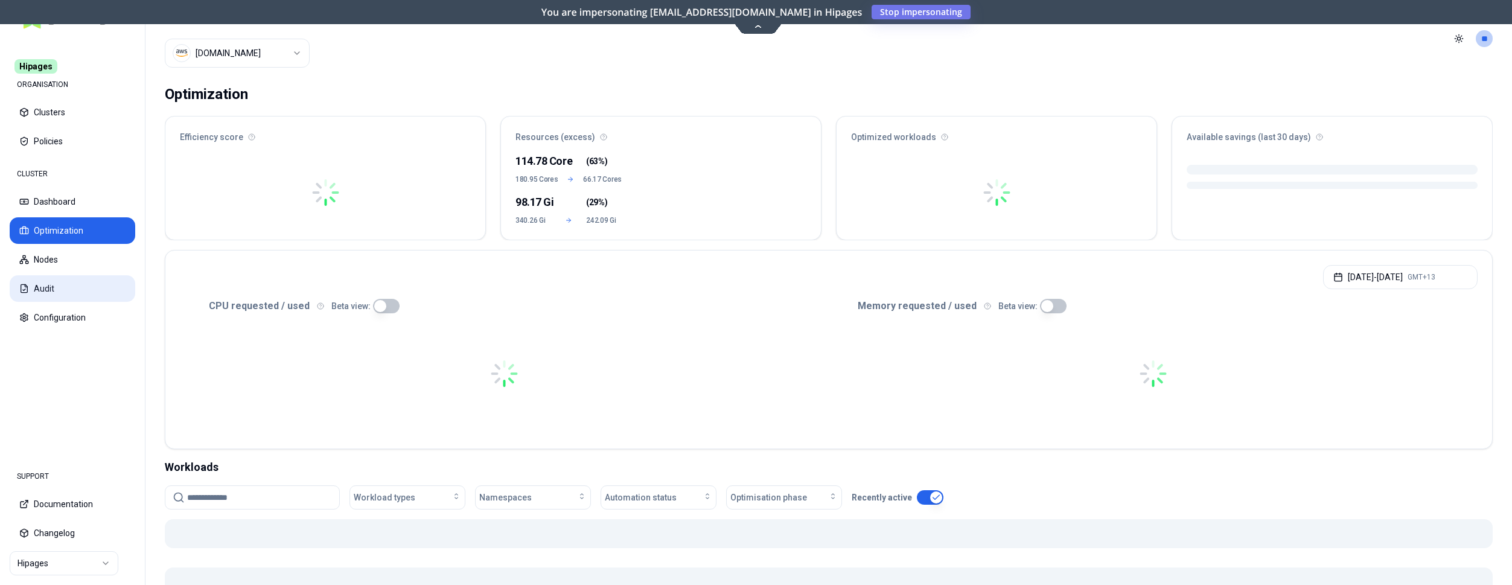
click at [77, 288] on button "Audit" at bounding box center [73, 288] width 126 height 27
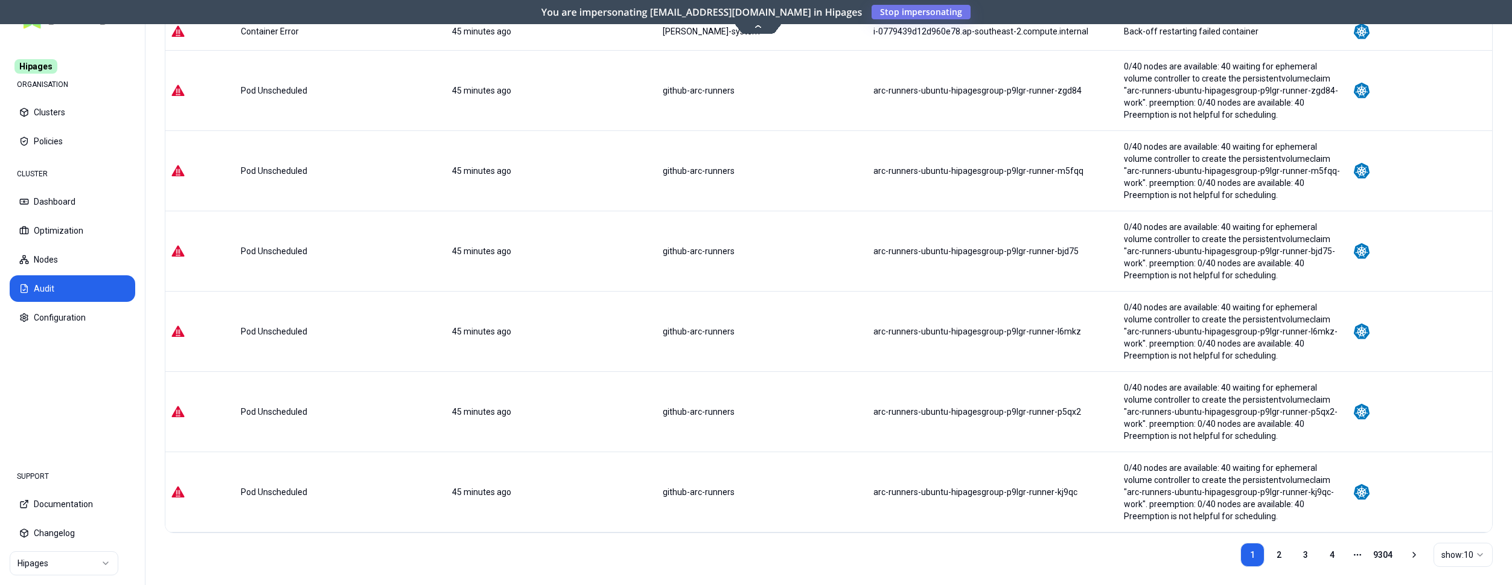
scroll to position [429, 0]
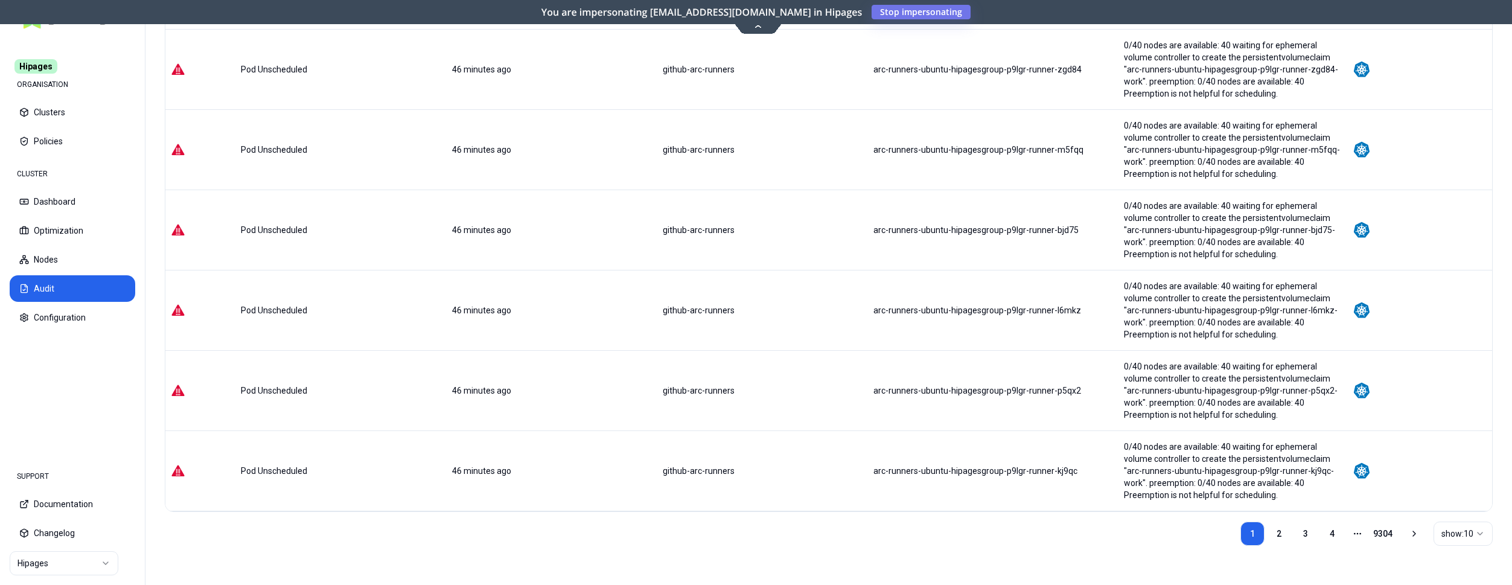
click at [63, 559] on html "Hipages ORGANISATION Clusters Policies CLUSTER Dashboard Optimization Nodes Aud…" at bounding box center [756, 292] width 1512 height 585
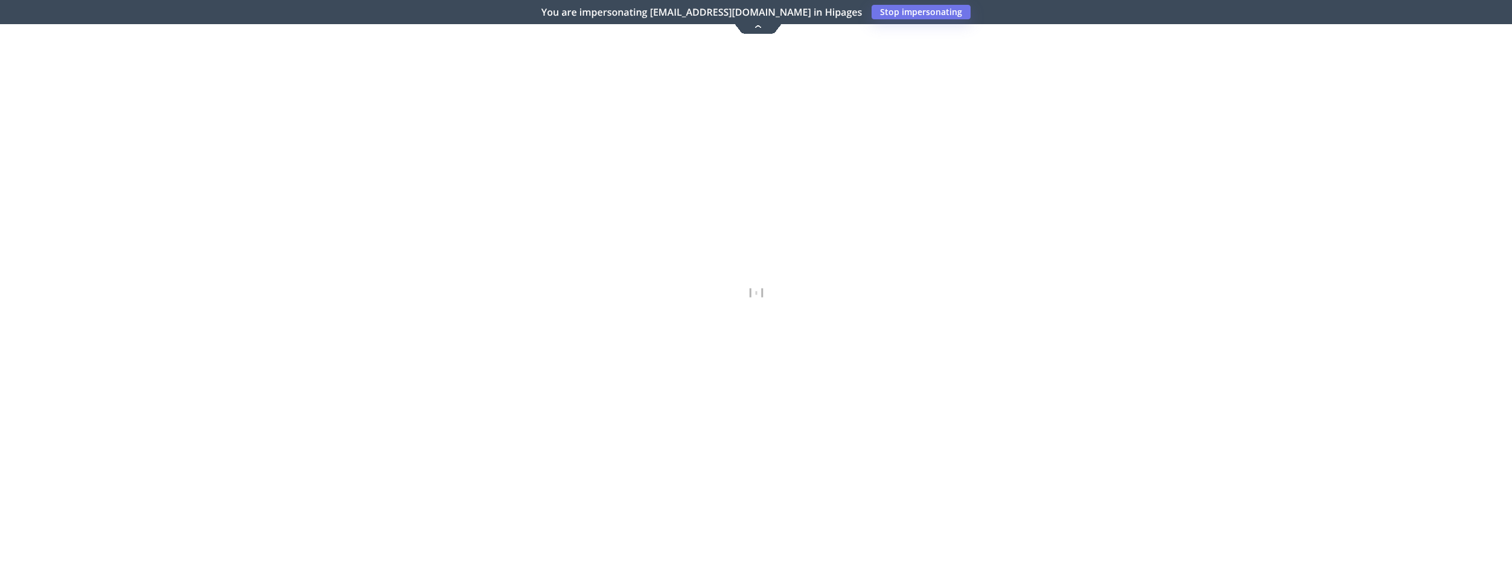
scroll to position [0, 0]
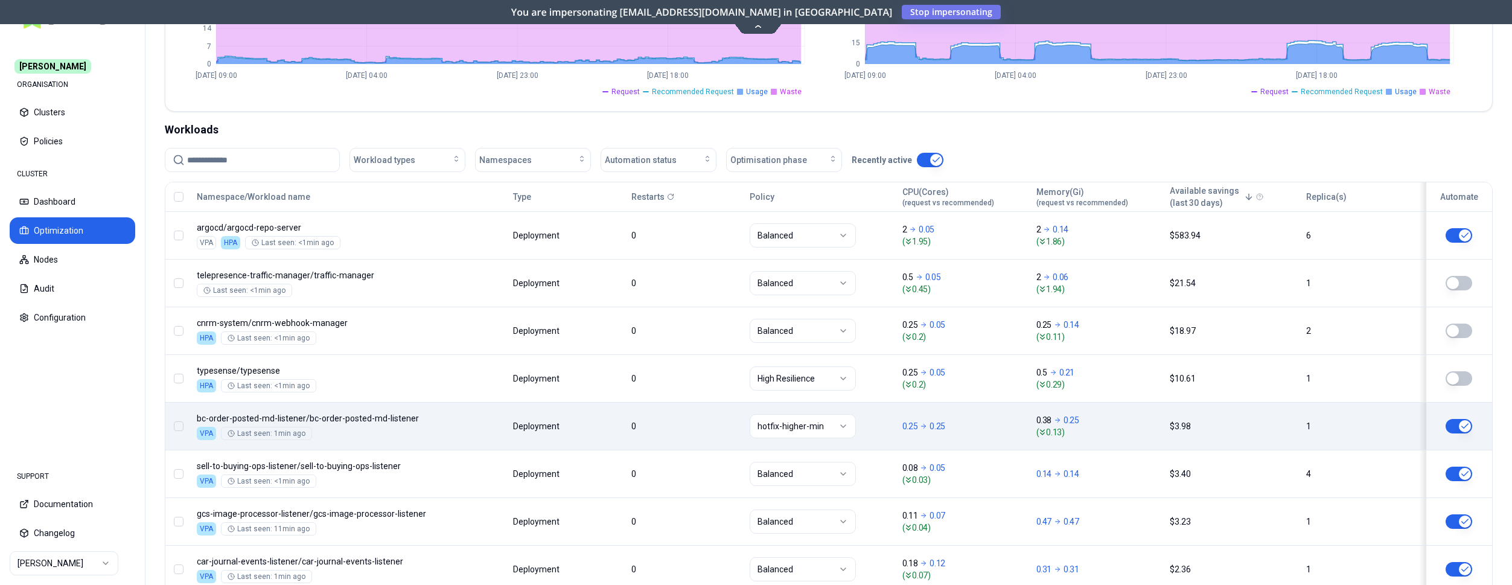
scroll to position [308, 0]
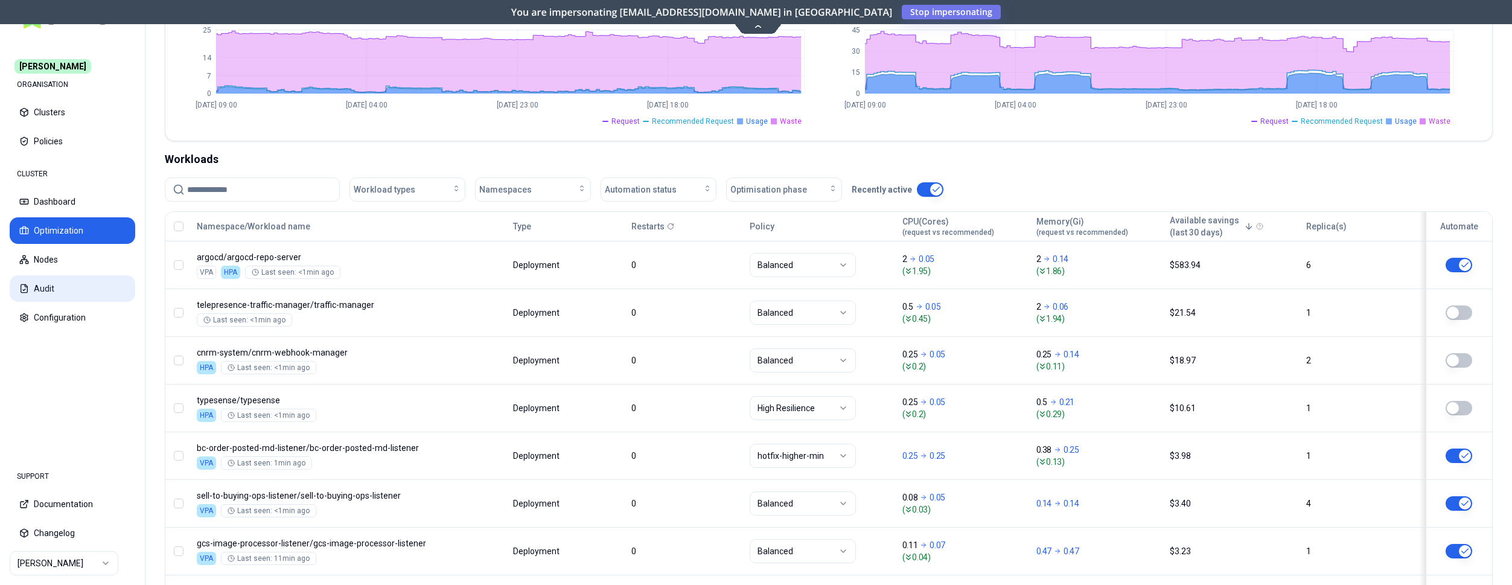
click at [29, 290] on button "Audit" at bounding box center [73, 288] width 126 height 27
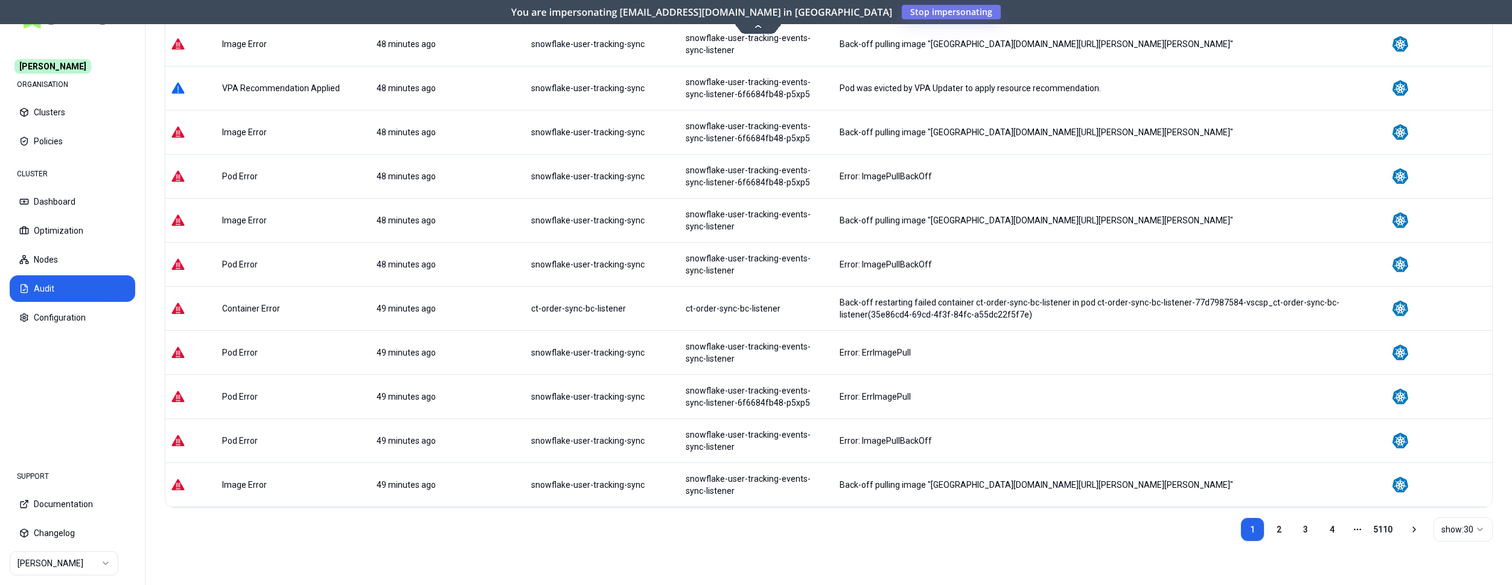
scroll to position [1067, 0]
click at [1287, 532] on link "2" at bounding box center [1279, 529] width 24 height 24
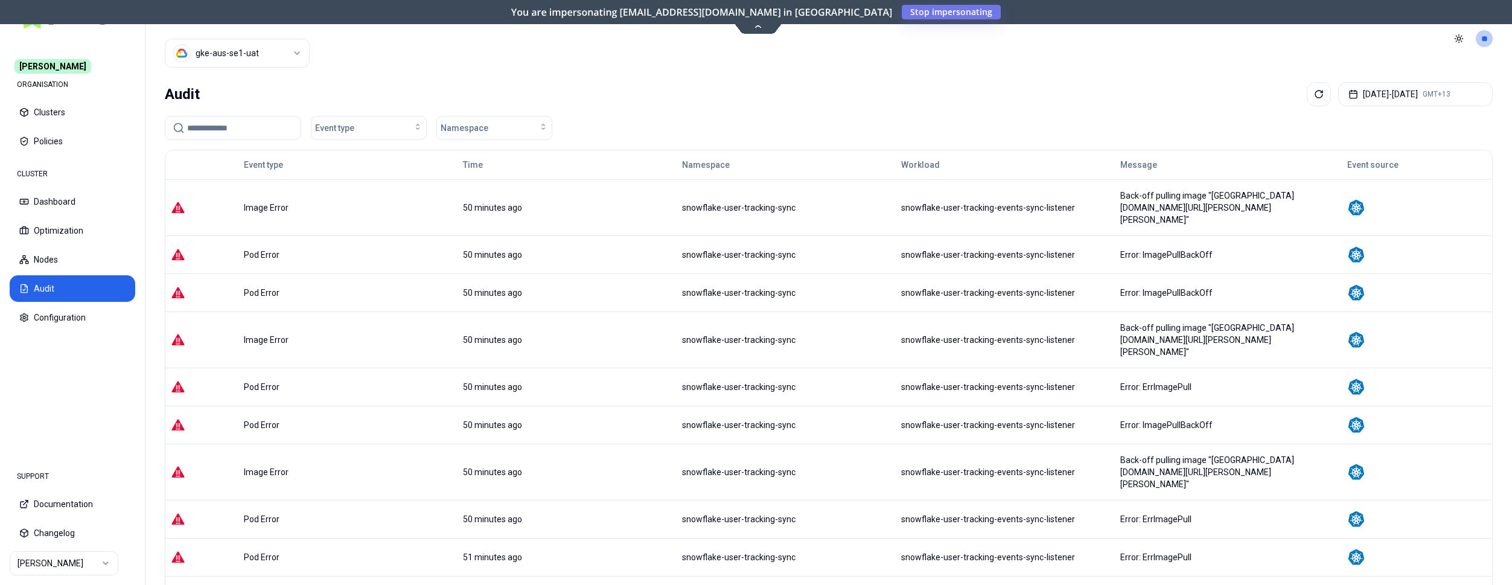
click at [69, 418] on nav "Carma ORGANISATION Clusters Policies CLUSTER Dashboard Optimization Nodes Audit…" at bounding box center [72, 247] width 145 height 416
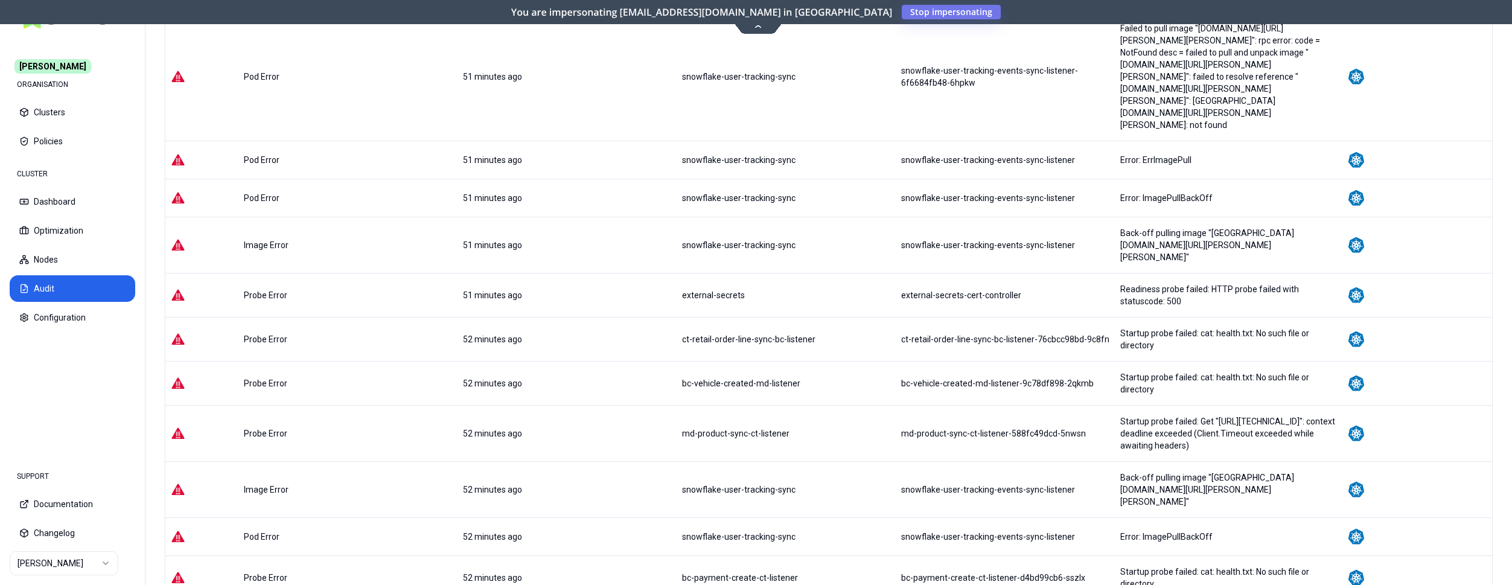
scroll to position [1115, 0]
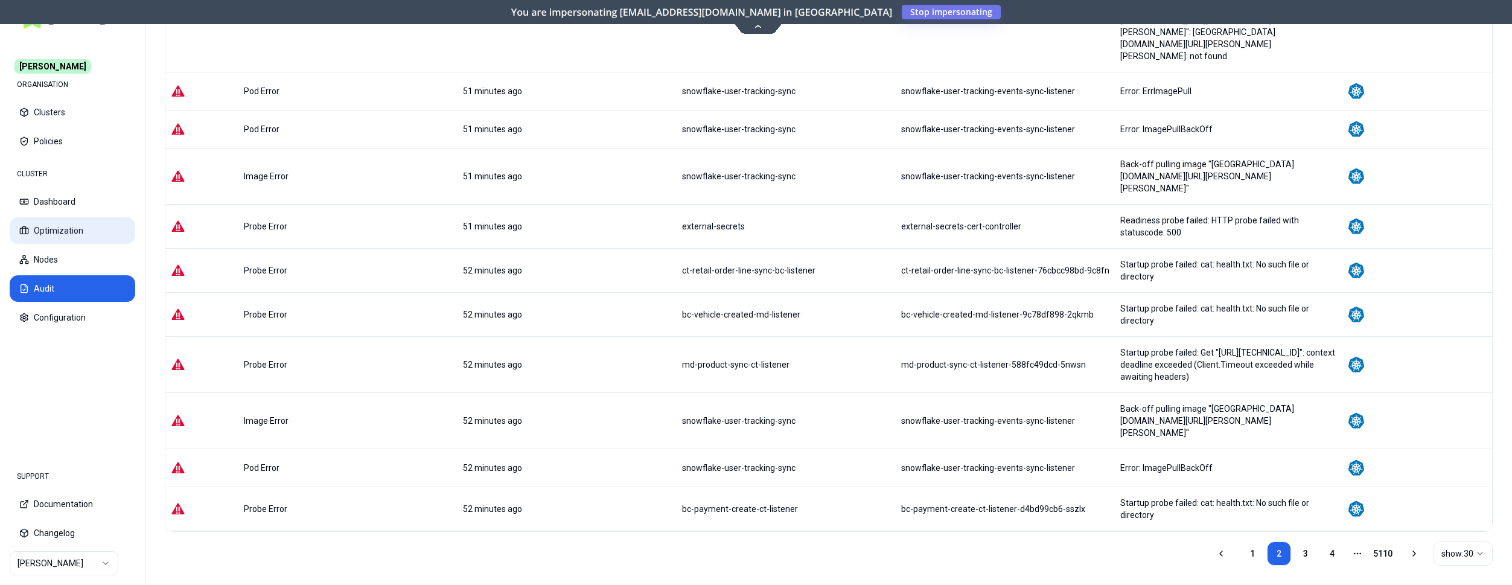
click at [69, 231] on button "Optimization" at bounding box center [73, 230] width 126 height 27
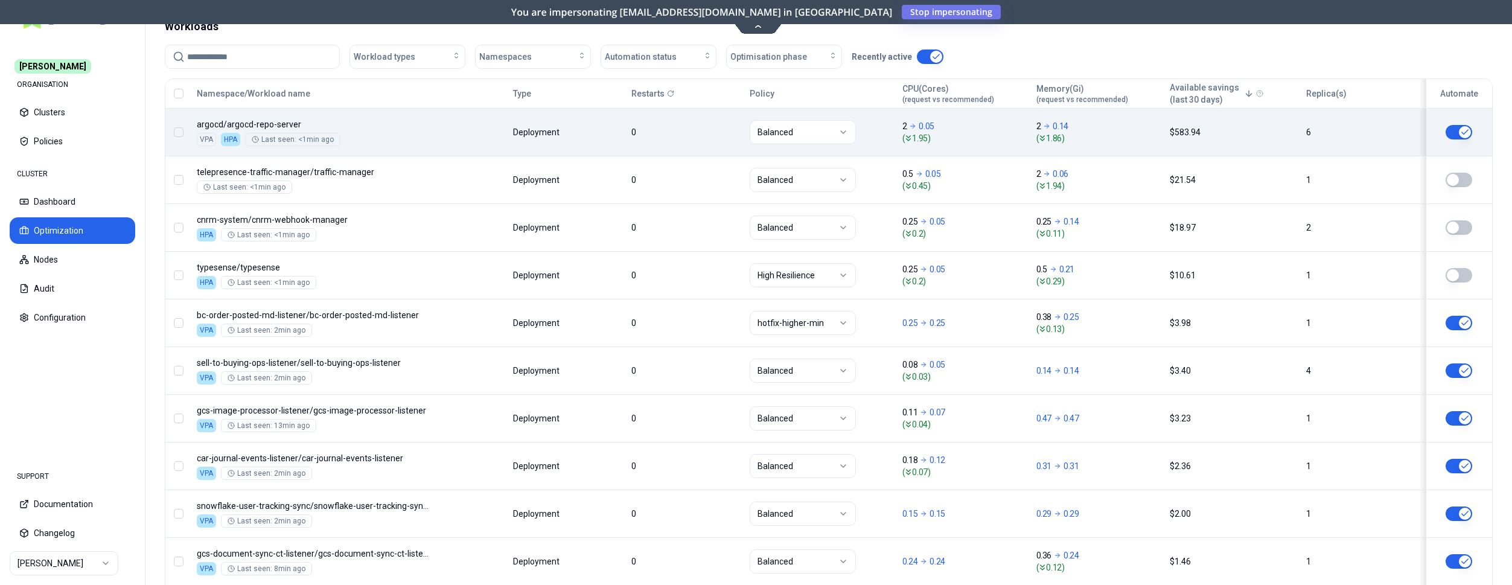
scroll to position [246, 0]
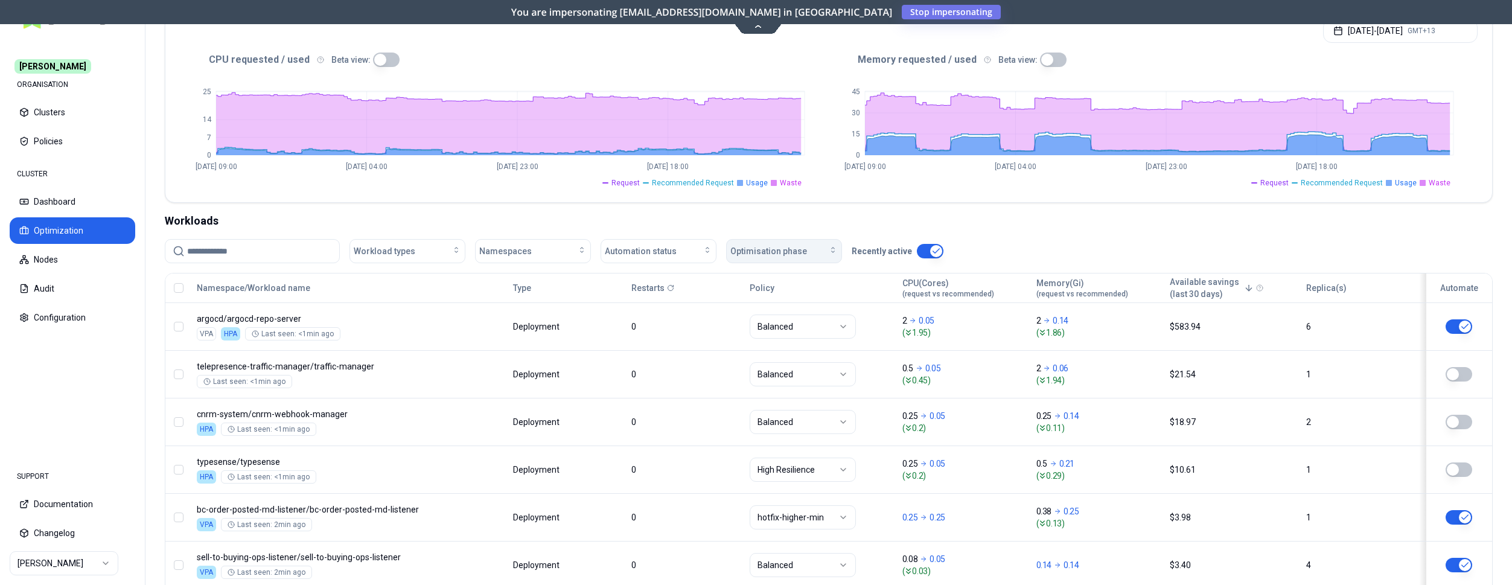
click at [775, 252] on span "Optimisation phase" at bounding box center [768, 251] width 77 height 12
click at [678, 252] on div "Automation status" at bounding box center [658, 251] width 107 height 12
click at [681, 279] on div "on" at bounding box center [660, 278] width 115 height 19
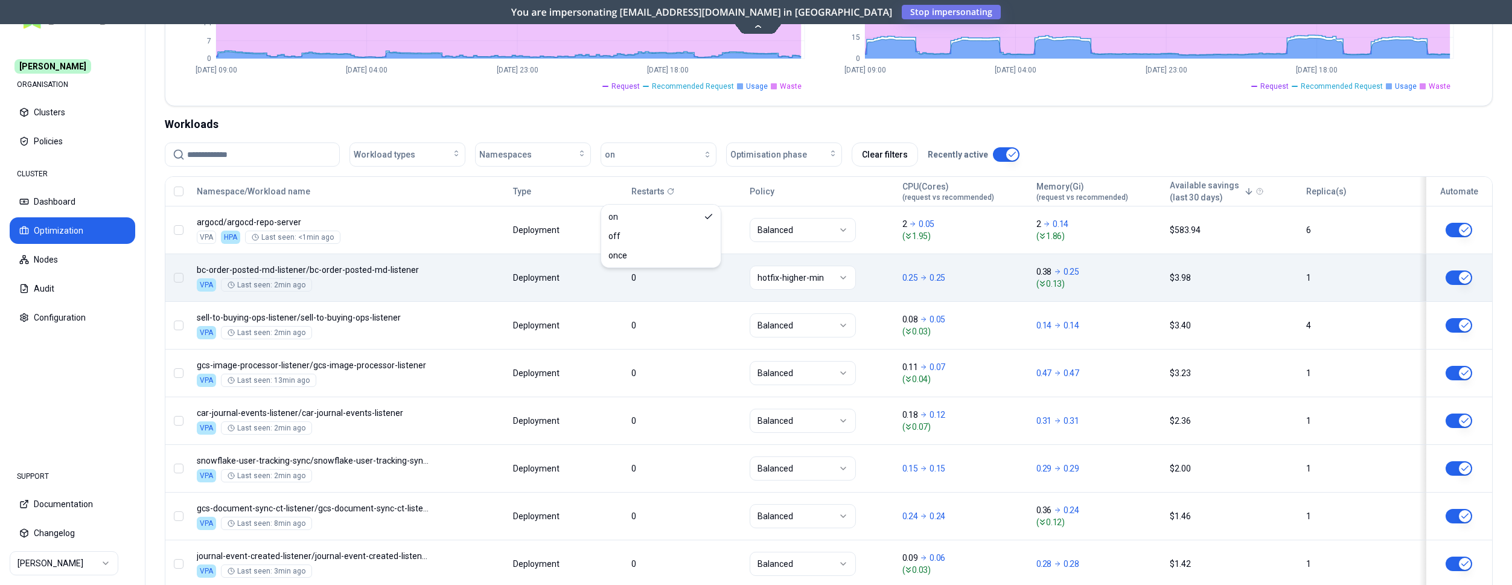
scroll to position [369, 0]
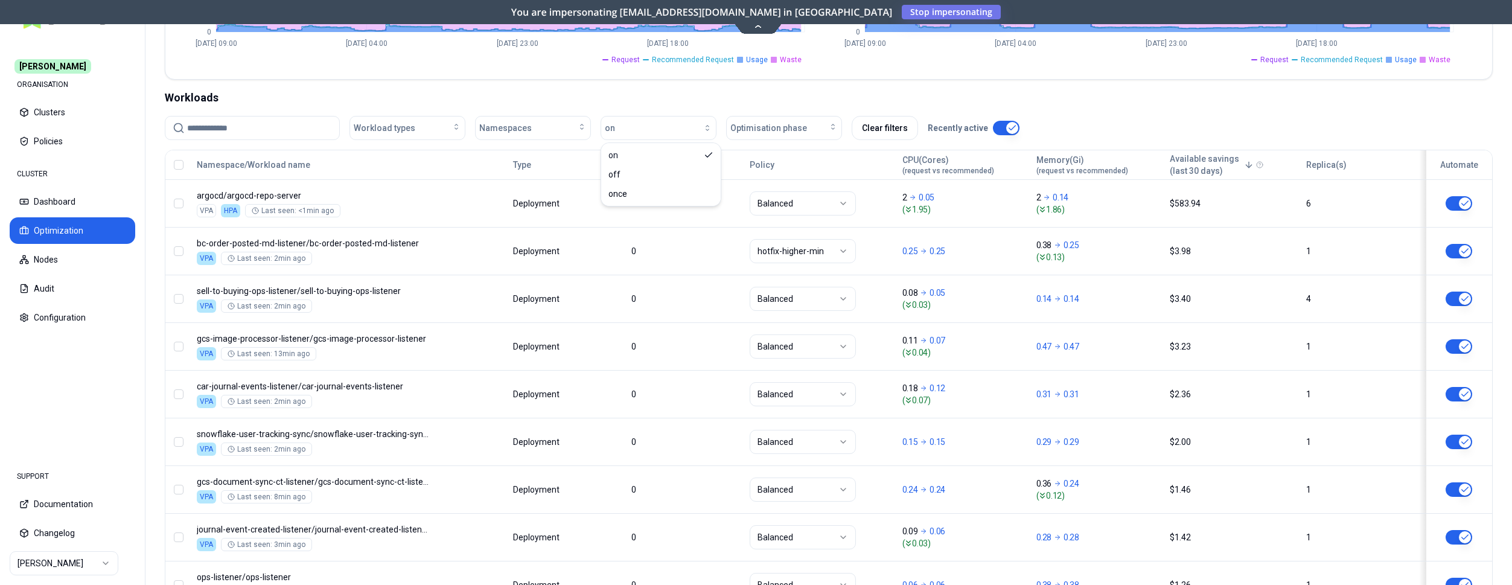
click at [715, 99] on div "Workloads" at bounding box center [829, 97] width 1328 height 17
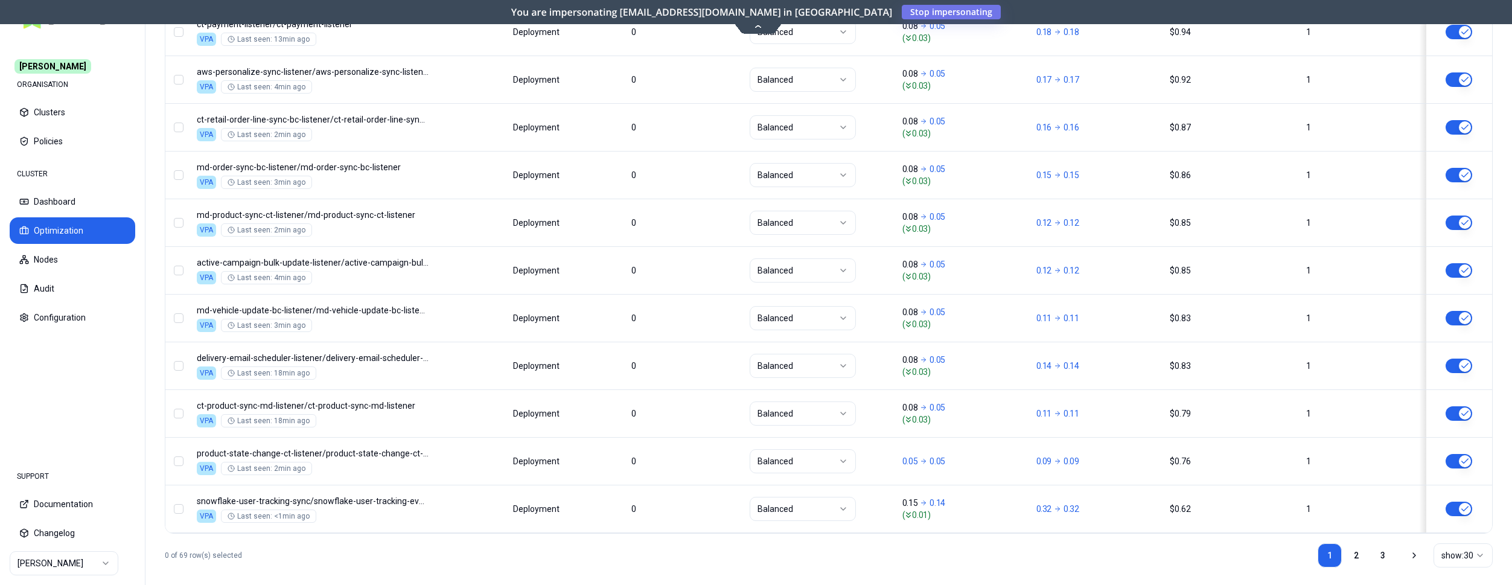
scroll to position [1458, 0]
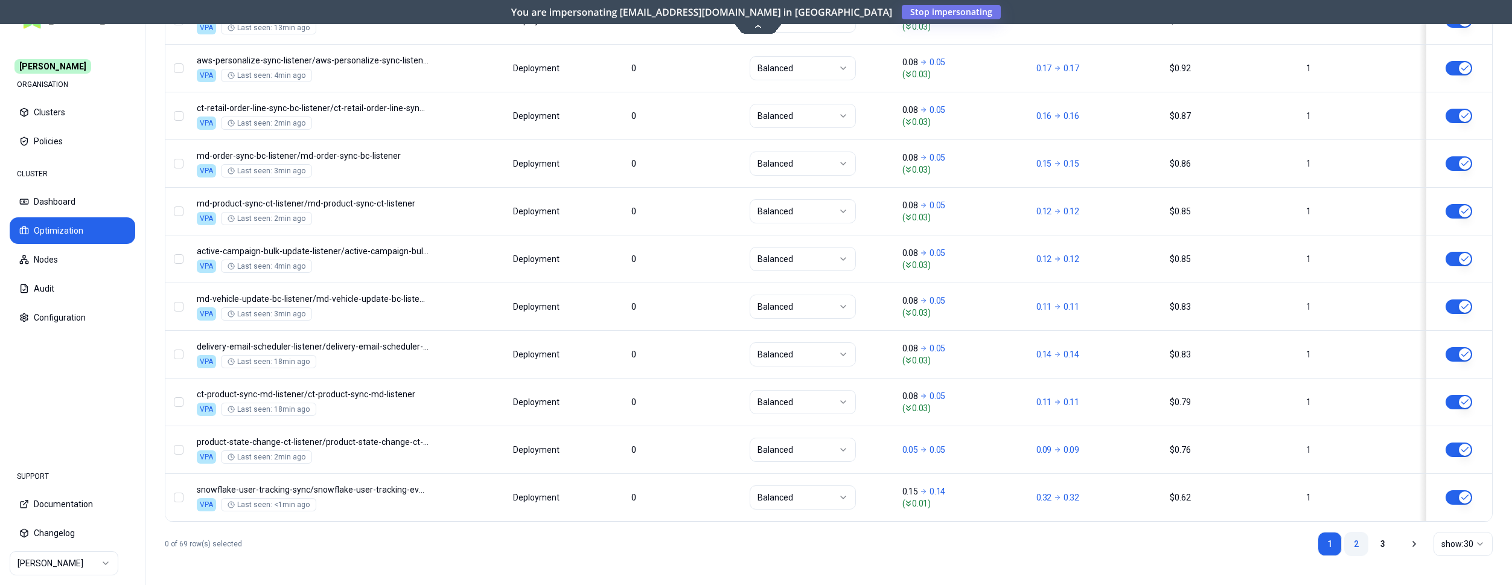
click at [1364, 541] on link "2" at bounding box center [1356, 544] width 24 height 24
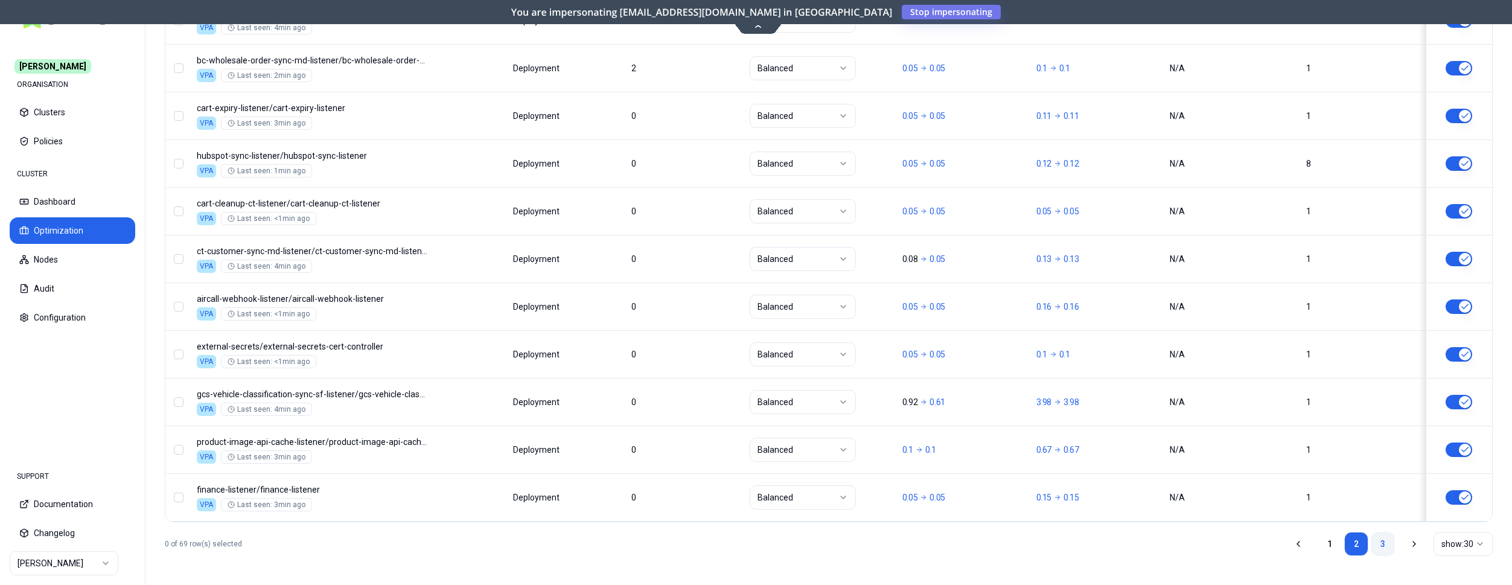
click at [1376, 545] on link "3" at bounding box center [1382, 544] width 24 height 24
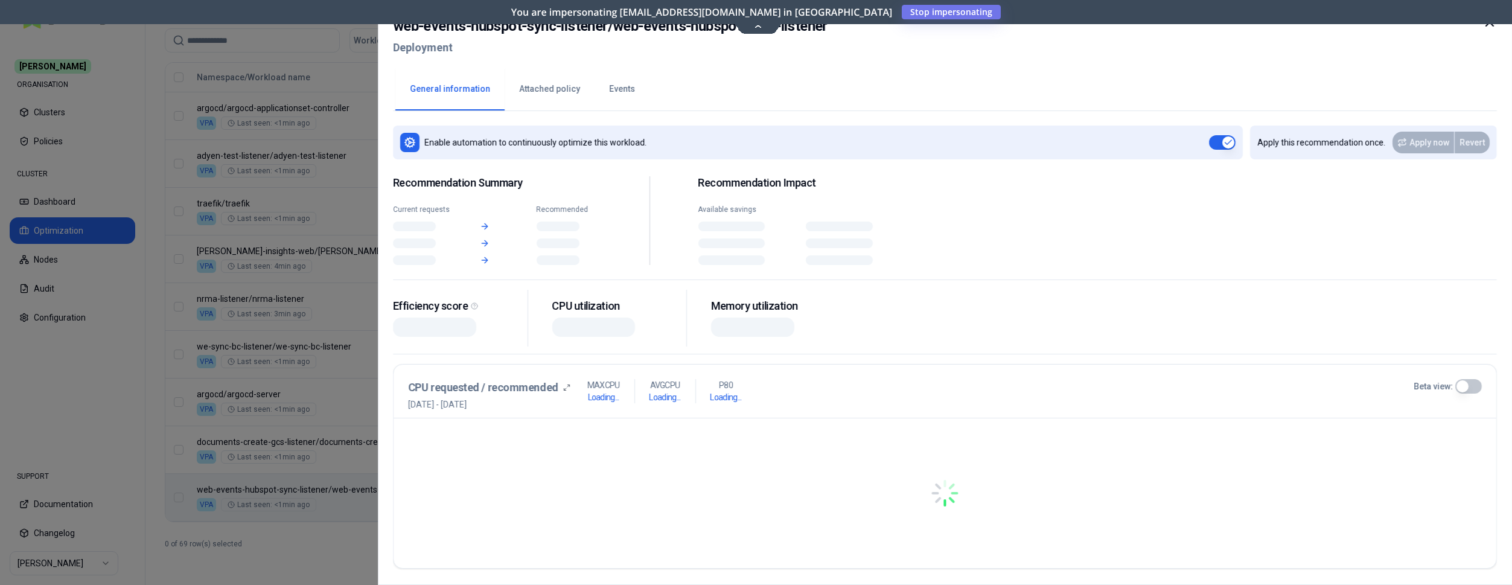
scroll to position [457, 0]
click at [684, 504] on div "Namespace/Workload name Type Restarts Policy CPU(Cores) (request vs recommended…" at bounding box center [828, 292] width 1326 height 459
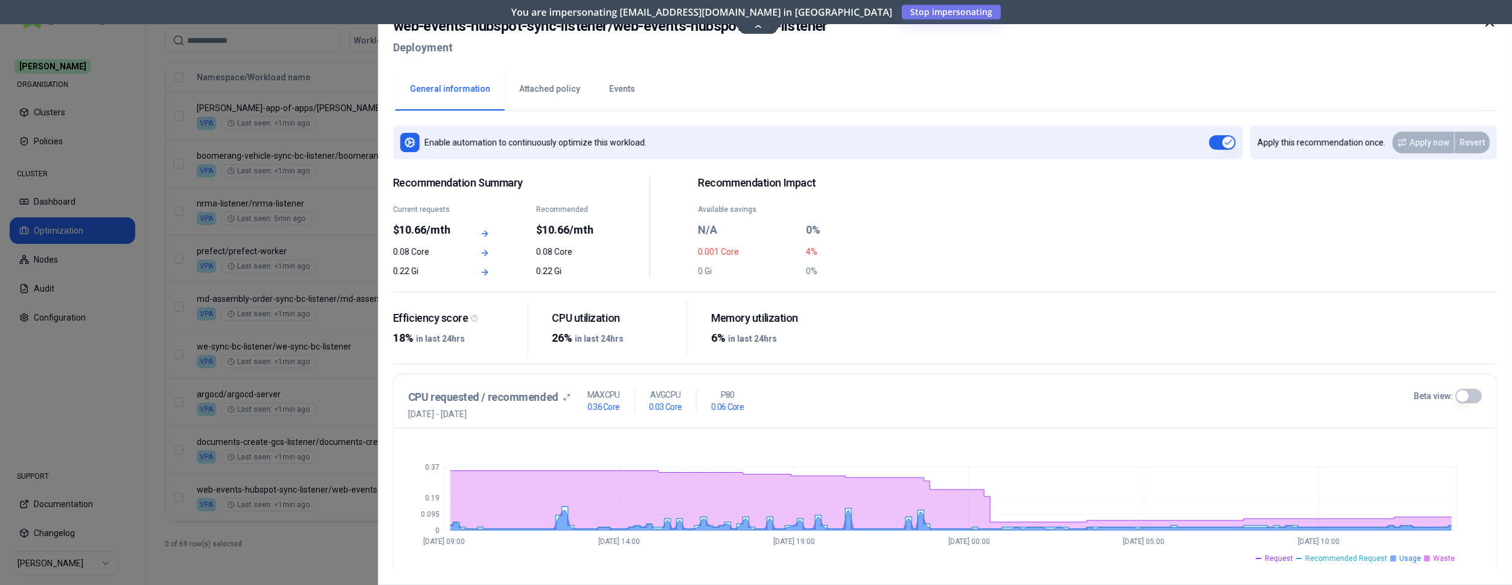
scroll to position [457, 0]
click at [334, 299] on div at bounding box center [756, 292] width 1512 height 585
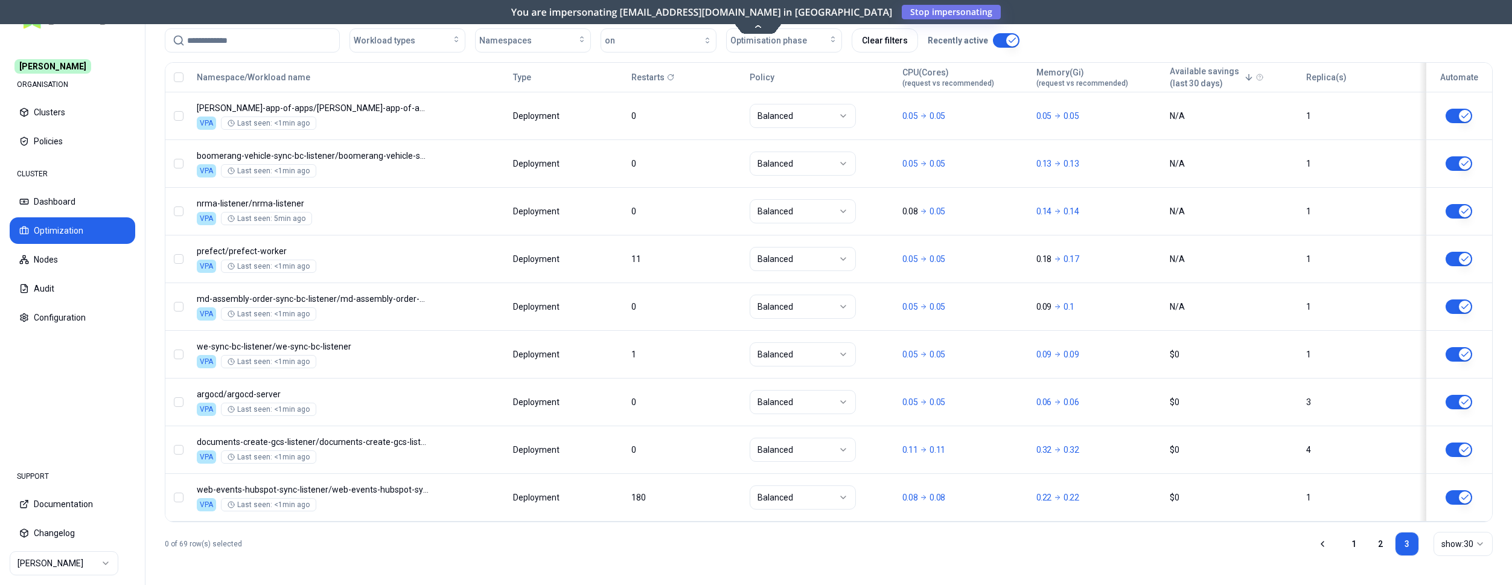
click at [87, 558] on html "Carma ORGANISATION Clusters Policies CLUSTER Dashboard Optimization Nodes Audit…" at bounding box center [756, 292] width 1512 height 585
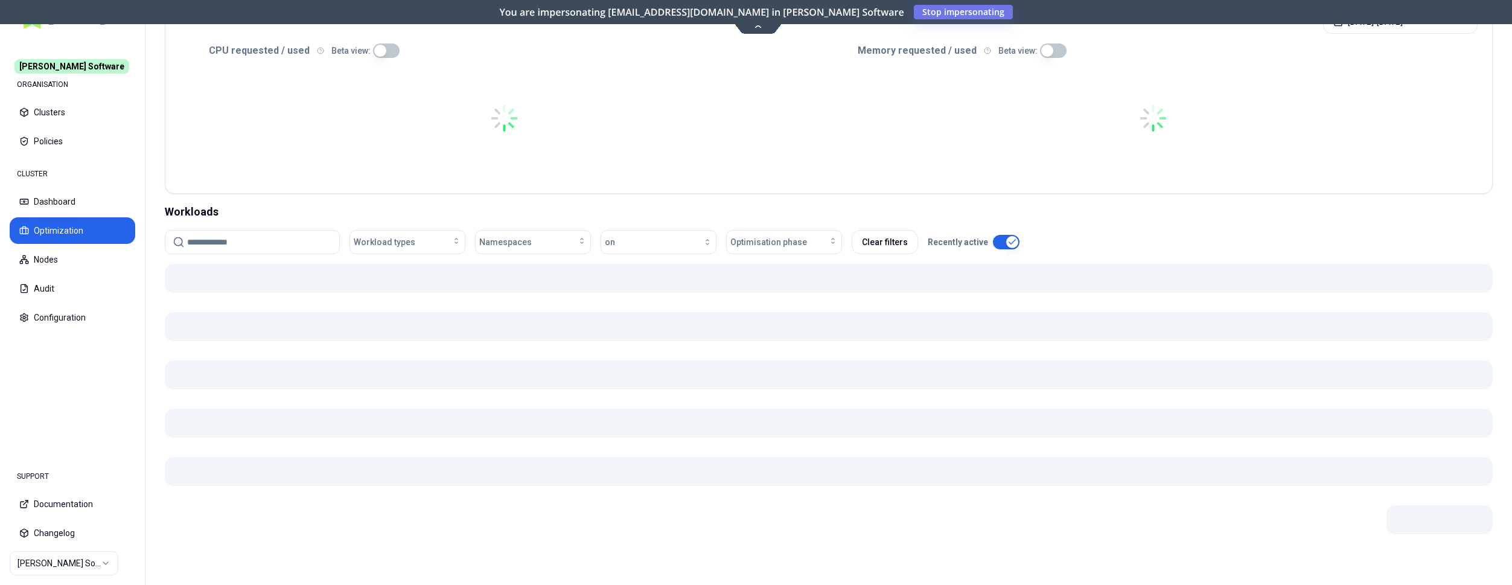
scroll to position [250, 0]
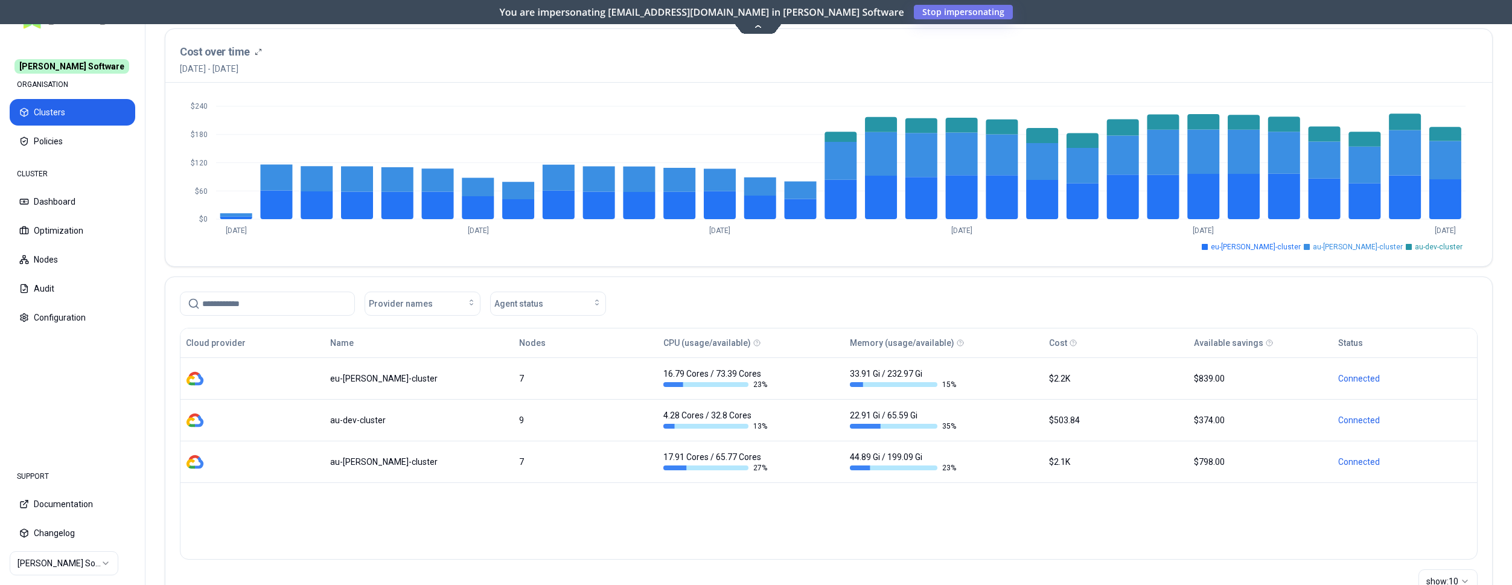
scroll to position [62, 0]
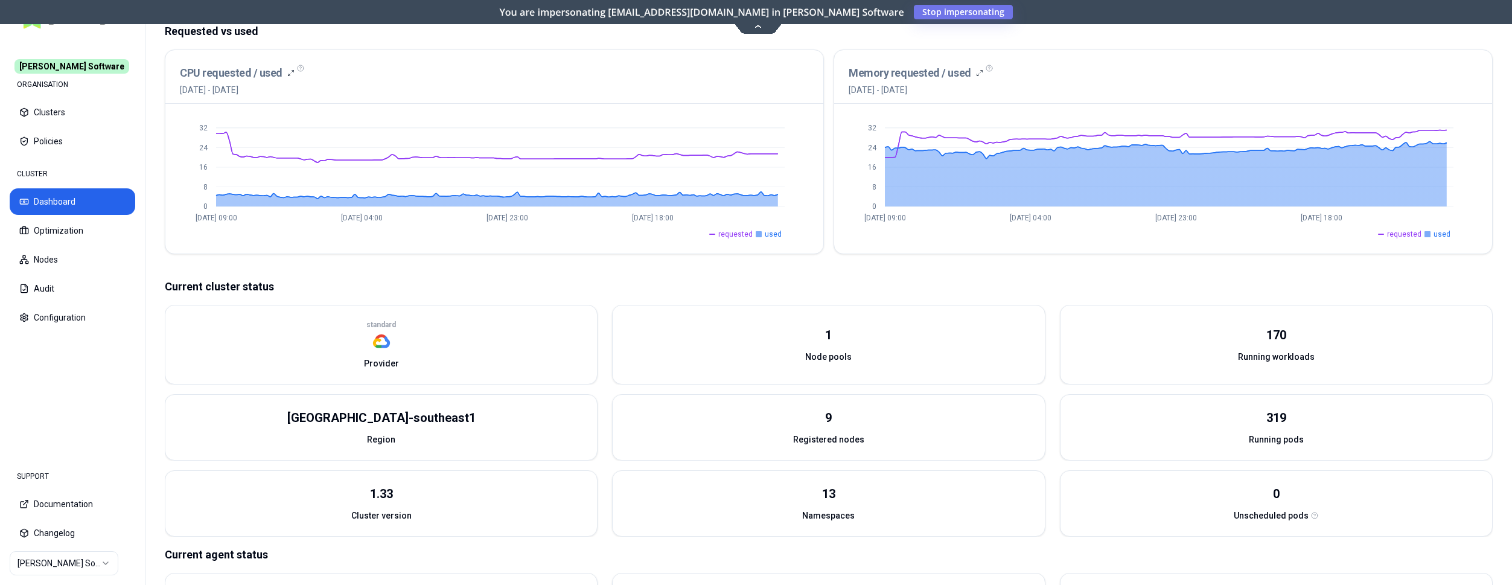
scroll to position [237, 0]
click at [47, 229] on button "Optimization" at bounding box center [73, 230] width 126 height 27
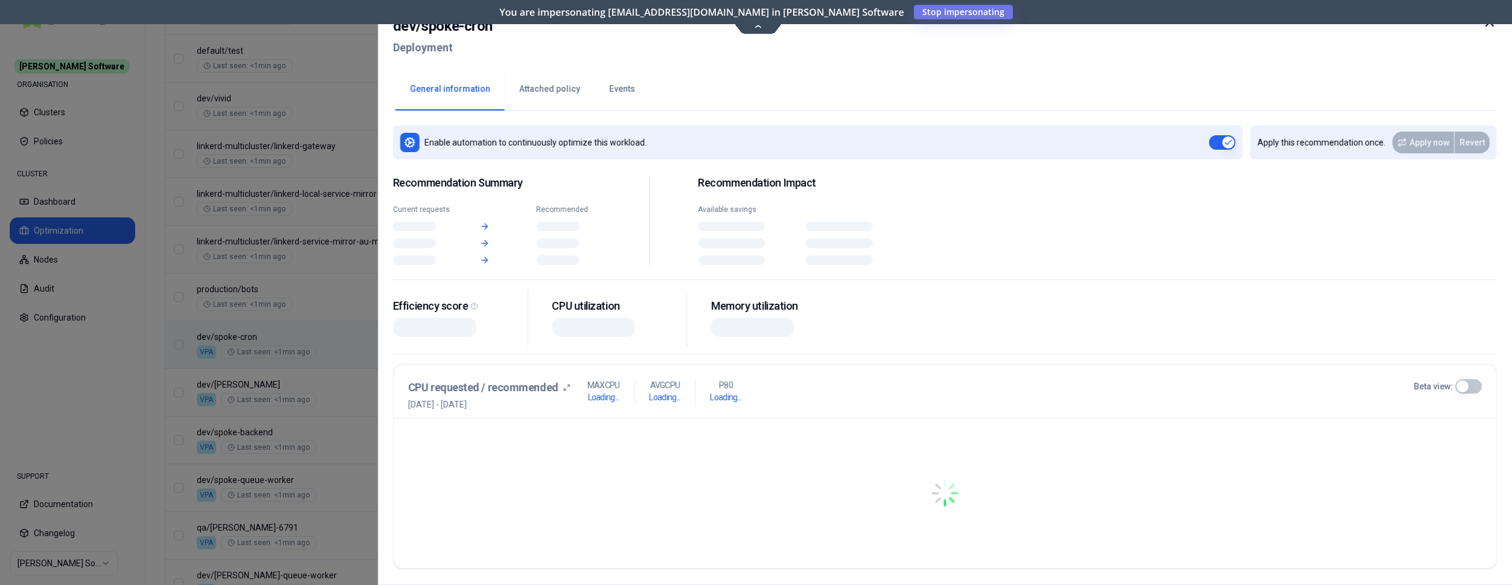
scroll to position [800, 0]
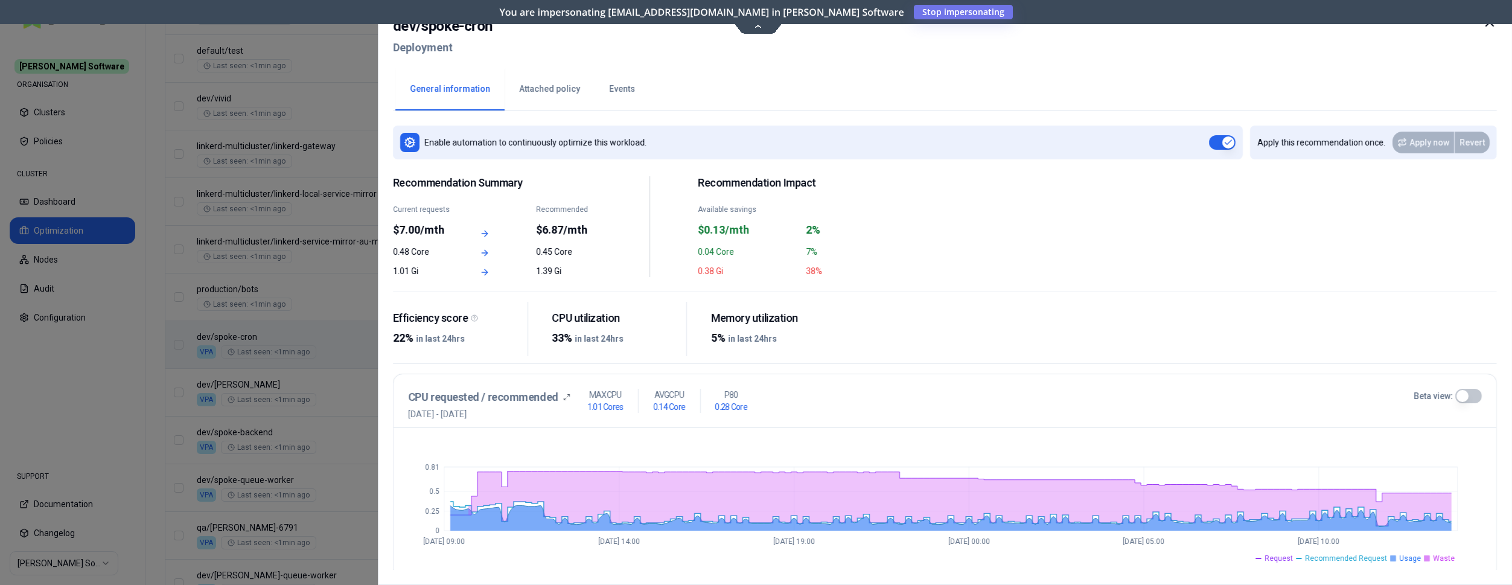
click at [293, 330] on div at bounding box center [756, 292] width 1512 height 585
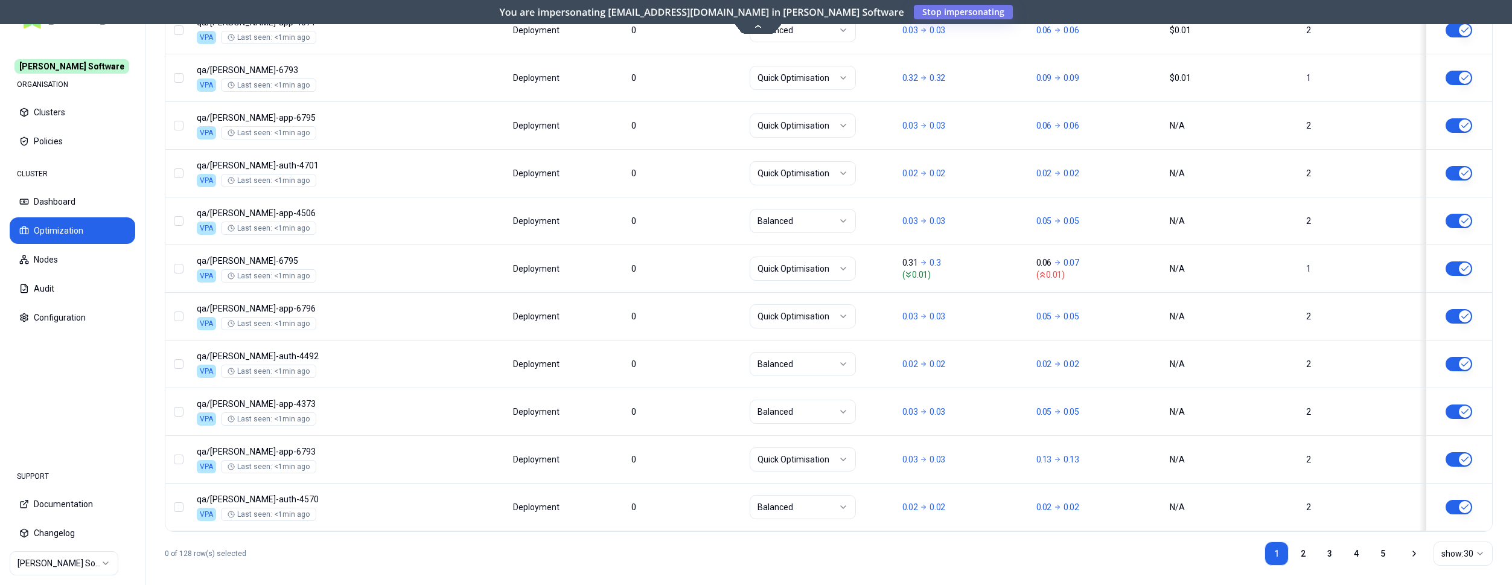
scroll to position [1458, 0]
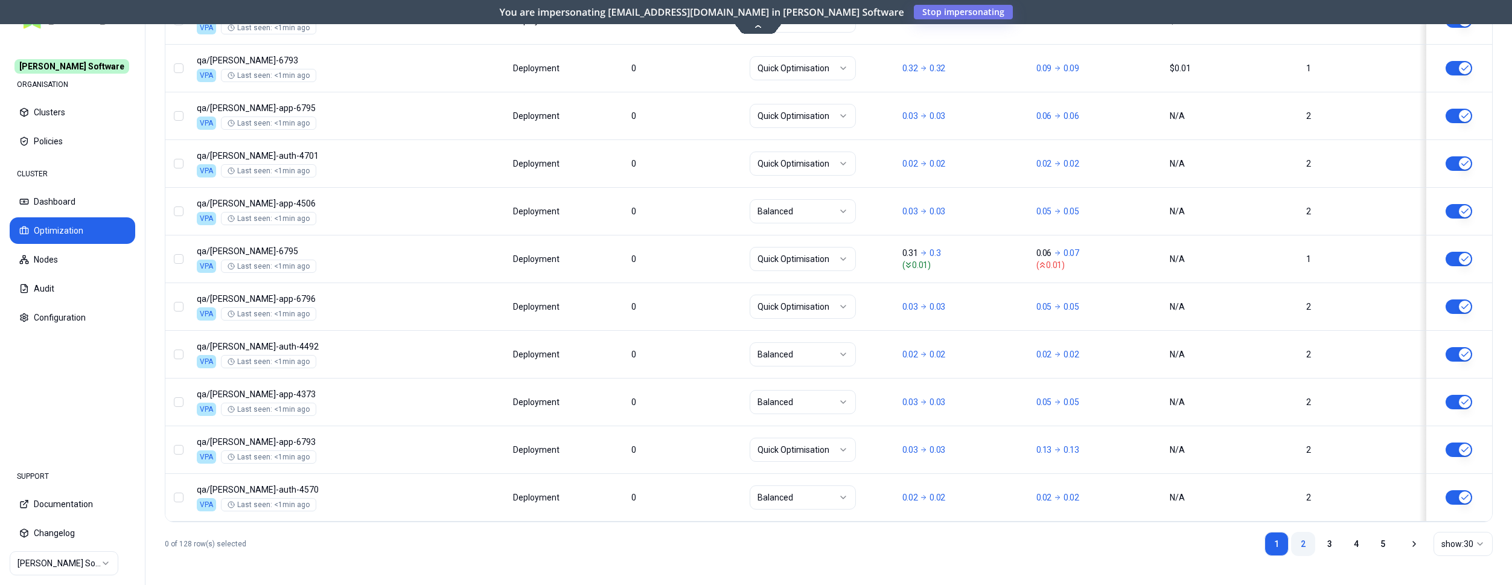
click at [1304, 536] on link "2" at bounding box center [1303, 544] width 24 height 24
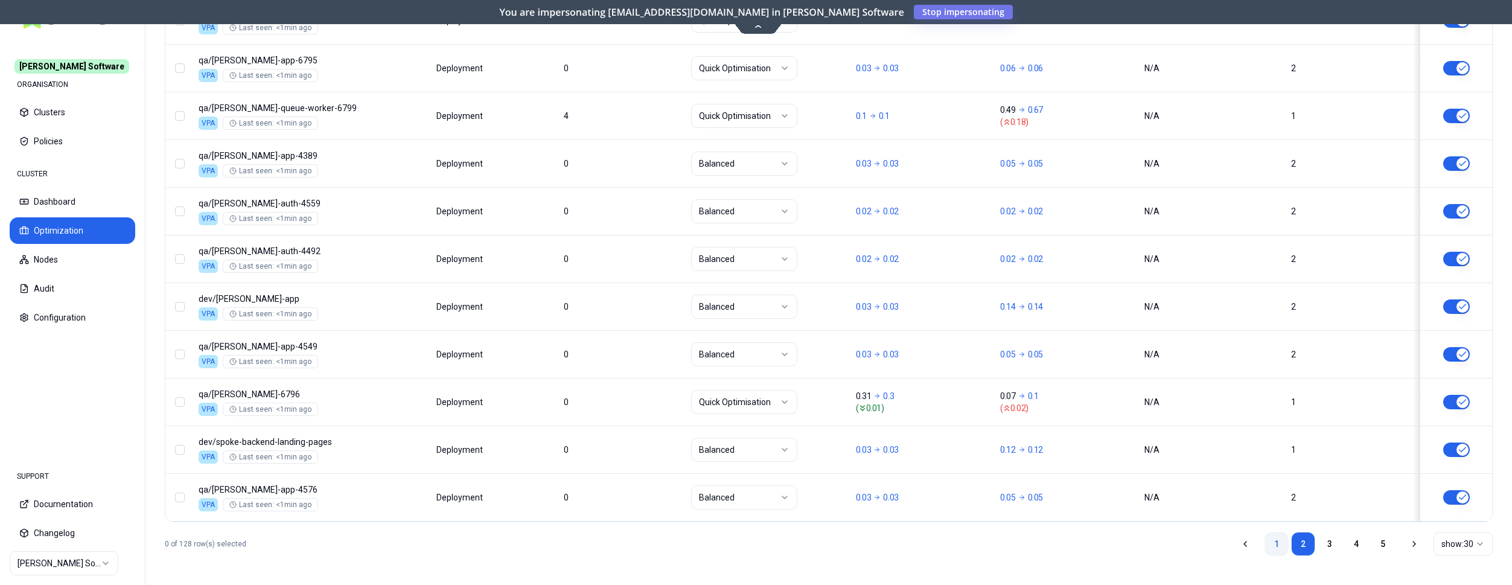
click at [1270, 540] on link "1" at bounding box center [1276, 544] width 24 height 24
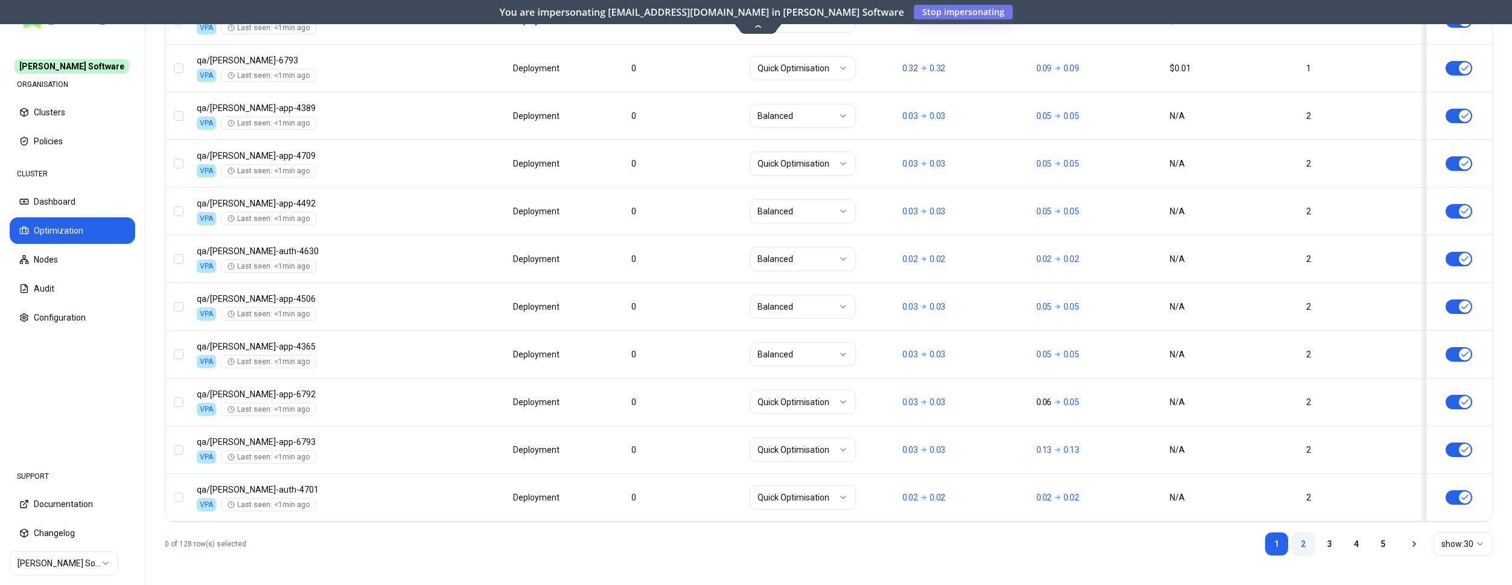
click at [1308, 547] on link "2" at bounding box center [1303, 544] width 24 height 24
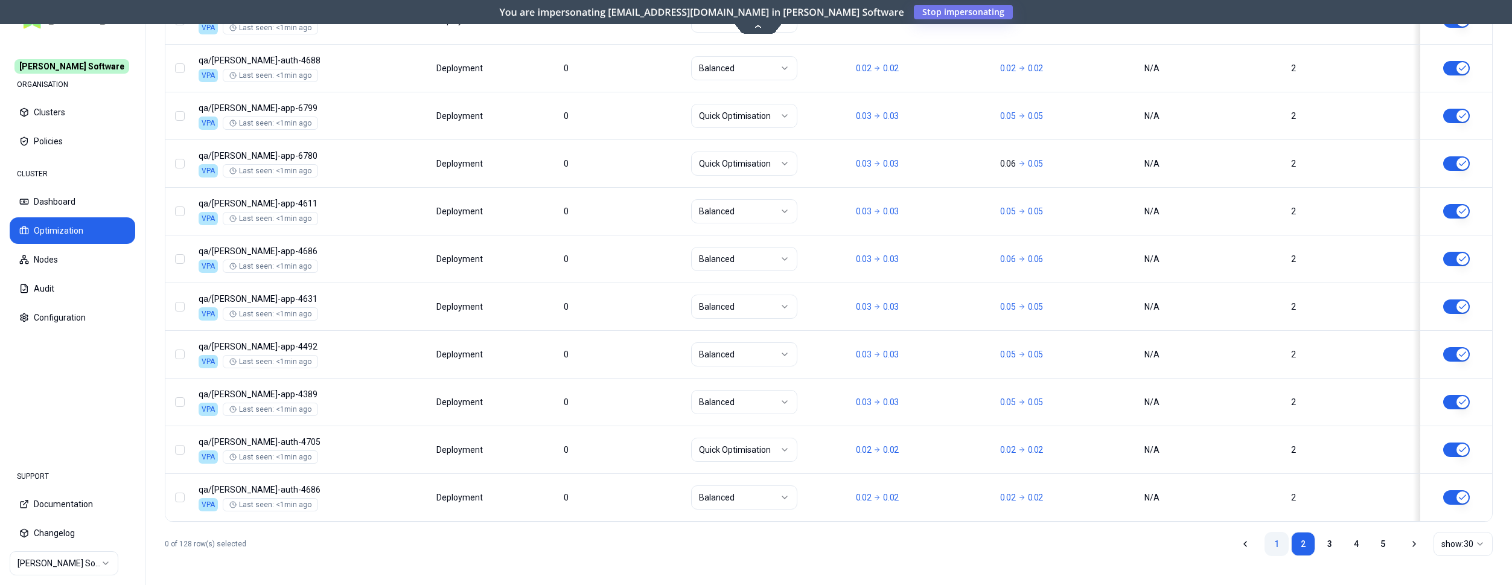
click at [1277, 540] on link "1" at bounding box center [1276, 544] width 24 height 24
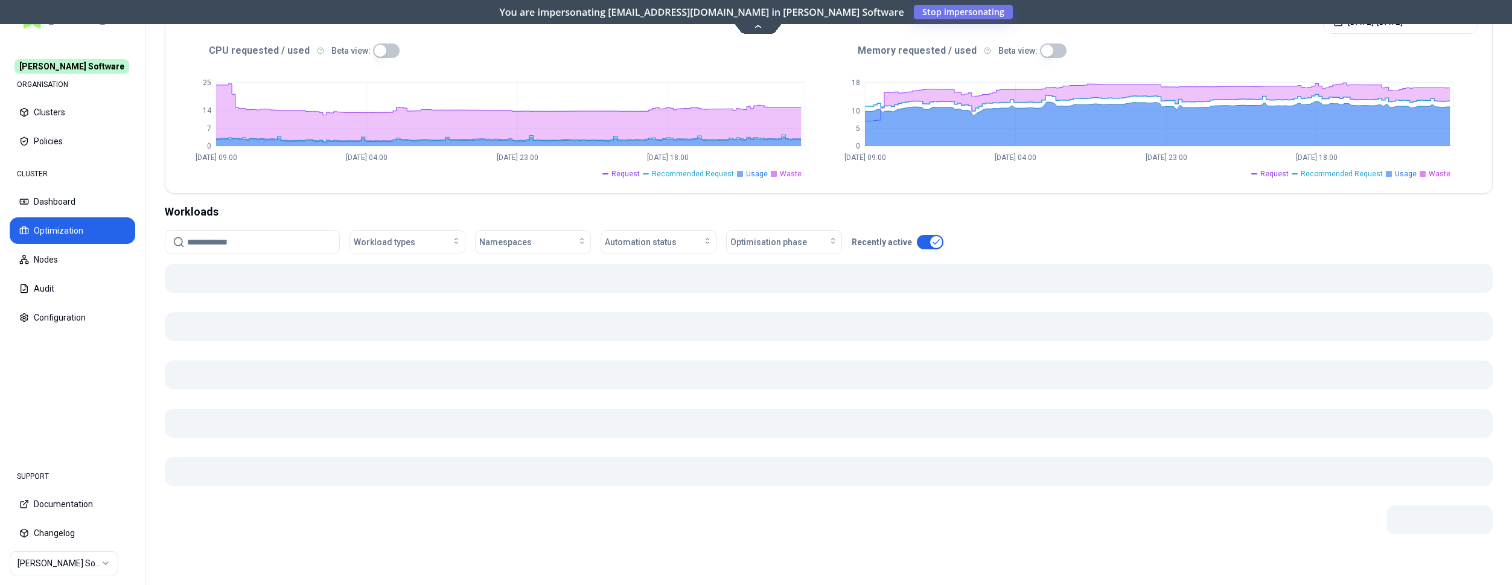
scroll to position [255, 0]
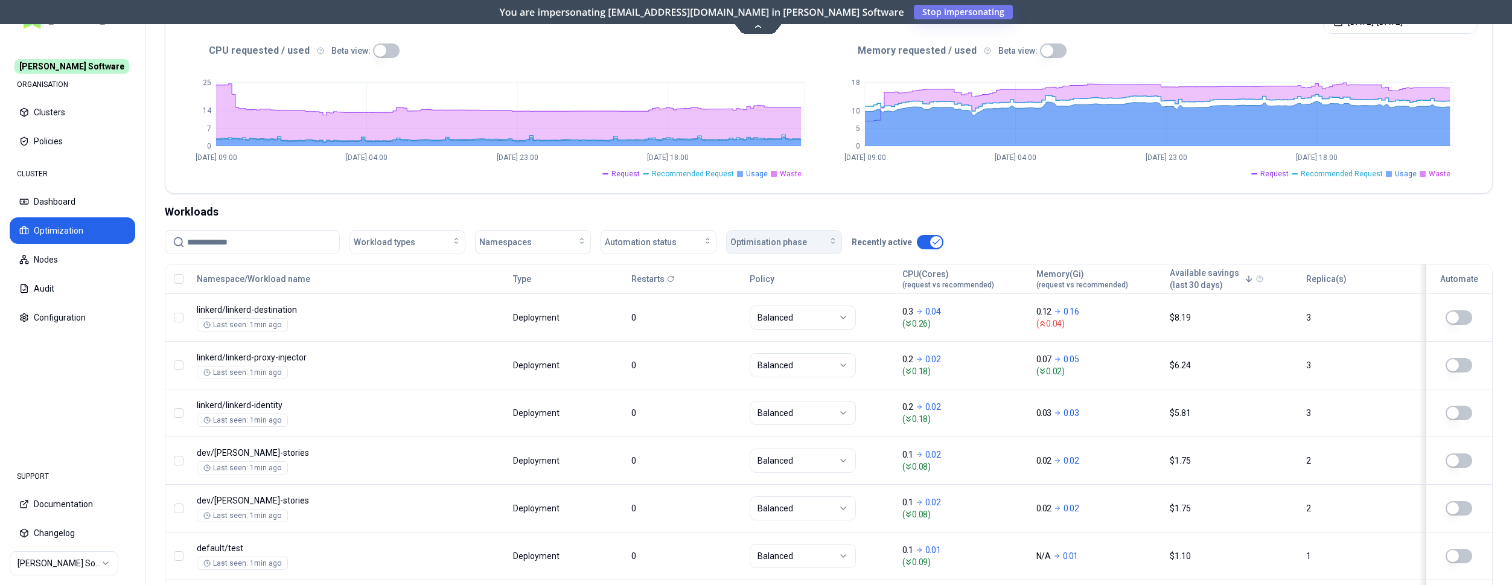
click at [831, 241] on icon "button" at bounding box center [833, 241] width 10 height 10
click at [684, 237] on div "Automation status" at bounding box center [658, 242] width 107 height 12
click at [673, 265] on div "on" at bounding box center [660, 268] width 115 height 19
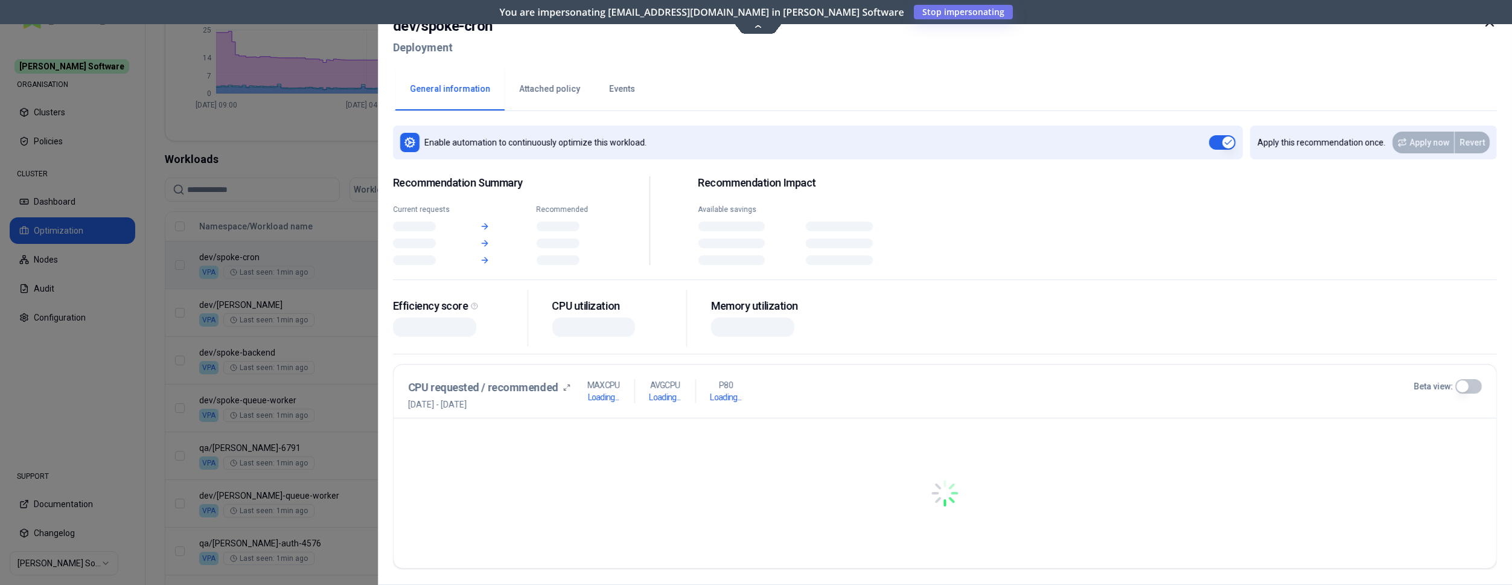
scroll to position [308, 0]
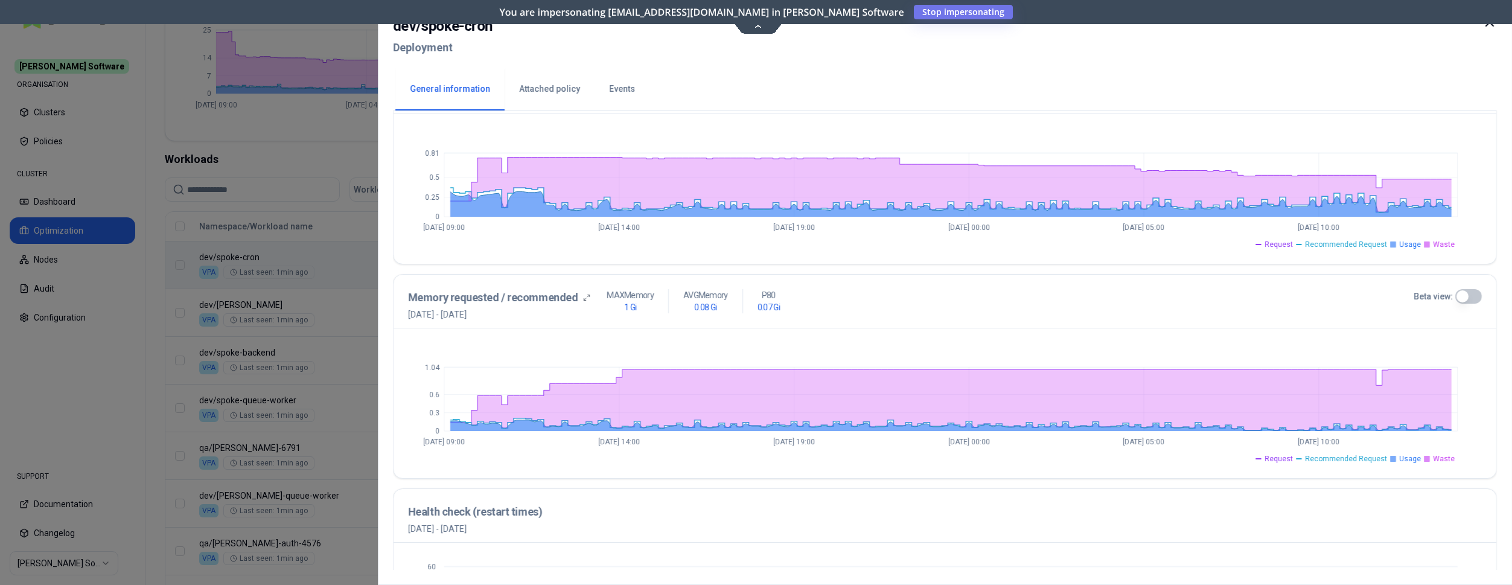
scroll to position [129, 0]
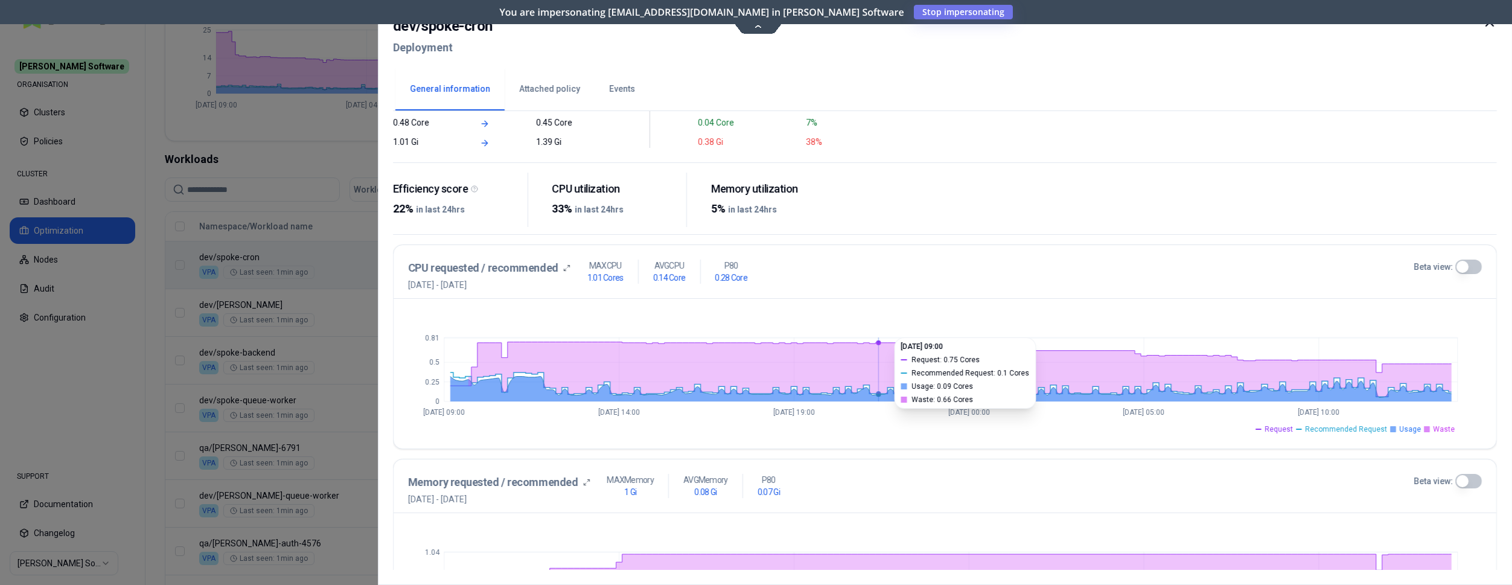
click at [632, 89] on button "Events" at bounding box center [621, 89] width 55 height 42
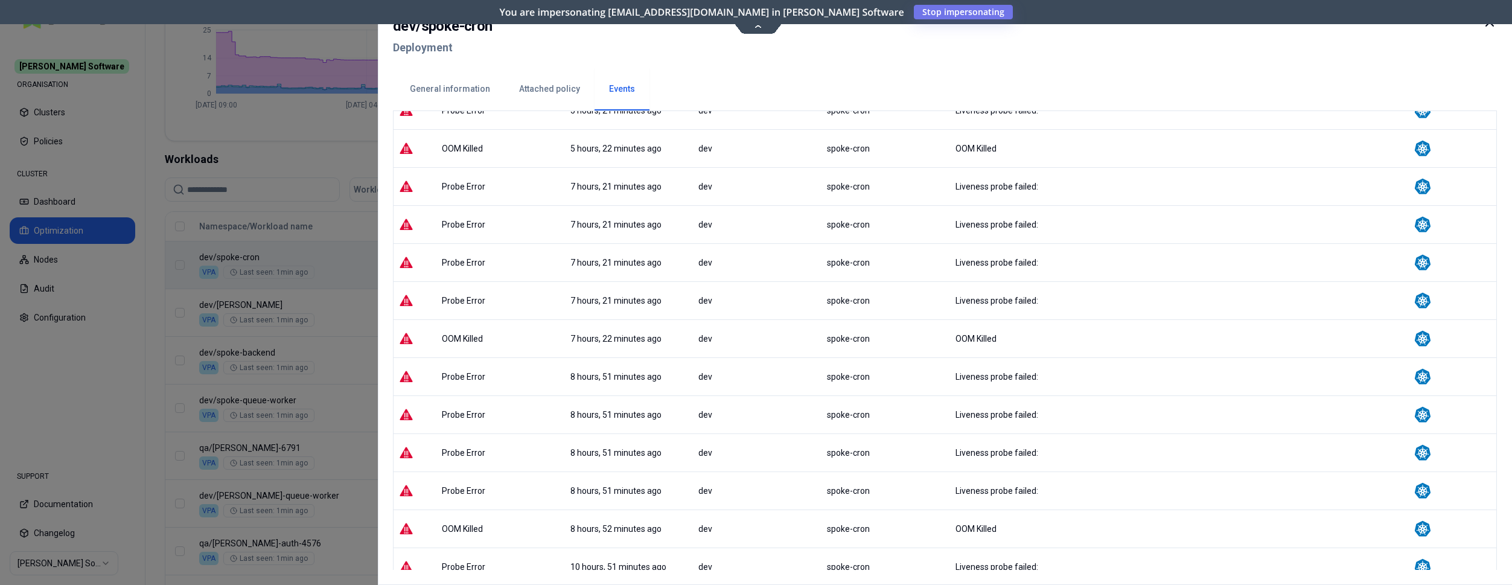
scroll to position [822, 0]
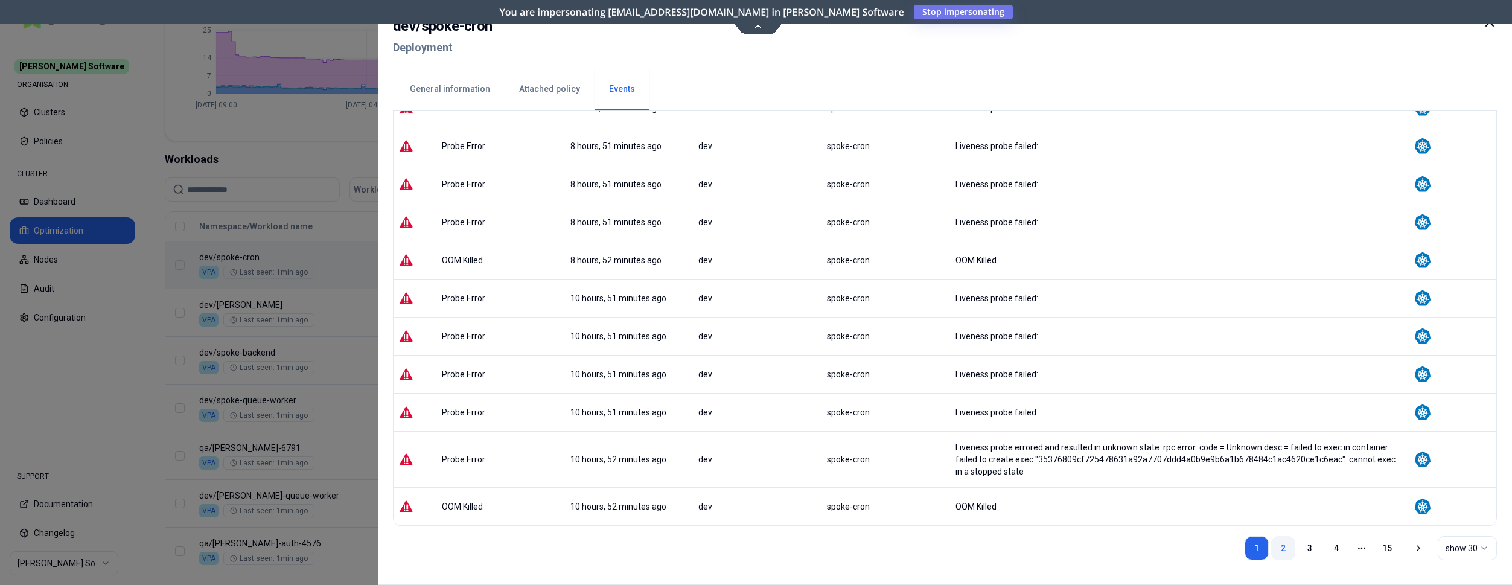
click at [1290, 545] on link "2" at bounding box center [1283, 548] width 24 height 24
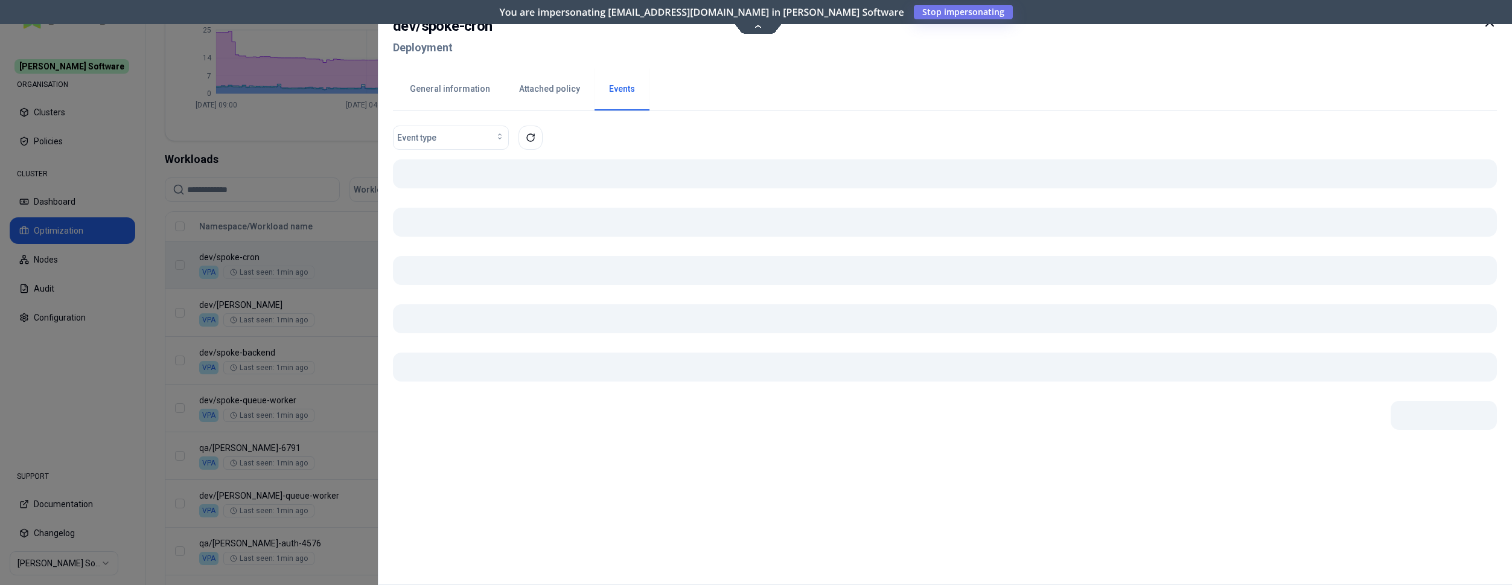
scroll to position [0, 0]
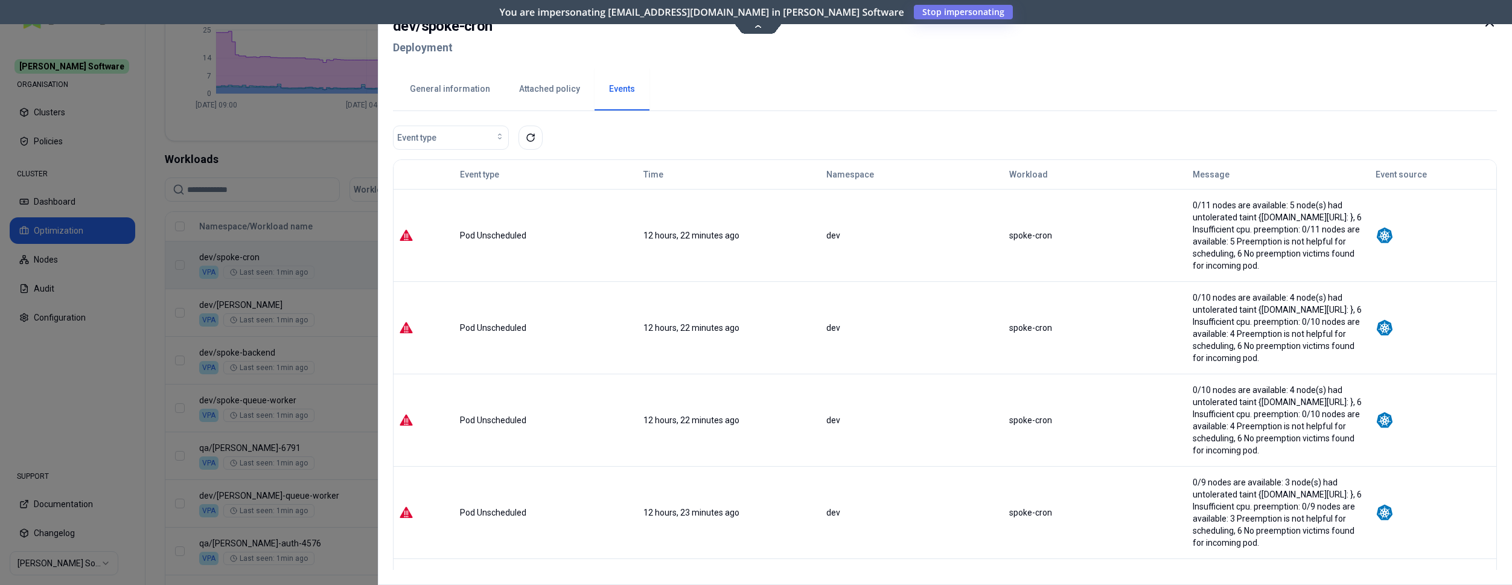
click at [1486, 26] on icon at bounding box center [1489, 22] width 7 height 7
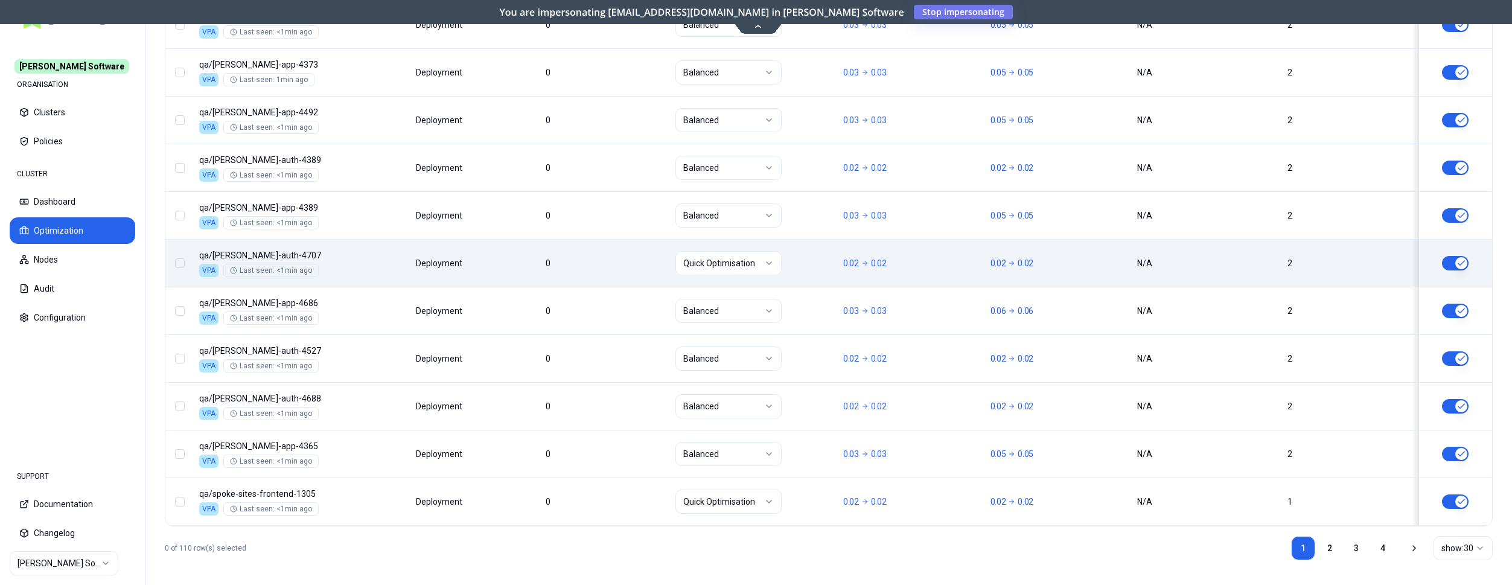
scroll to position [1458, 0]
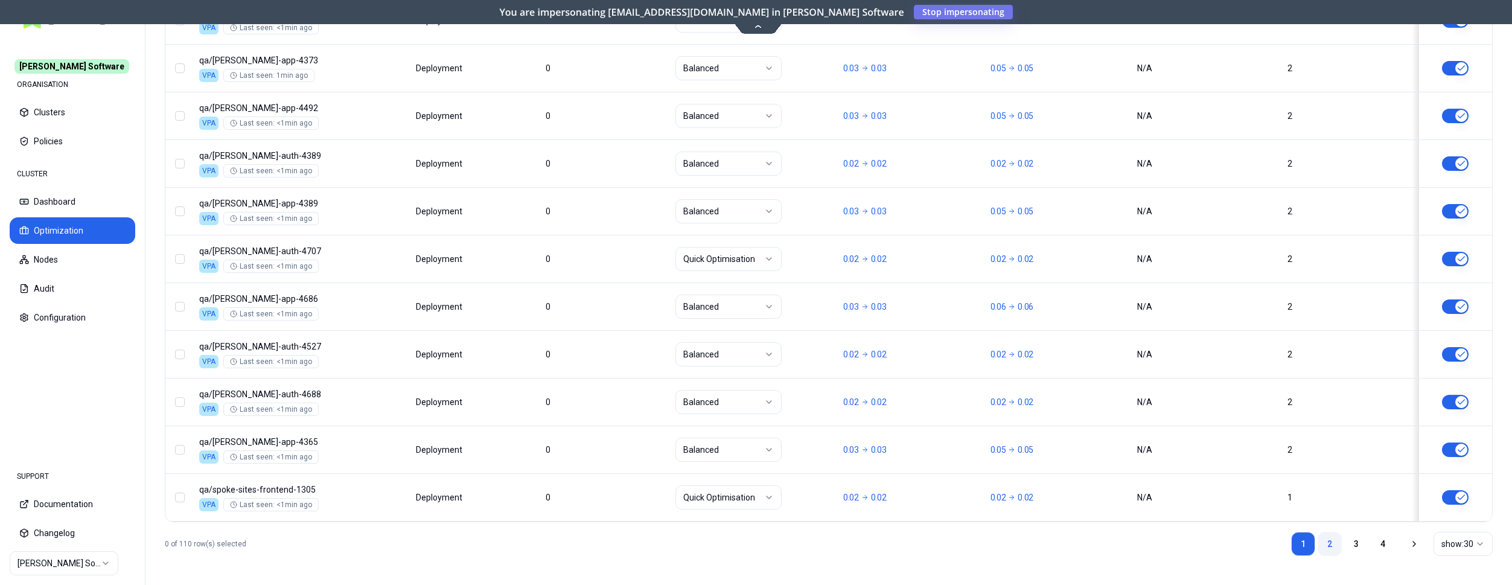
click at [1334, 538] on link "2" at bounding box center [1329, 544] width 24 height 24
click at [1361, 540] on link "3" at bounding box center [1356, 544] width 24 height 24
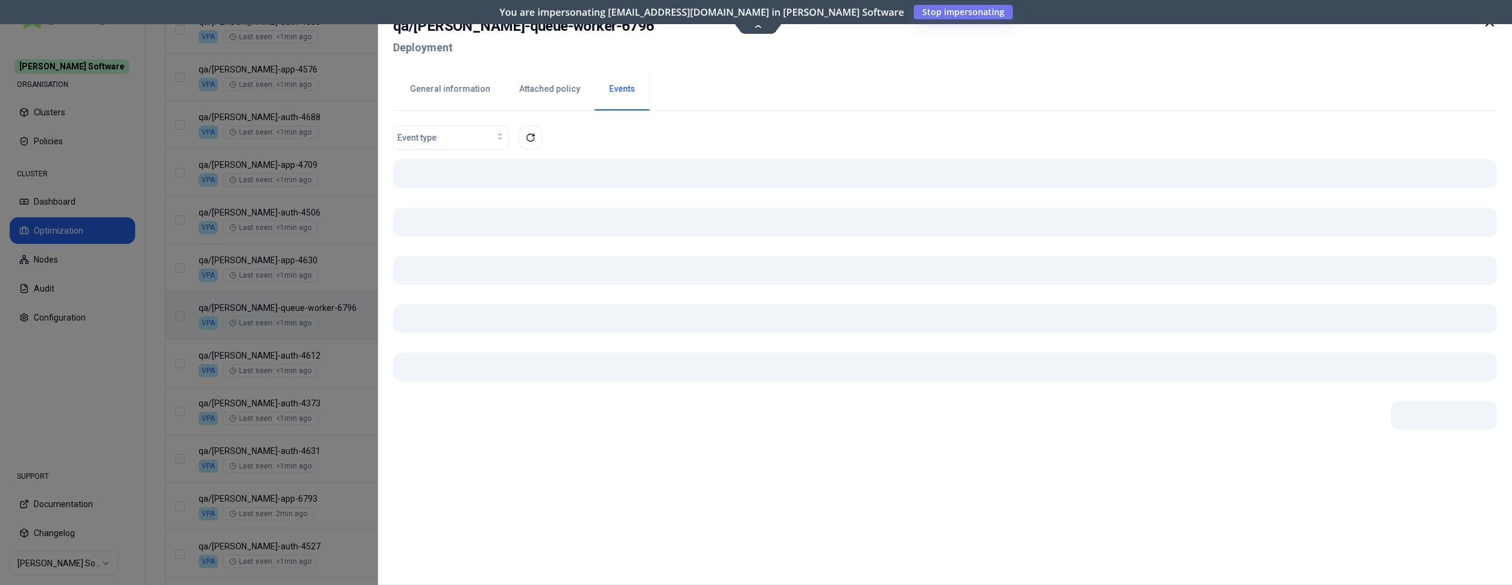
scroll to position [686, 0]
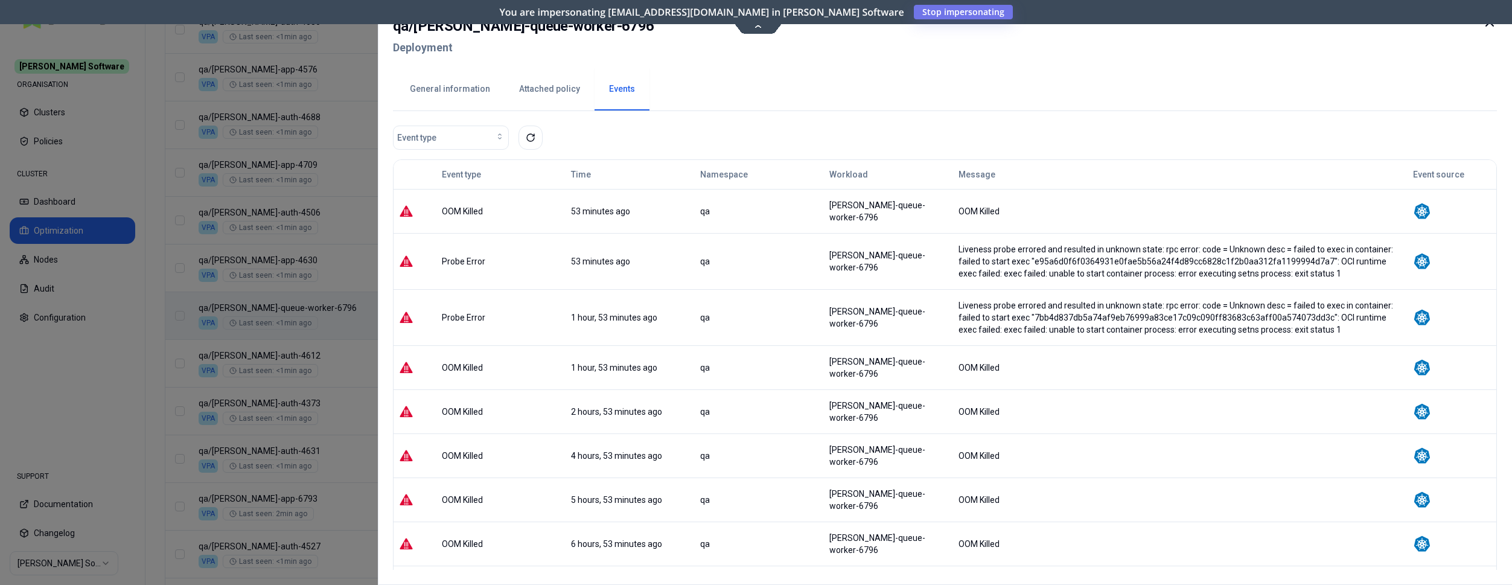
click at [1490, 27] on icon at bounding box center [1489, 22] width 14 height 14
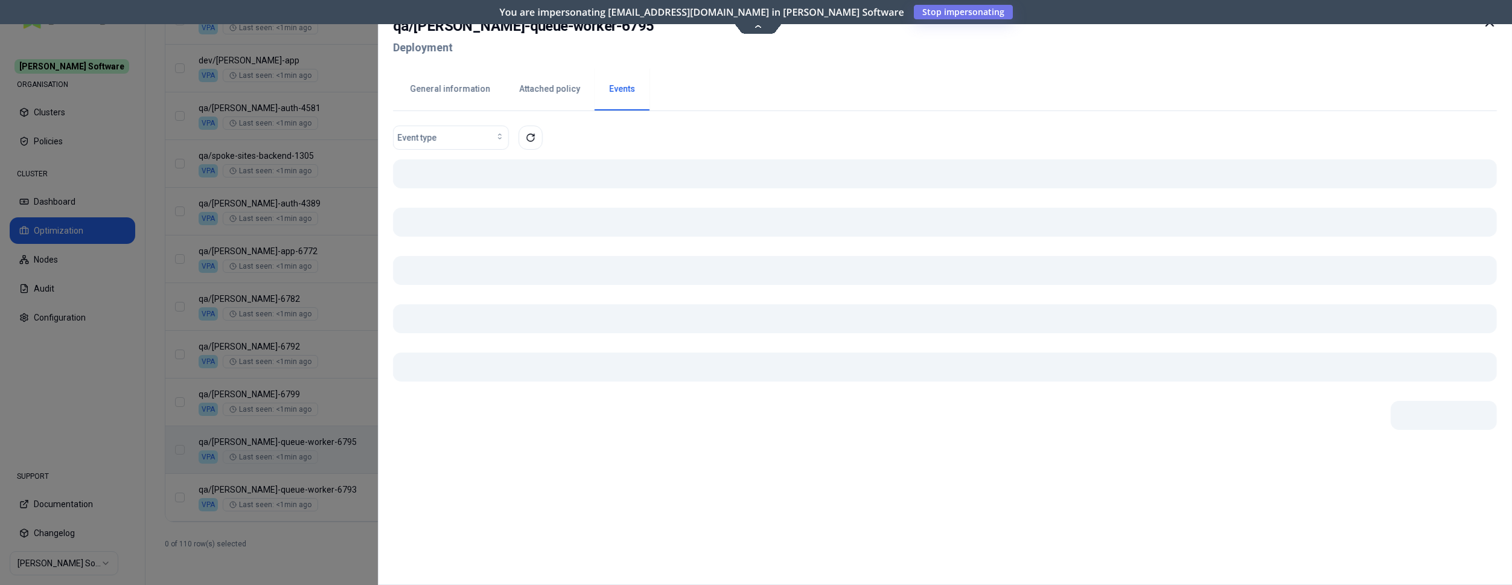
scroll to position [1458, 0]
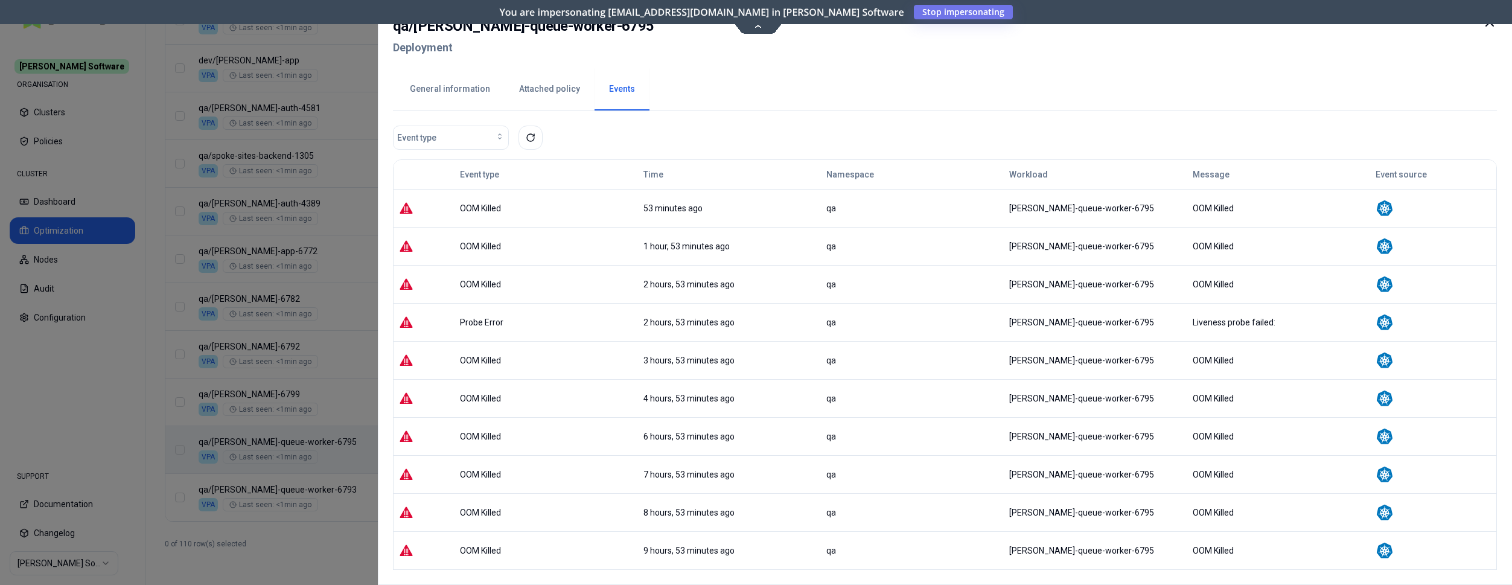
click at [1490, 26] on icon at bounding box center [1489, 22] width 14 height 14
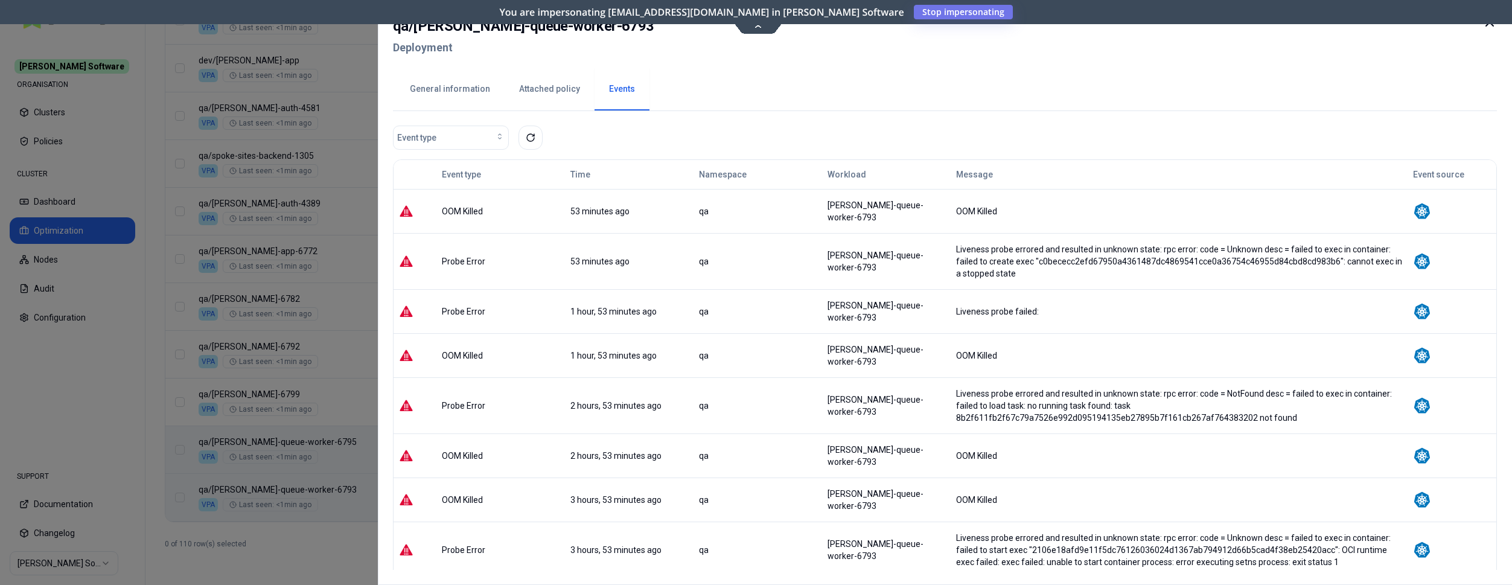
click at [1487, 26] on icon at bounding box center [1489, 22] width 14 height 14
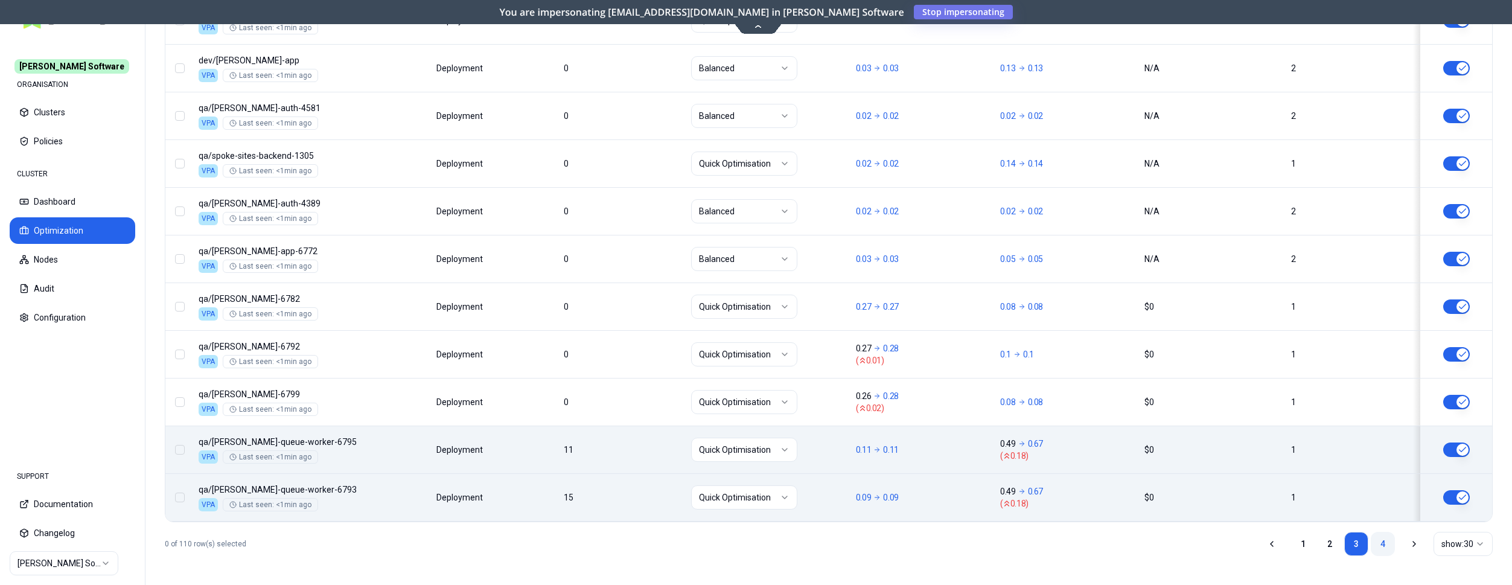
click at [1387, 545] on link "4" at bounding box center [1382, 544] width 24 height 24
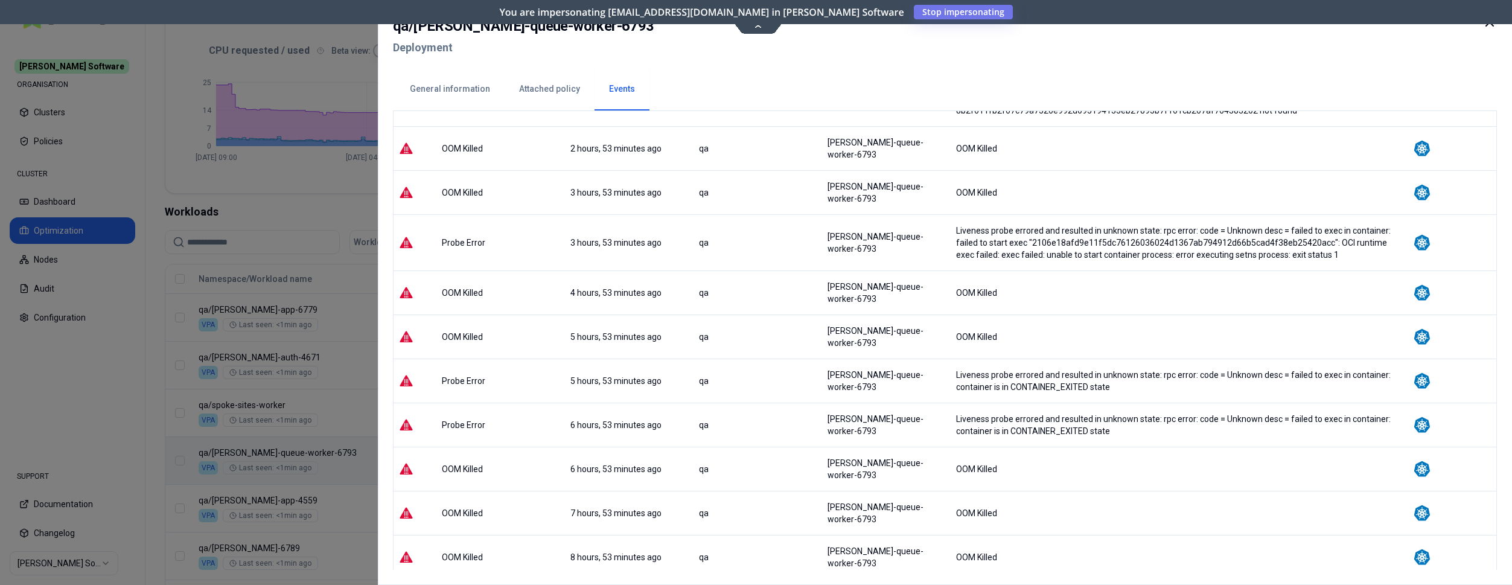
scroll to position [308, 0]
click at [1492, 26] on icon at bounding box center [1489, 22] width 14 height 14
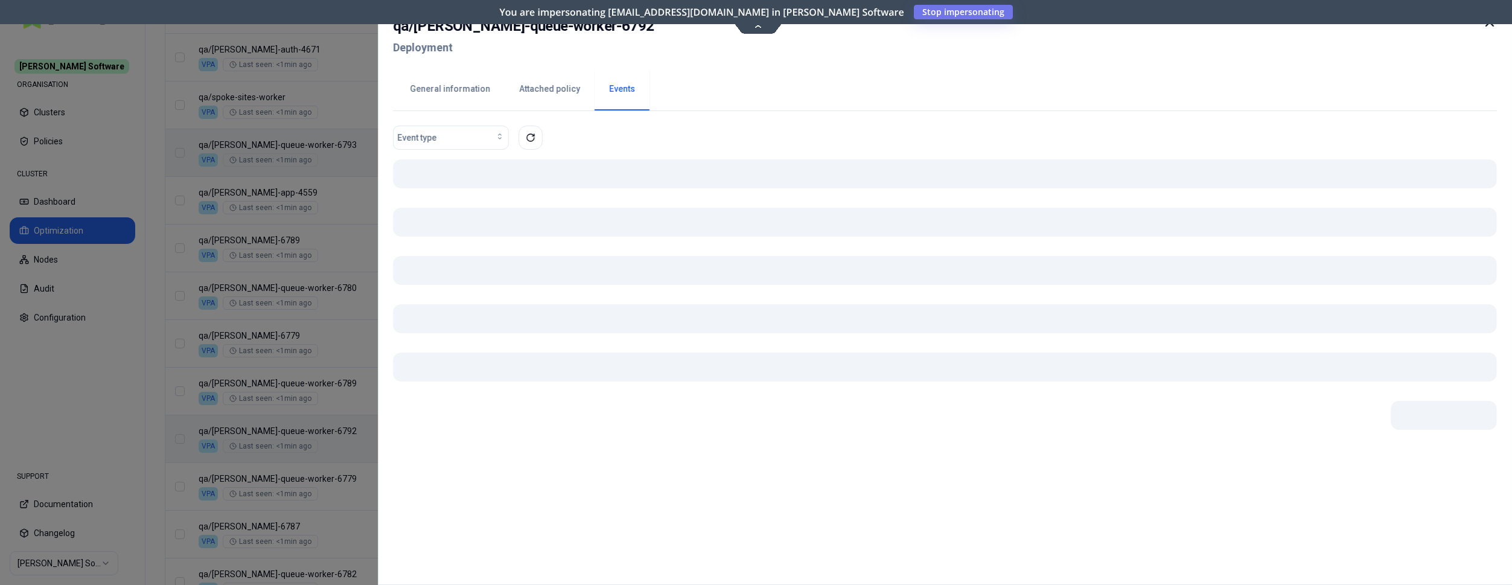
scroll to position [563, 0]
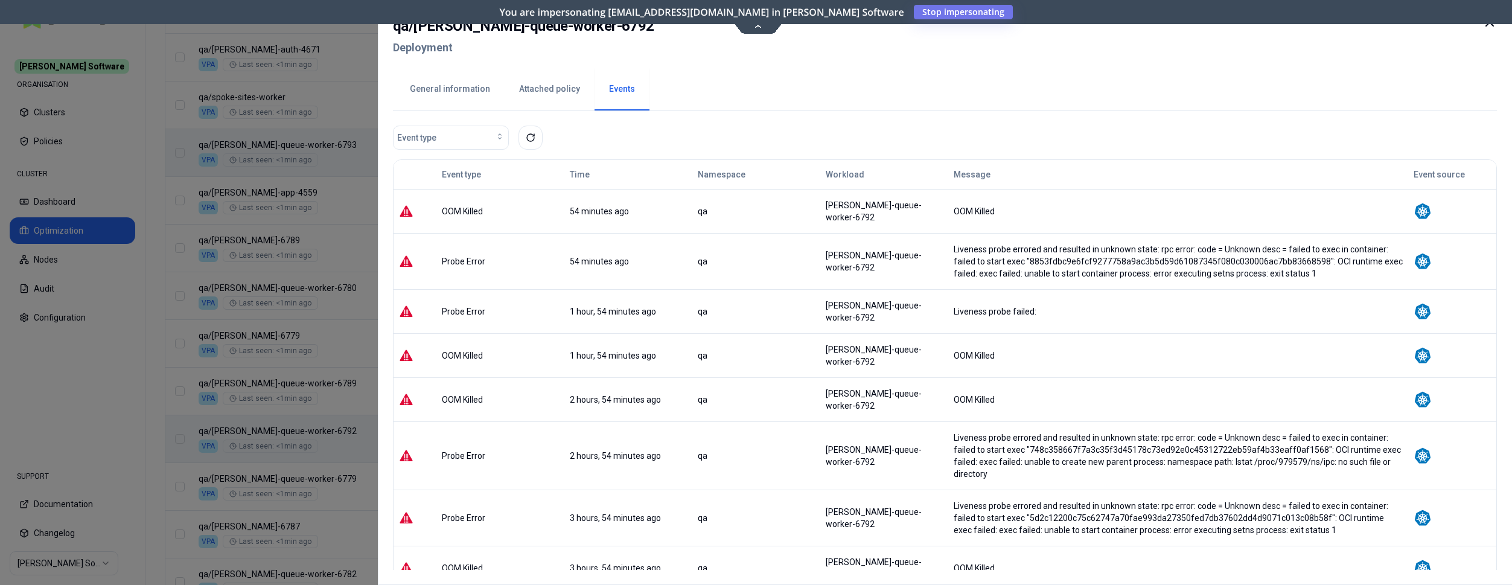
click at [1491, 27] on icon at bounding box center [1489, 22] width 14 height 14
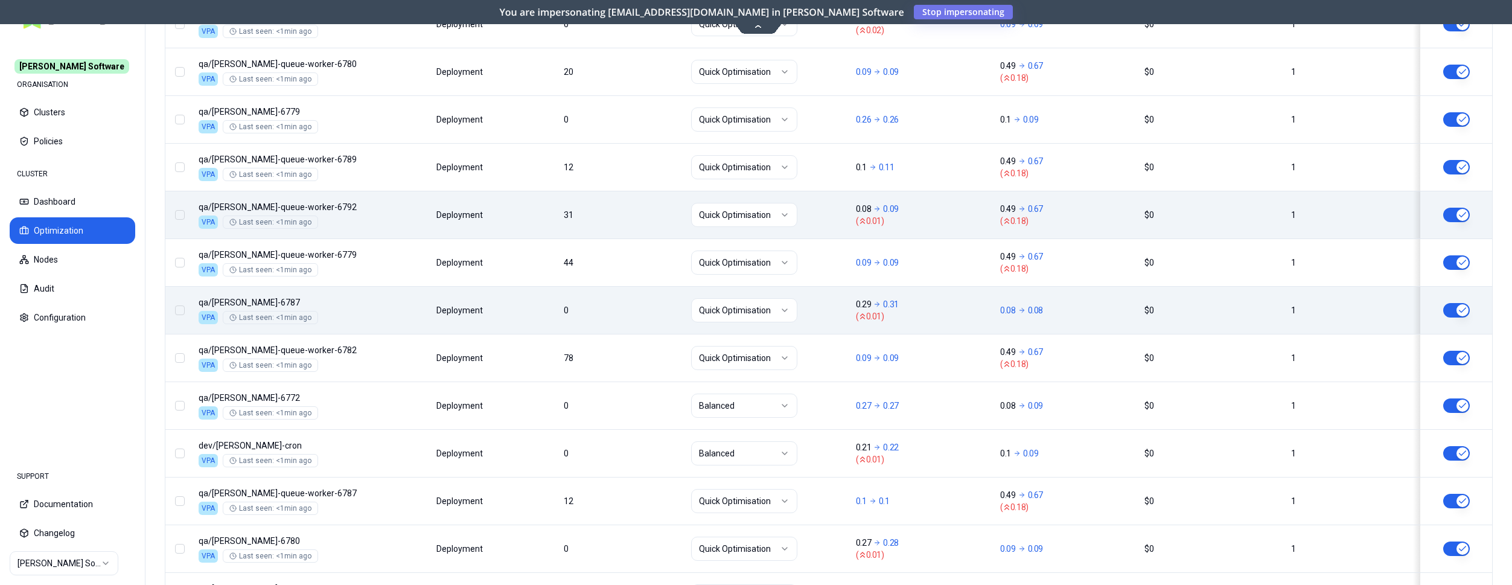
scroll to position [809, 0]
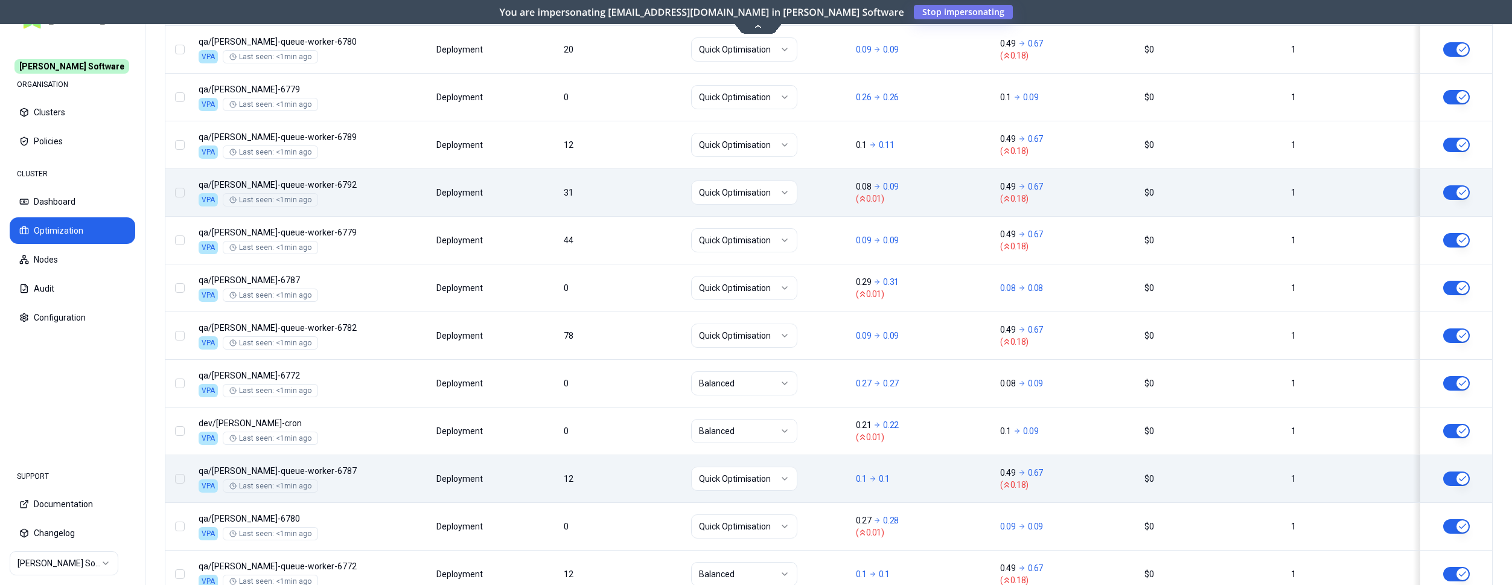
click at [604, 488] on div "Namespace/Workload name Type Restarts Policy CPU(Cores) (request vs recommended…" at bounding box center [828, 201] width 1326 height 983
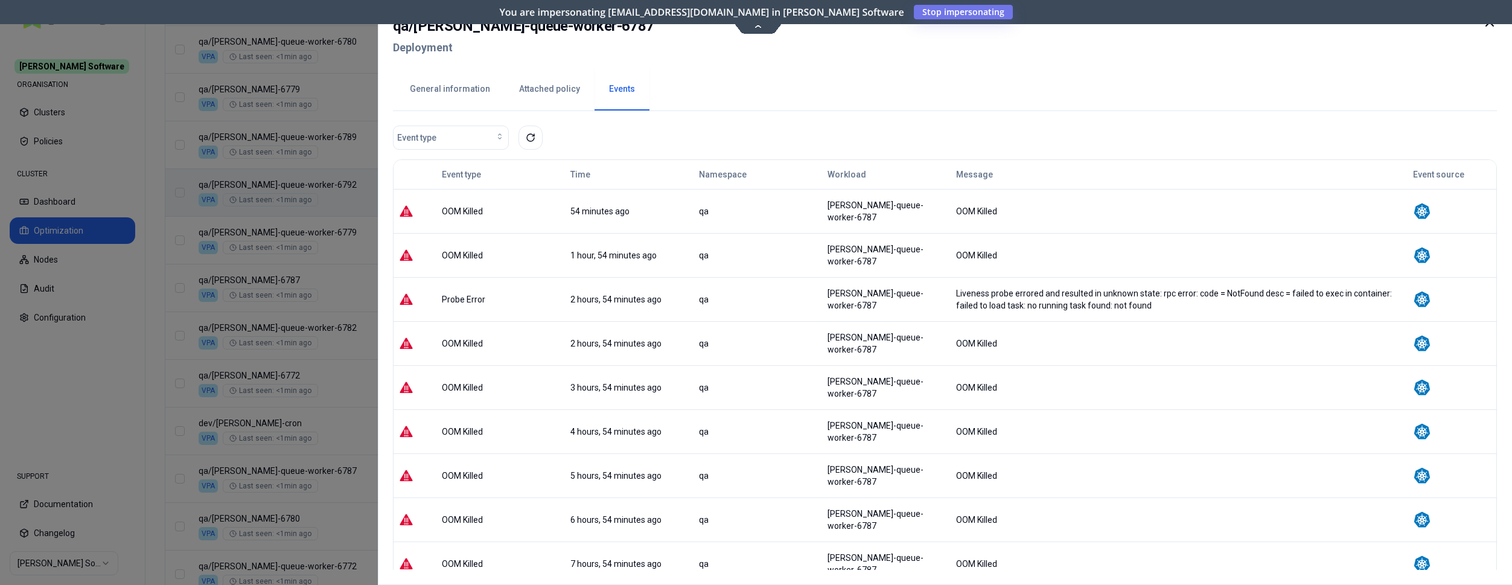
click at [1485, 28] on icon at bounding box center [1489, 22] width 14 height 14
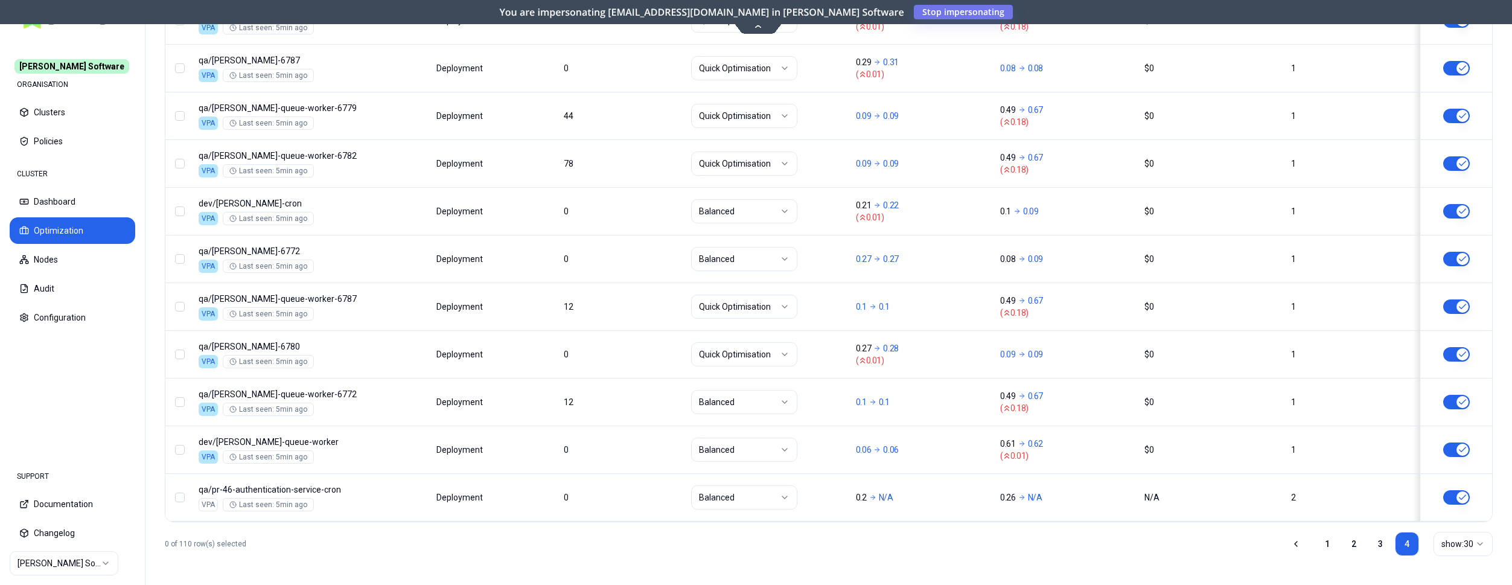
scroll to position [981, 0]
